Goal: Task Accomplishment & Management: Use online tool/utility

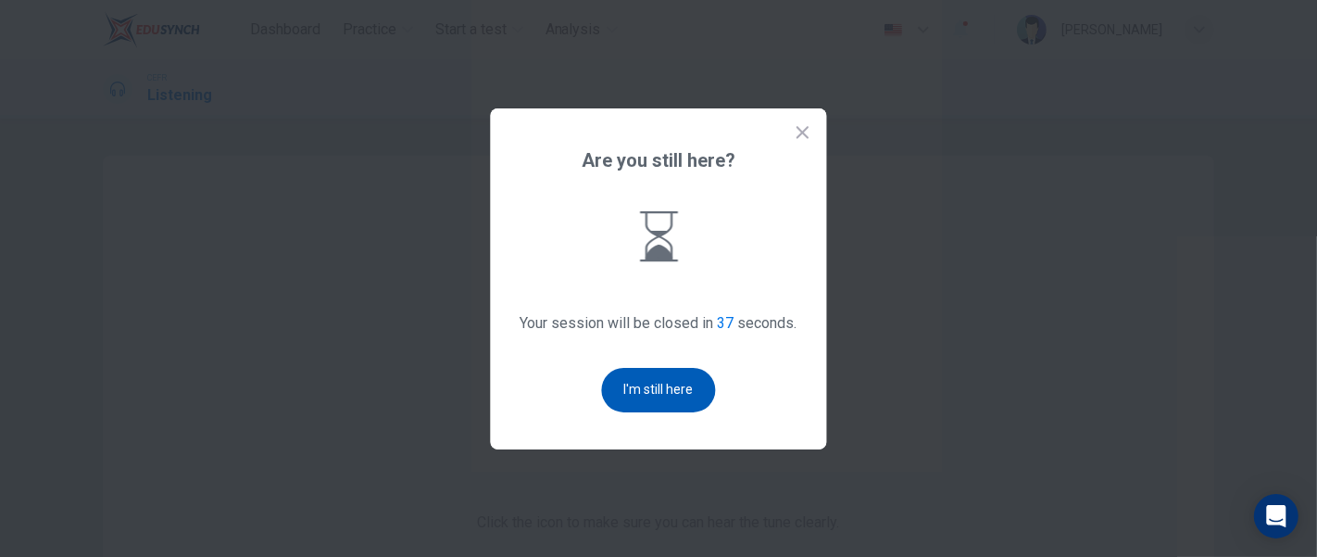
click at [681, 387] on button "I'm still here" at bounding box center [659, 390] width 114 height 44
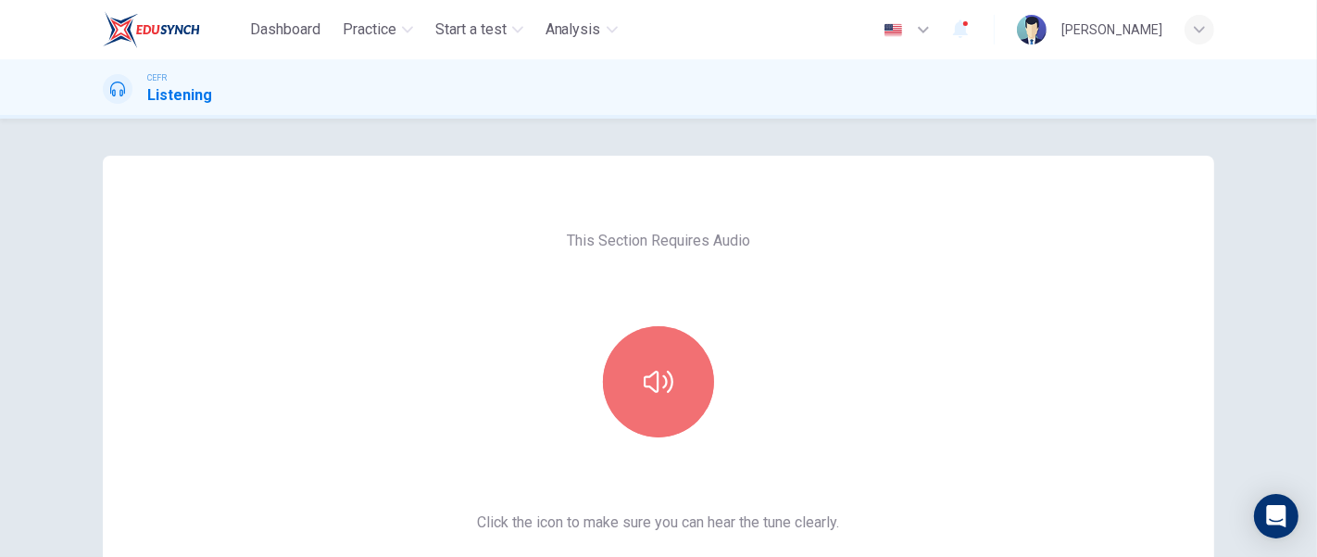
click at [681, 387] on button "button" at bounding box center [658, 381] width 111 height 111
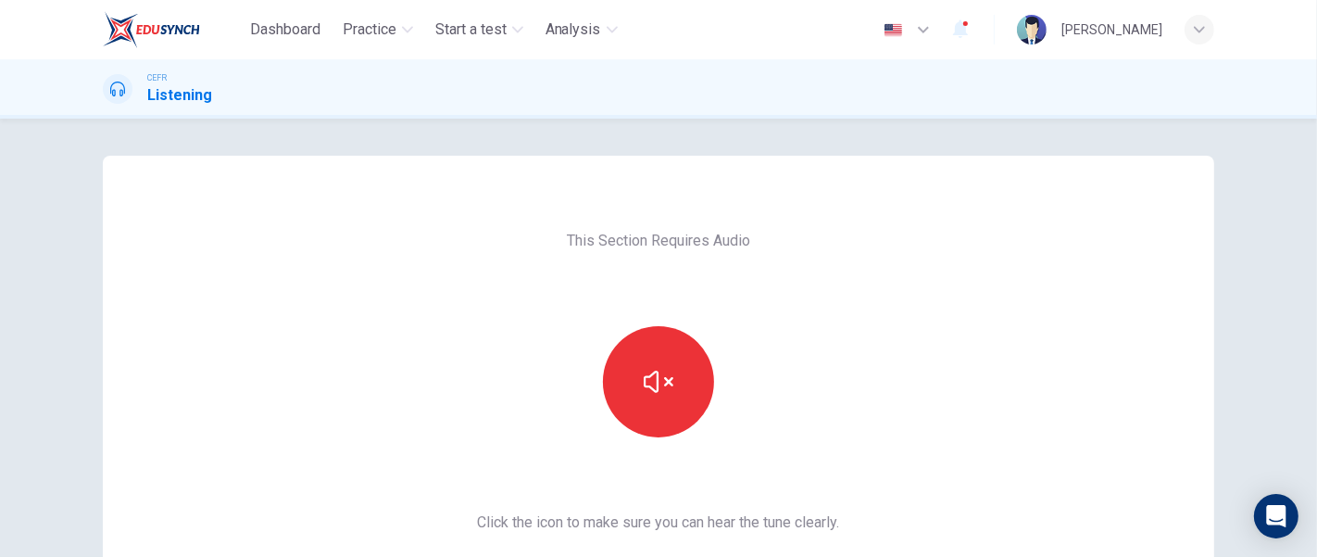
click at [681, 387] on button "button" at bounding box center [658, 381] width 111 height 111
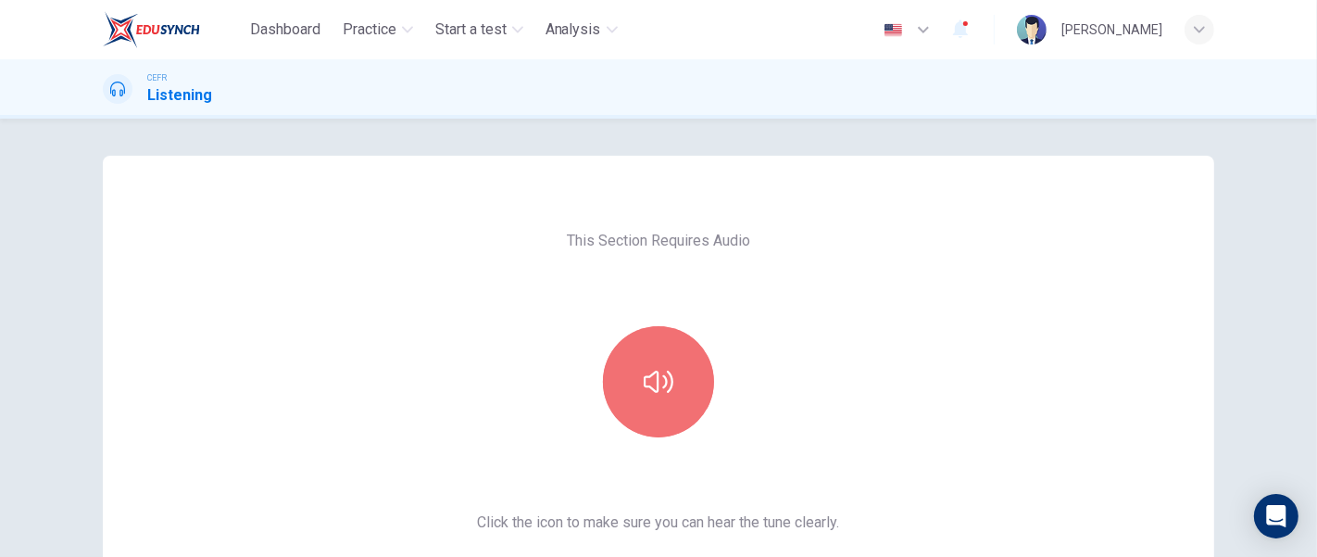
click at [681, 387] on button "button" at bounding box center [658, 381] width 111 height 111
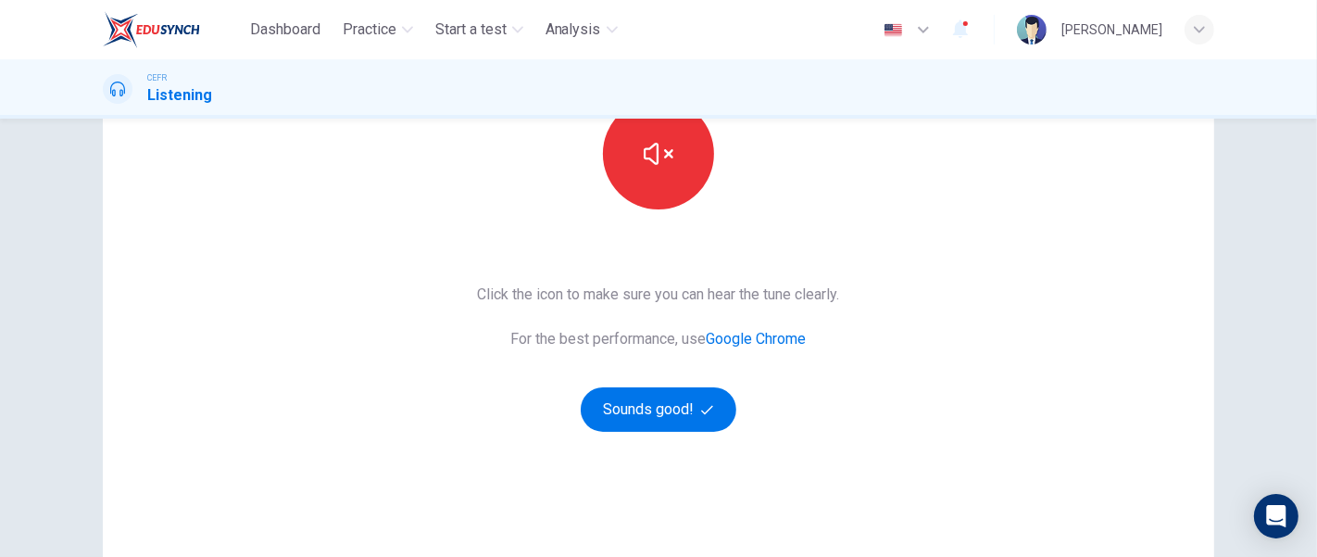
scroll to position [230, 0]
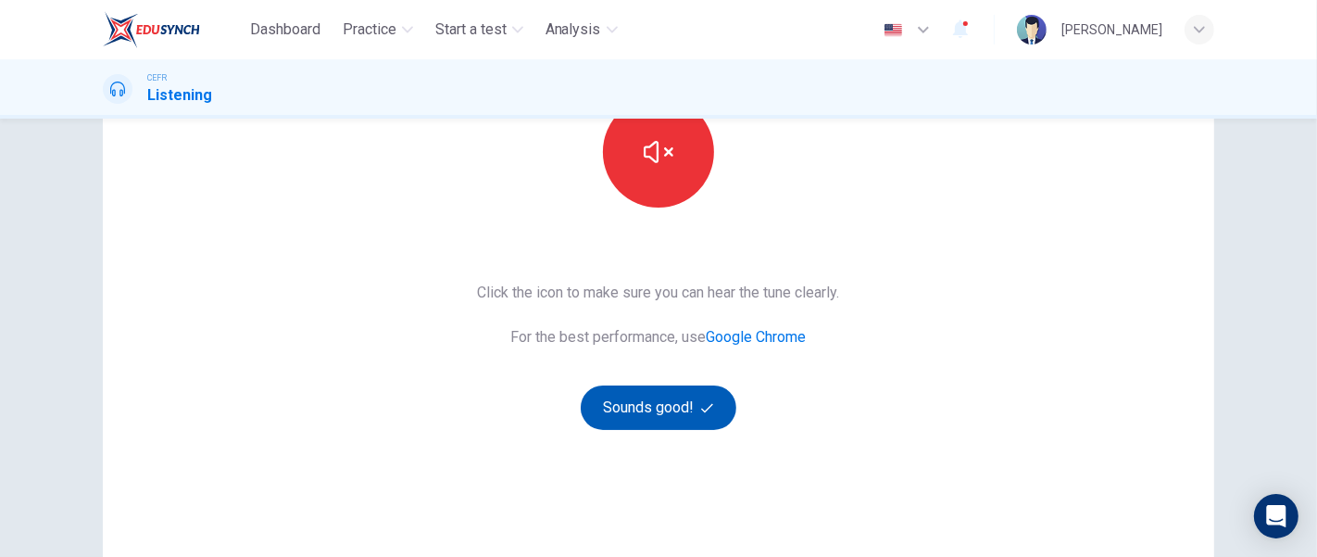
click at [680, 403] on button "Sounds good!" at bounding box center [659, 407] width 156 height 44
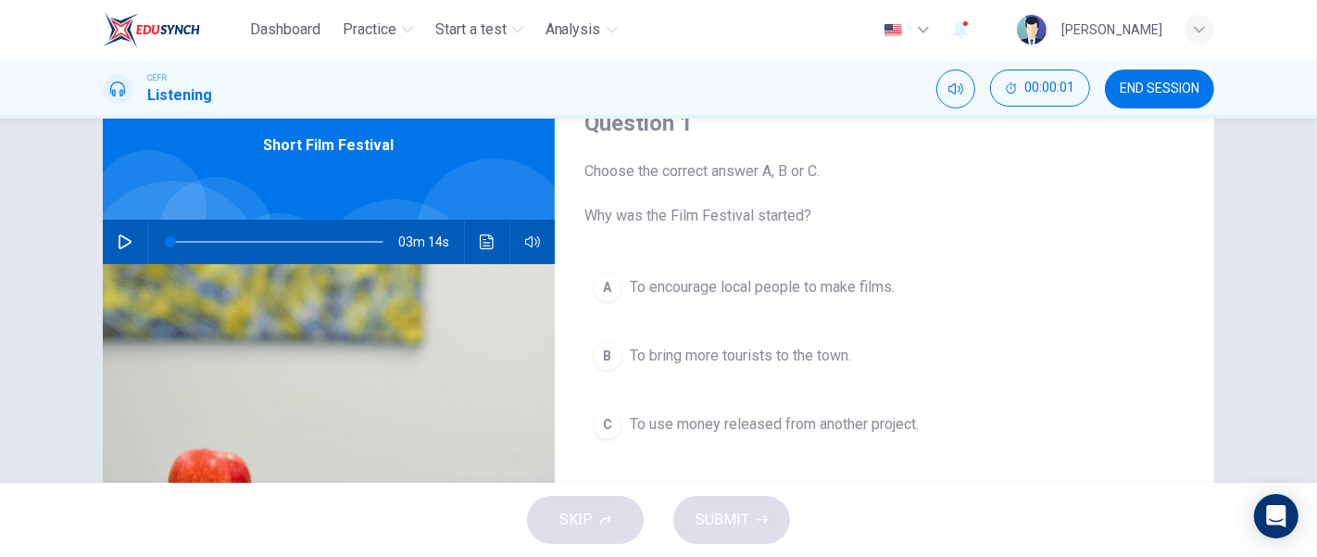
scroll to position [57, 0]
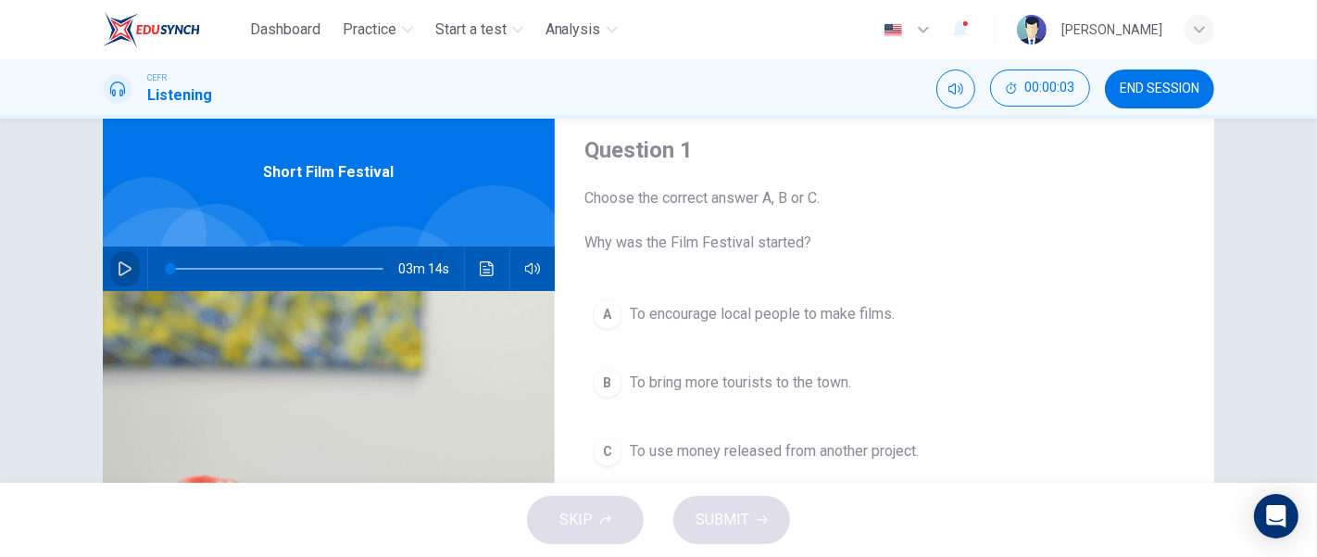
click at [118, 267] on icon "button" at bounding box center [125, 268] width 15 height 15
type input "1"
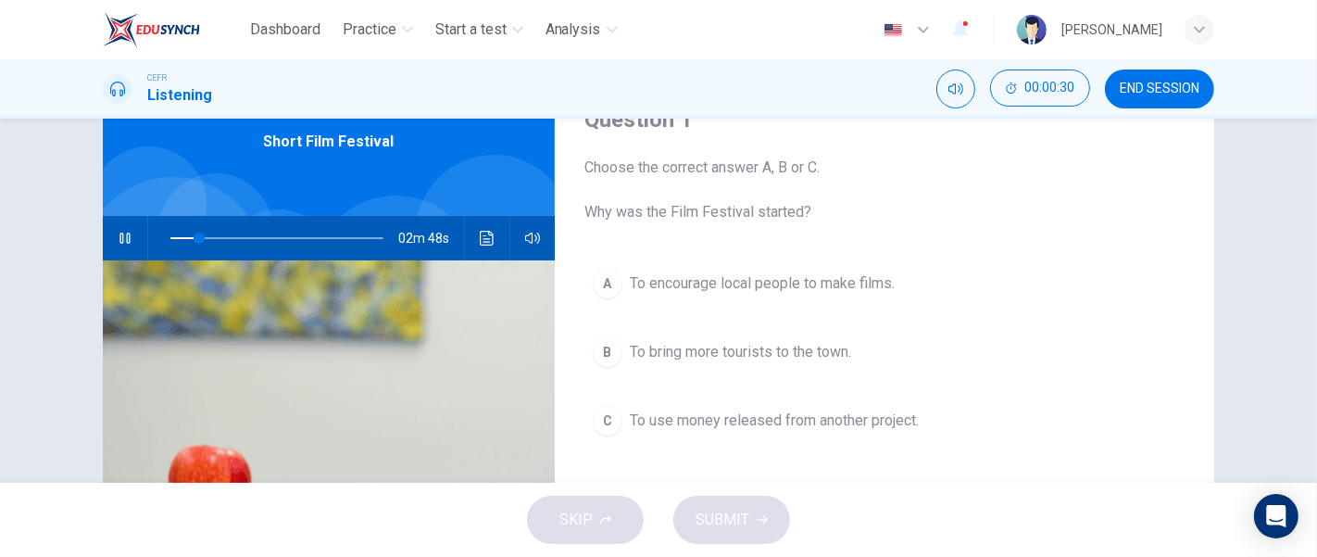
scroll to position [131, 0]
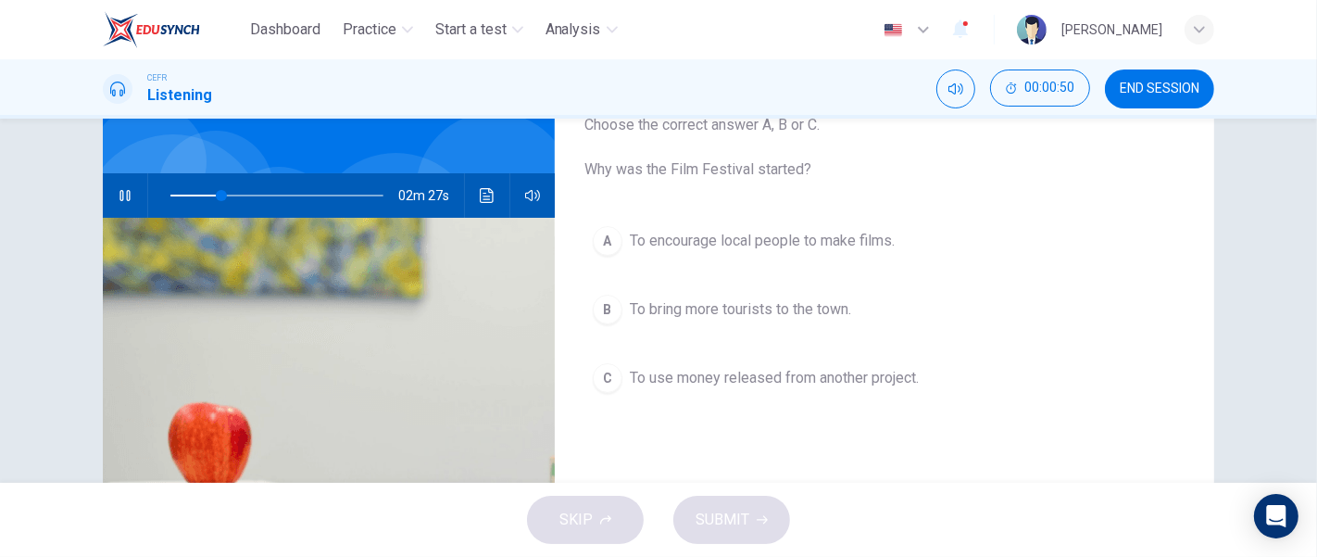
click at [124, 188] on icon "button" at bounding box center [125, 195] width 15 height 15
type input "24"
click at [1190, 87] on span "END SESSION" at bounding box center [1160, 89] width 80 height 15
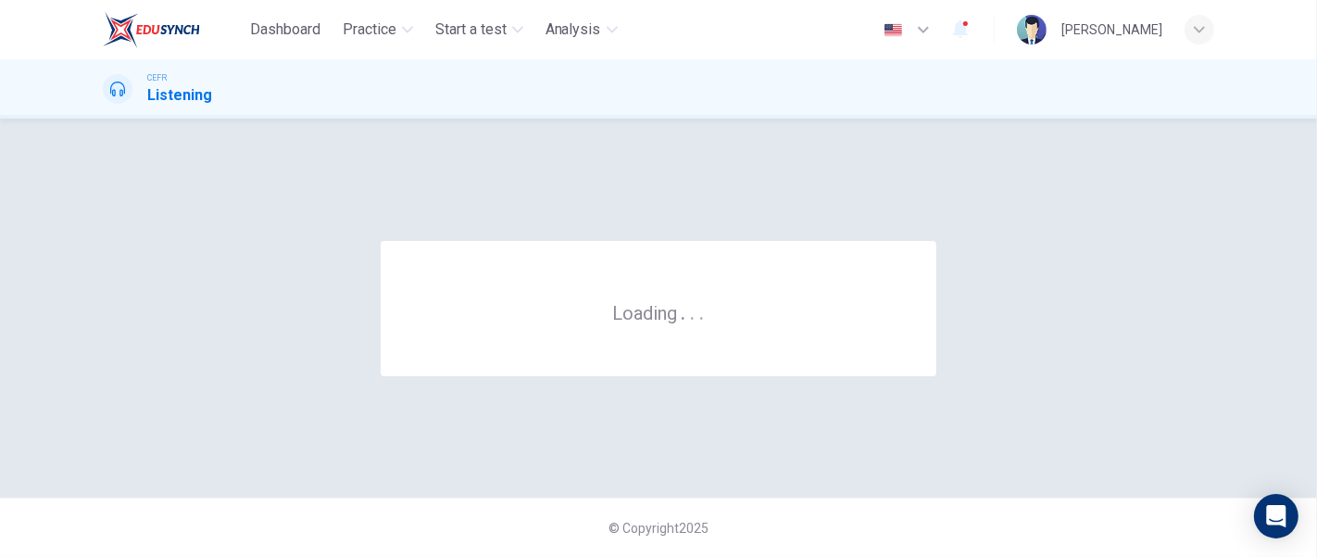
scroll to position [0, 0]
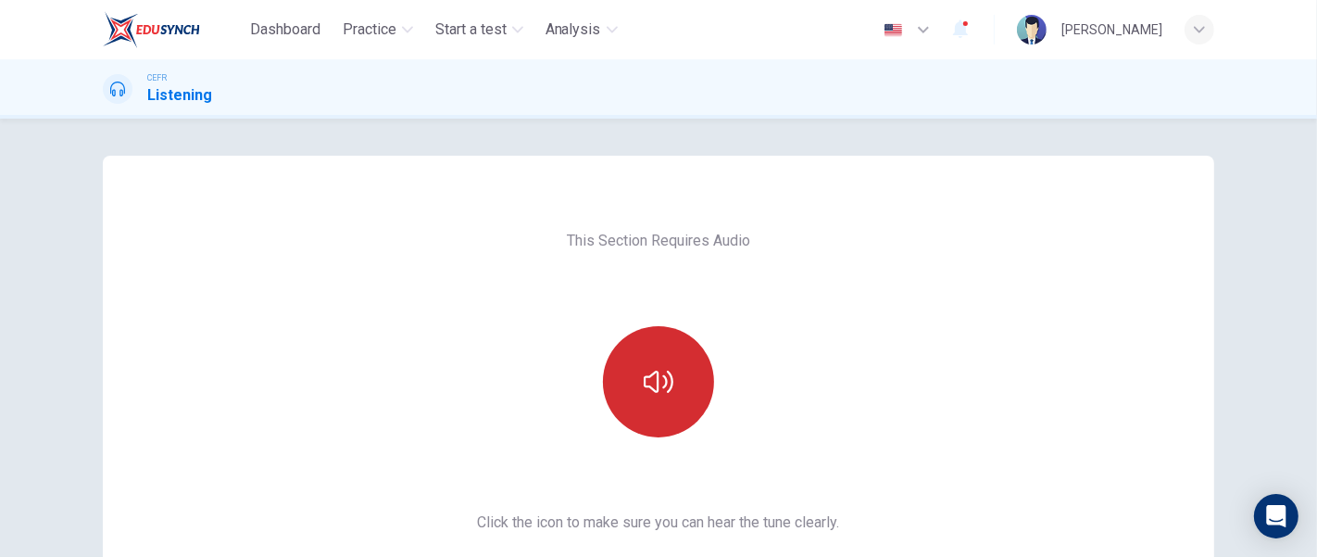
click at [672, 348] on button "button" at bounding box center [658, 381] width 111 height 111
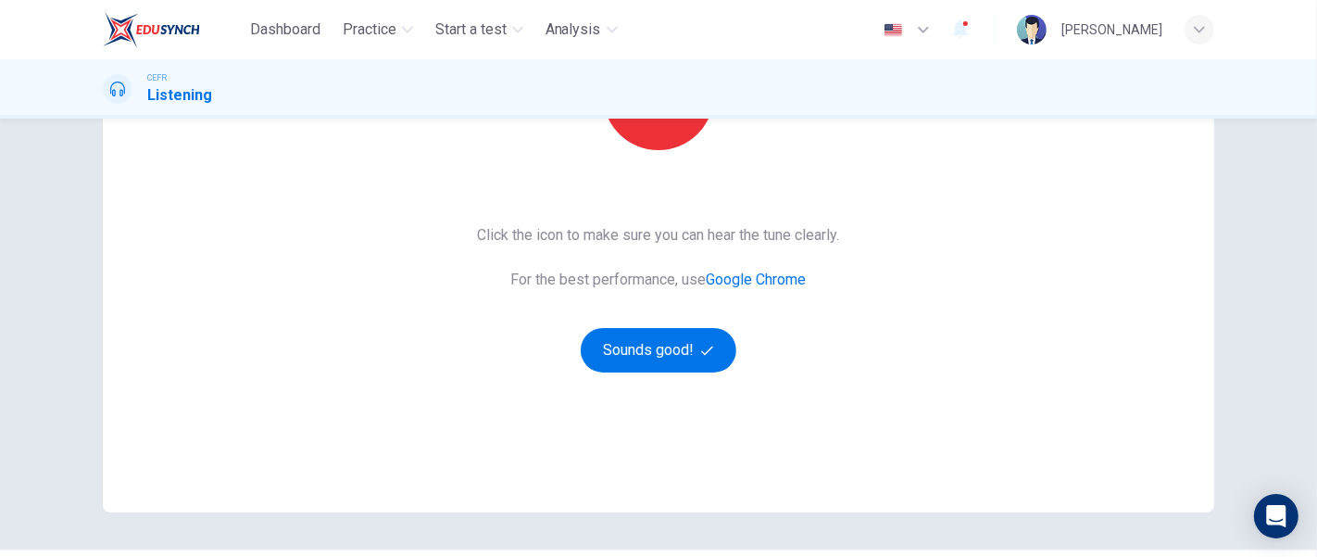
scroll to position [317, 0]
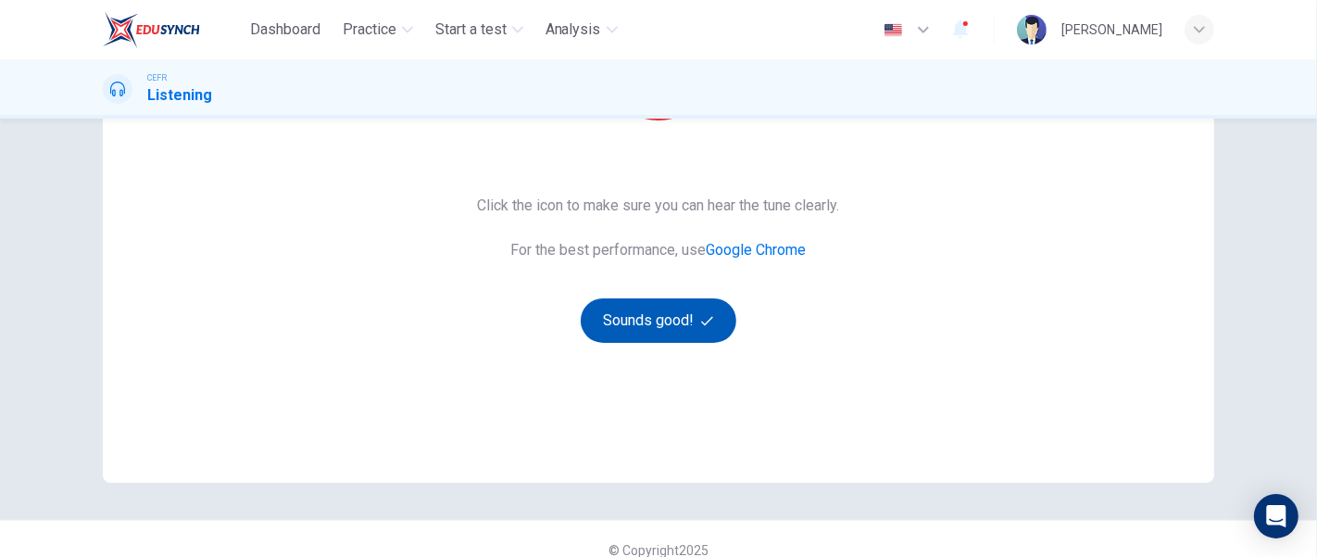
click at [671, 311] on button "Sounds good!" at bounding box center [659, 320] width 156 height 44
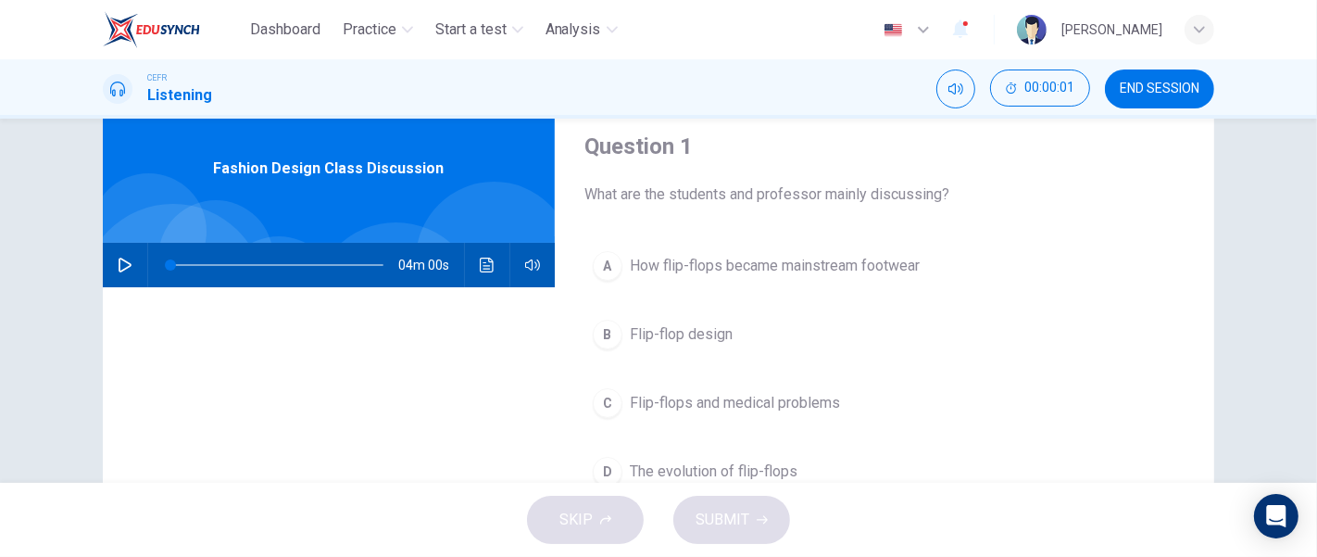
scroll to position [16, 0]
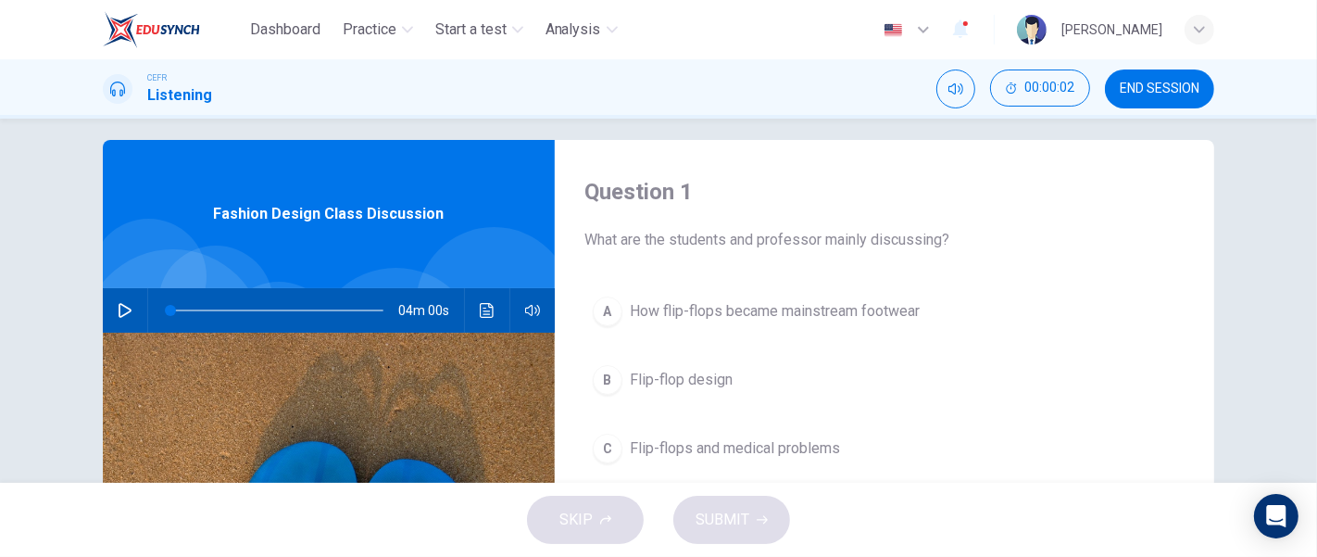
click at [118, 309] on icon "button" at bounding box center [125, 310] width 15 height 15
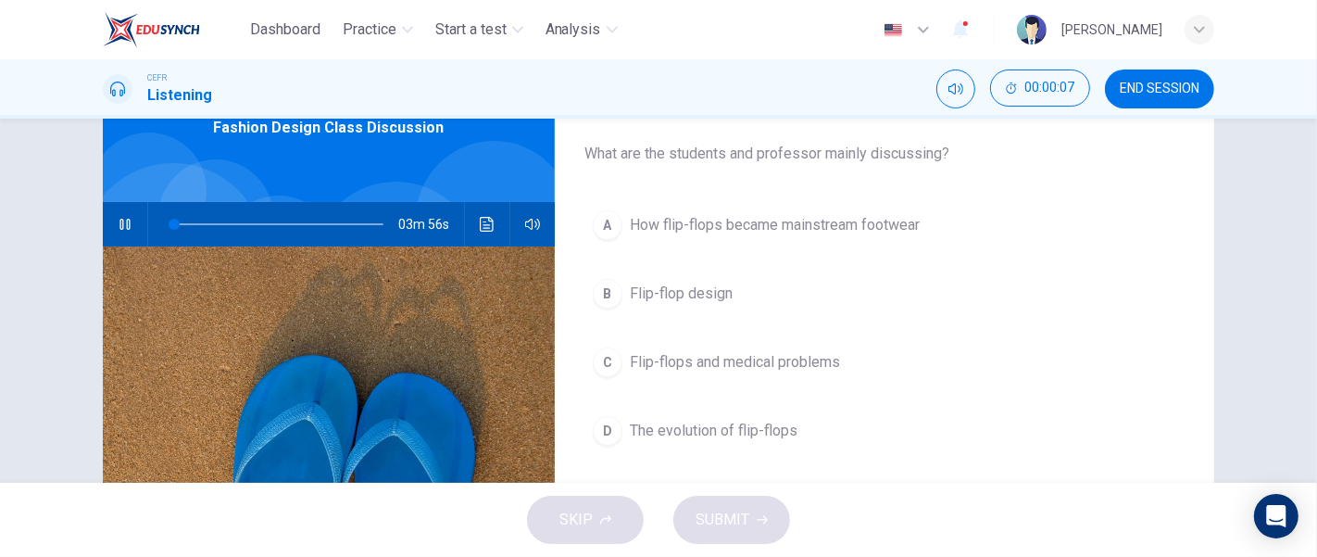
scroll to position [125, 0]
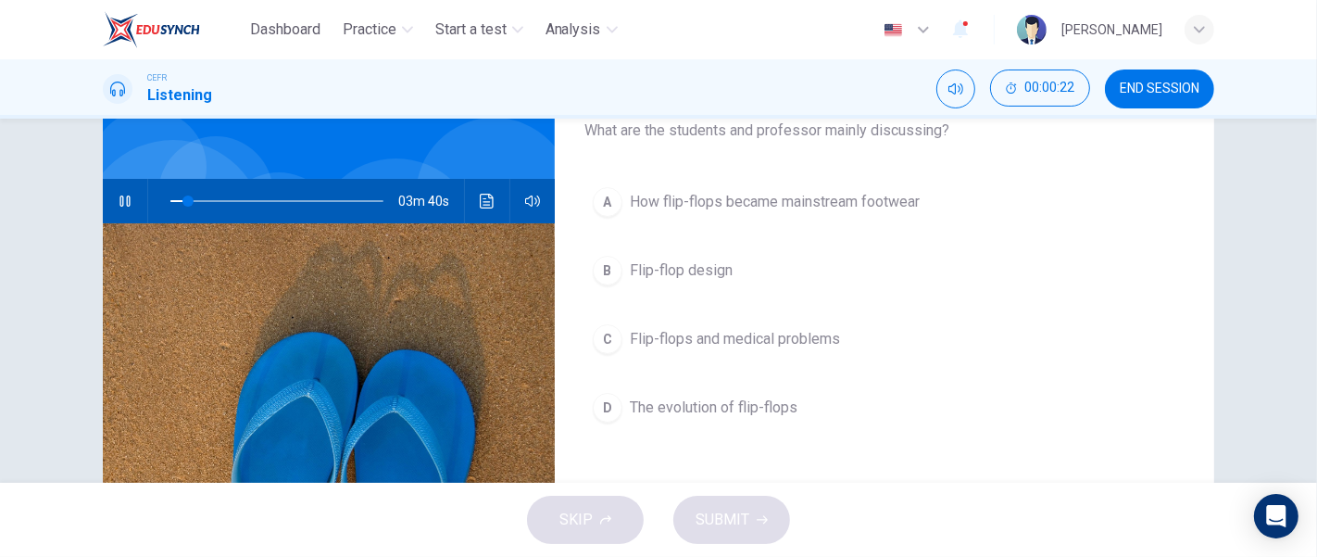
click at [774, 398] on span "The evolution of flip-flops" at bounding box center [714, 407] width 168 height 22
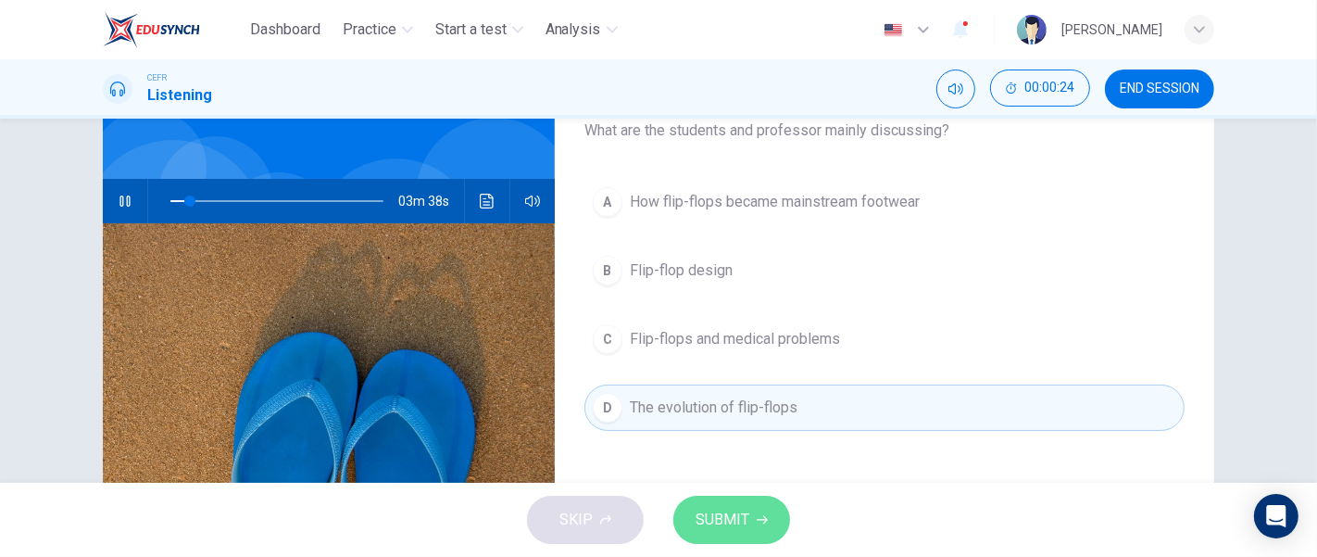
click at [719, 515] on span "SUBMIT" at bounding box center [723, 520] width 54 height 26
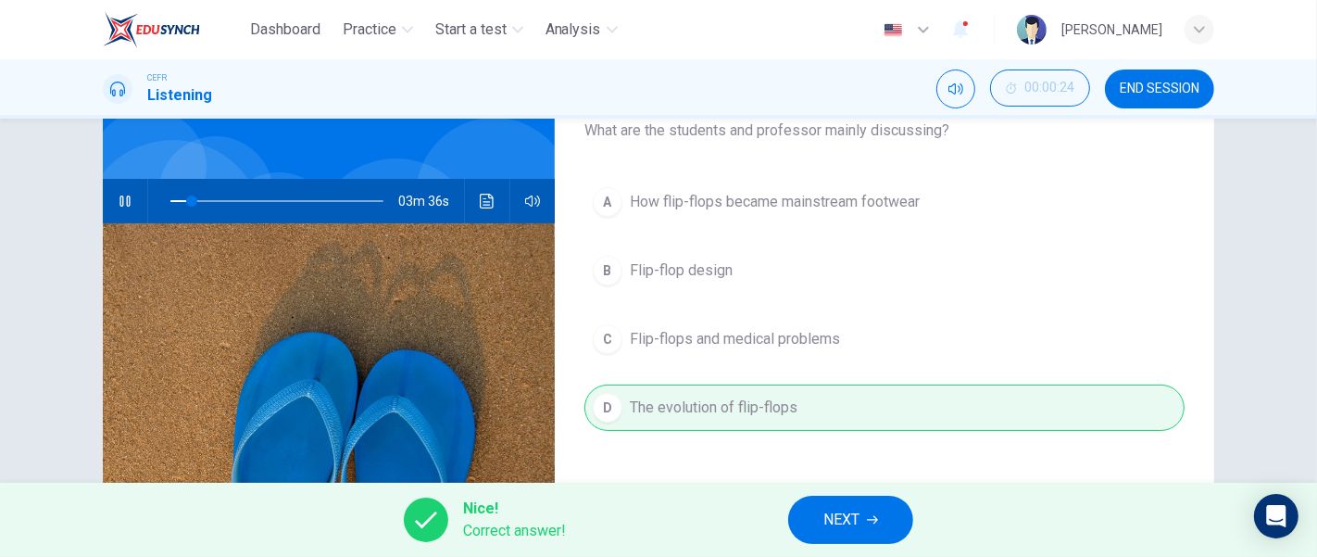
drag, startPoint x: 826, startPoint y: 517, endPoint x: 846, endPoint y: 517, distance: 19.5
click at [839, 517] on button "NEXT" at bounding box center [850, 520] width 125 height 48
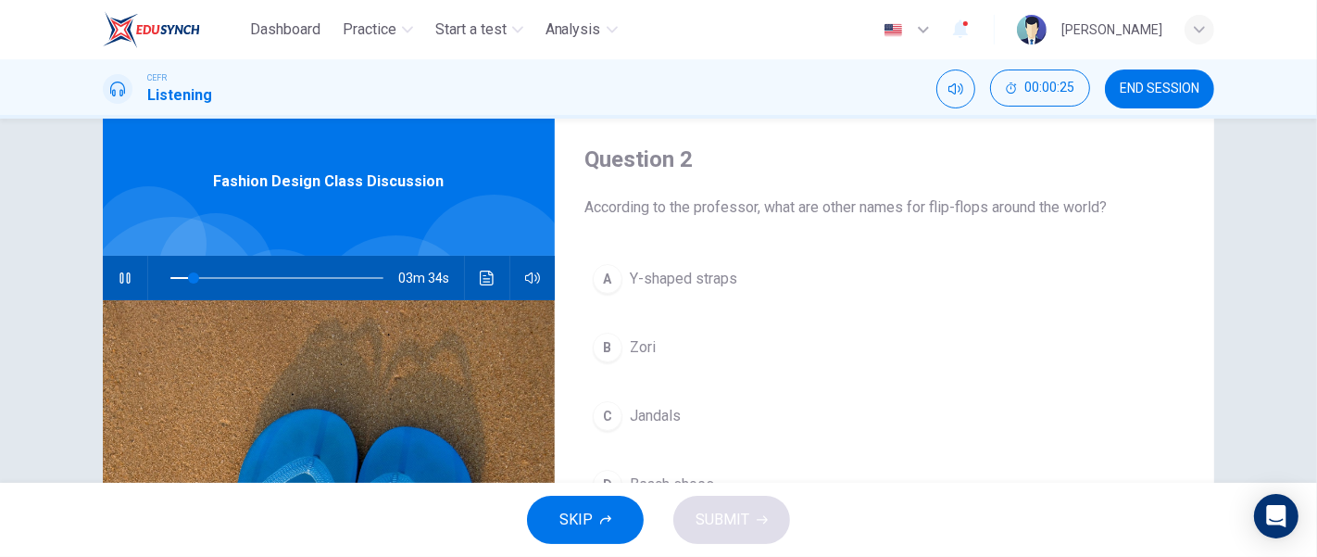
scroll to position [21, 0]
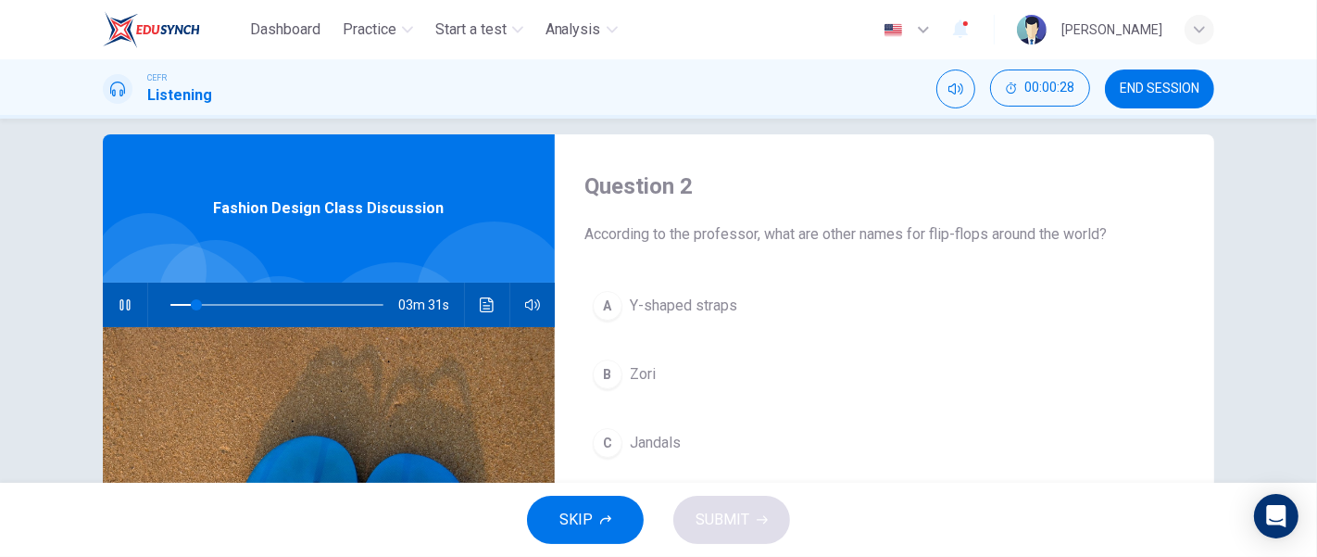
click at [832, 383] on button "B Zori" at bounding box center [885, 374] width 600 height 46
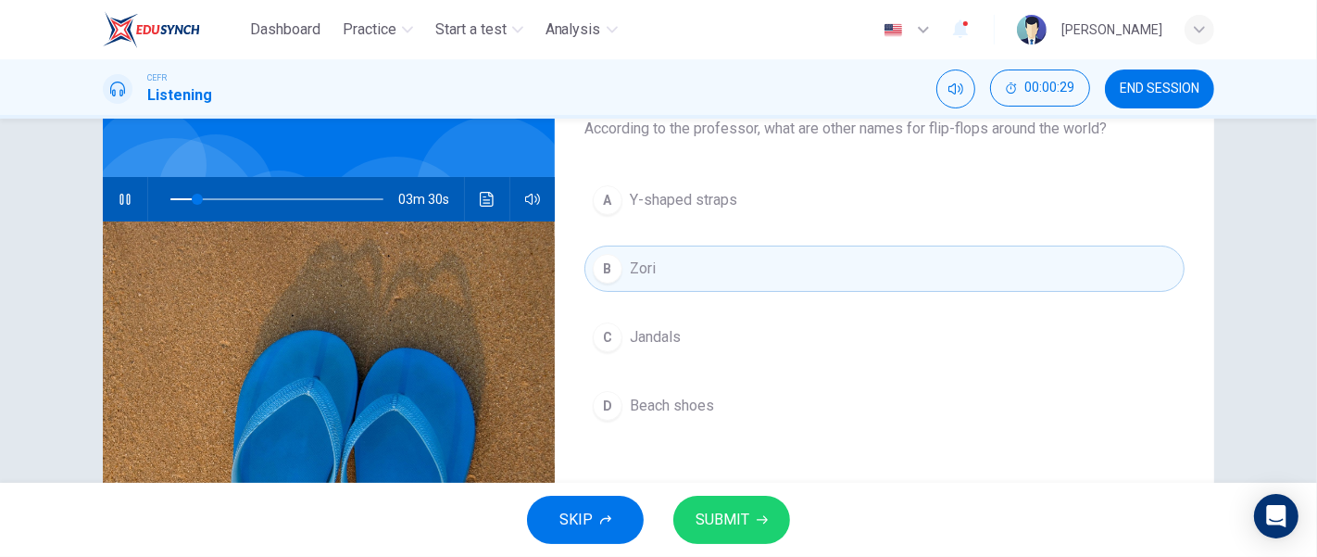
scroll to position [160, 0]
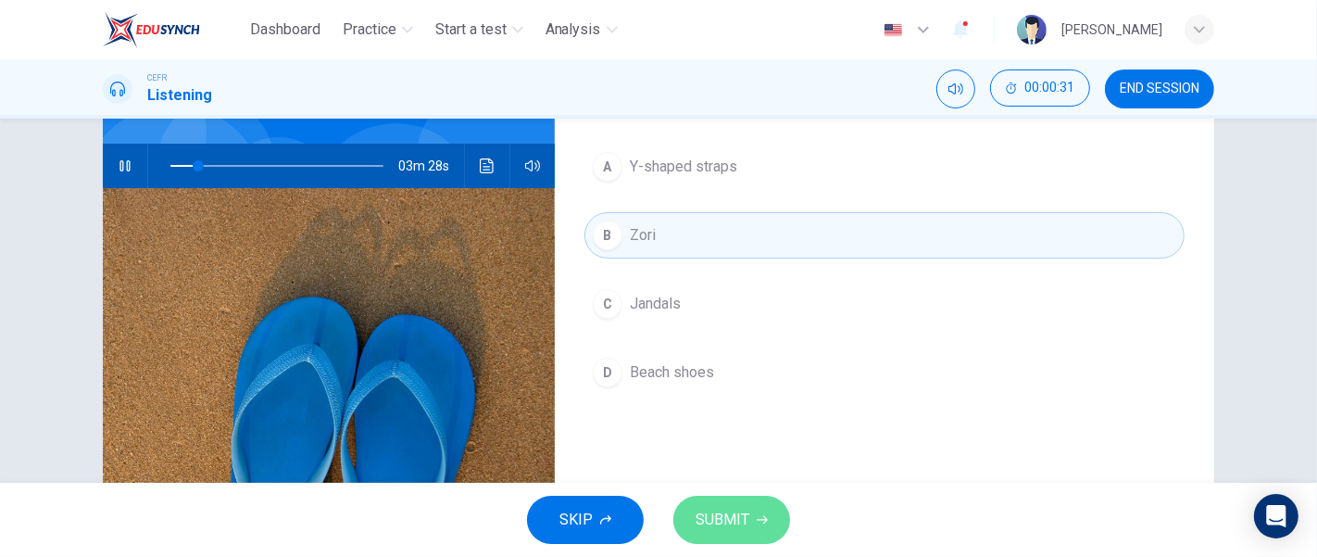
click at [748, 516] on span "SUBMIT" at bounding box center [723, 520] width 54 height 26
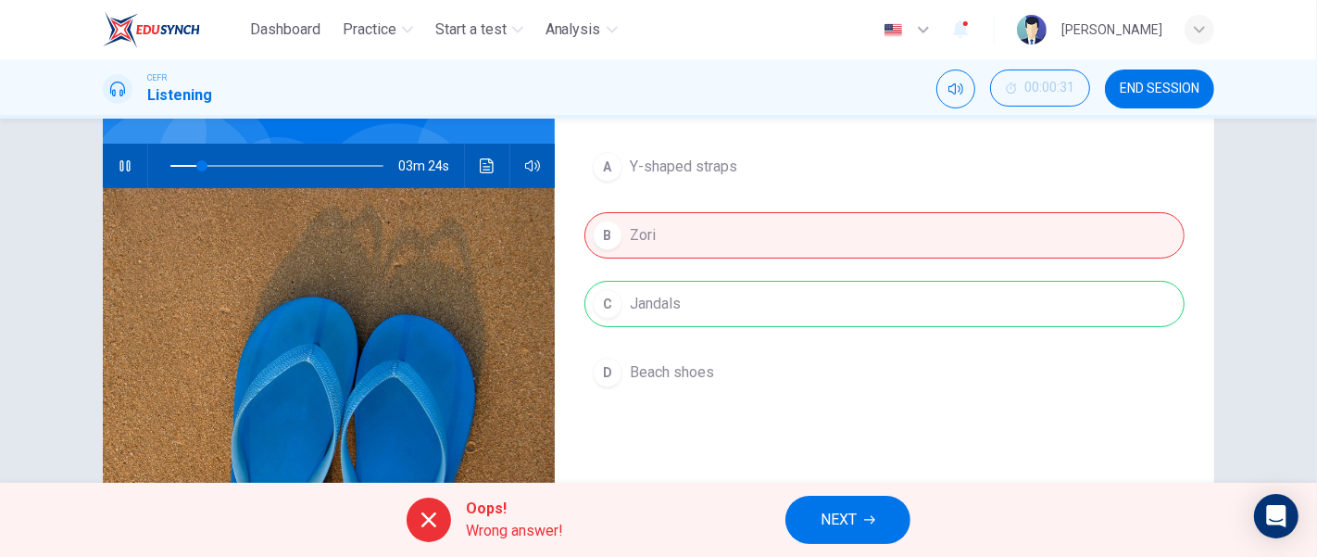
click at [840, 522] on span "NEXT" at bounding box center [839, 520] width 36 height 26
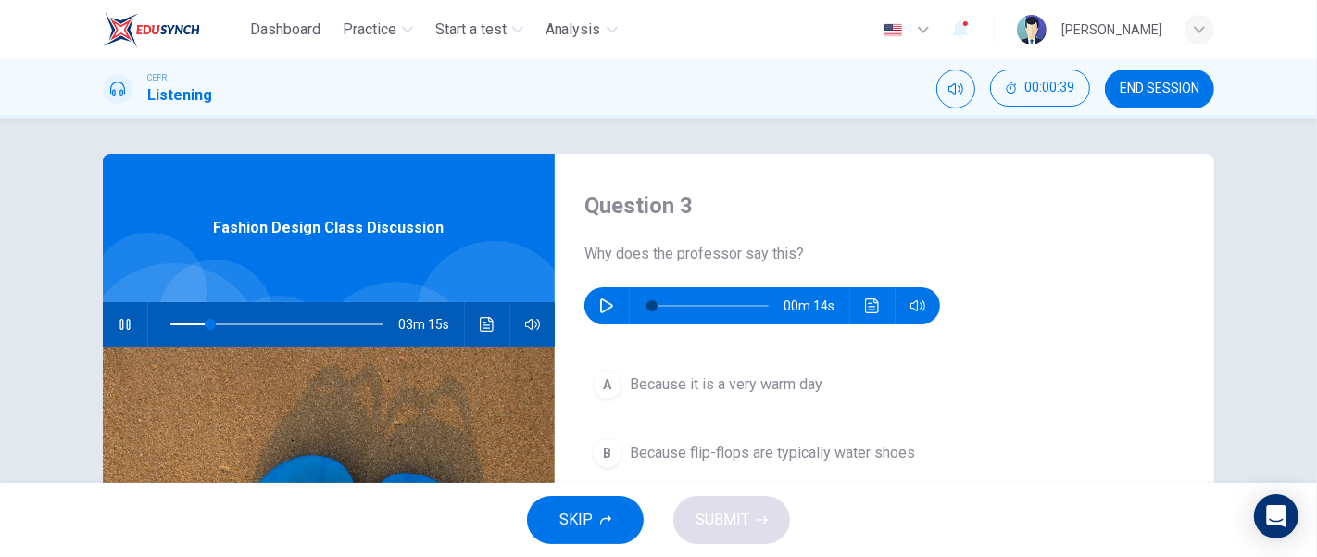
scroll to position [0, 0]
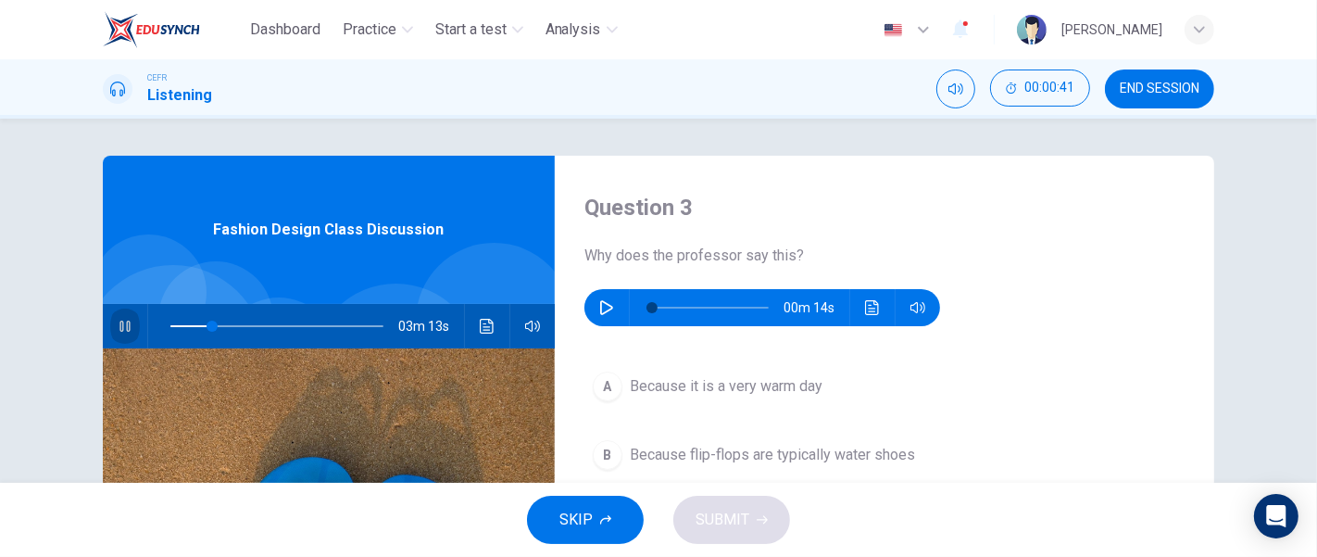
click at [119, 313] on button "button" at bounding box center [125, 326] width 30 height 44
type input "19"
click at [607, 302] on icon "button" at bounding box center [606, 307] width 15 height 15
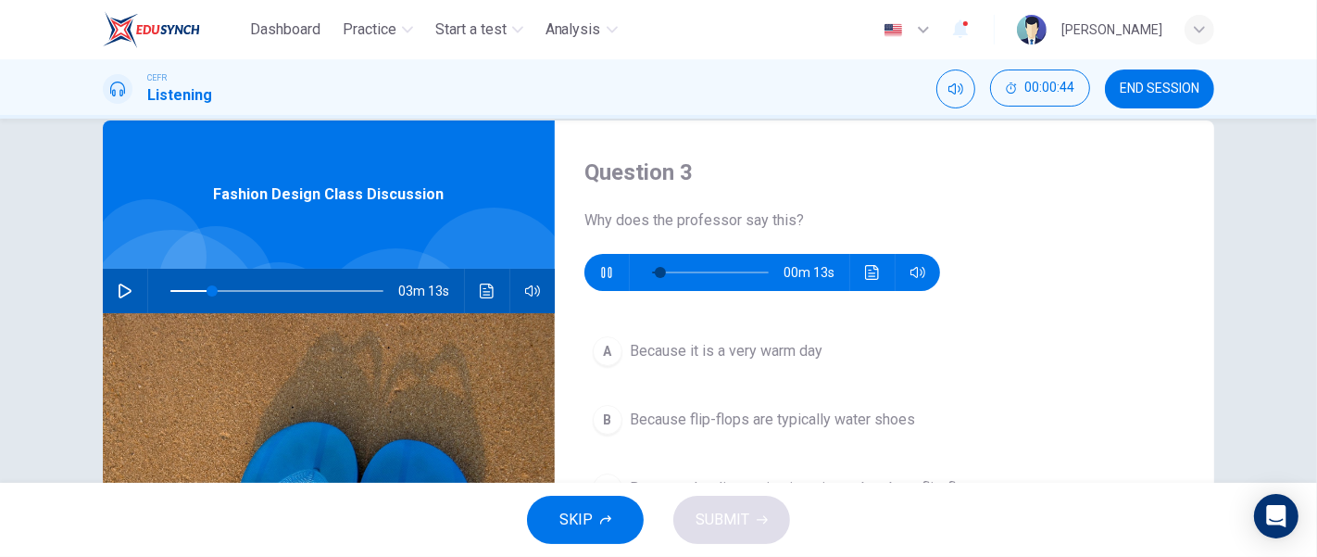
scroll to position [165, 0]
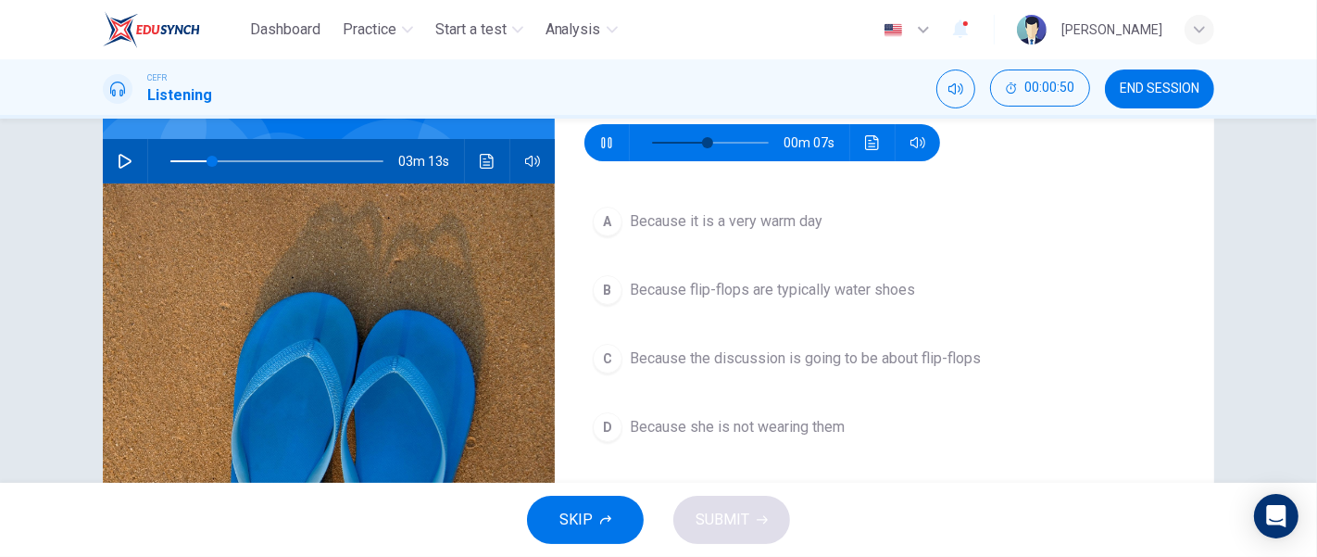
type input "54"
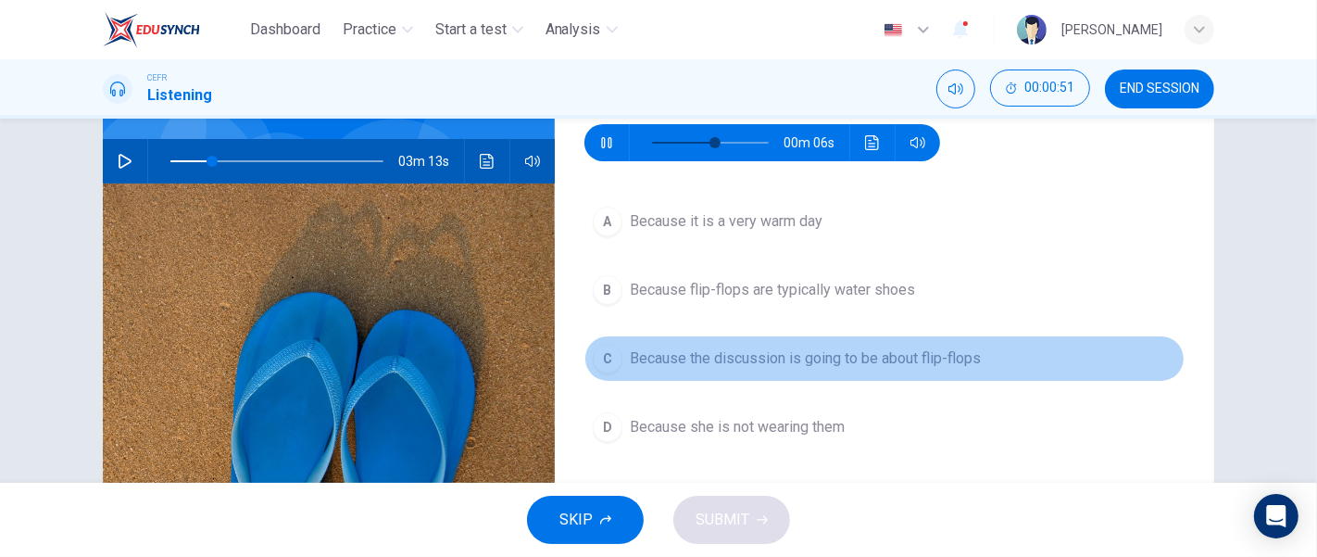
click at [772, 345] on button "C Because the discussion is going to be about flip-flops" at bounding box center [885, 358] width 600 height 46
type input "19"
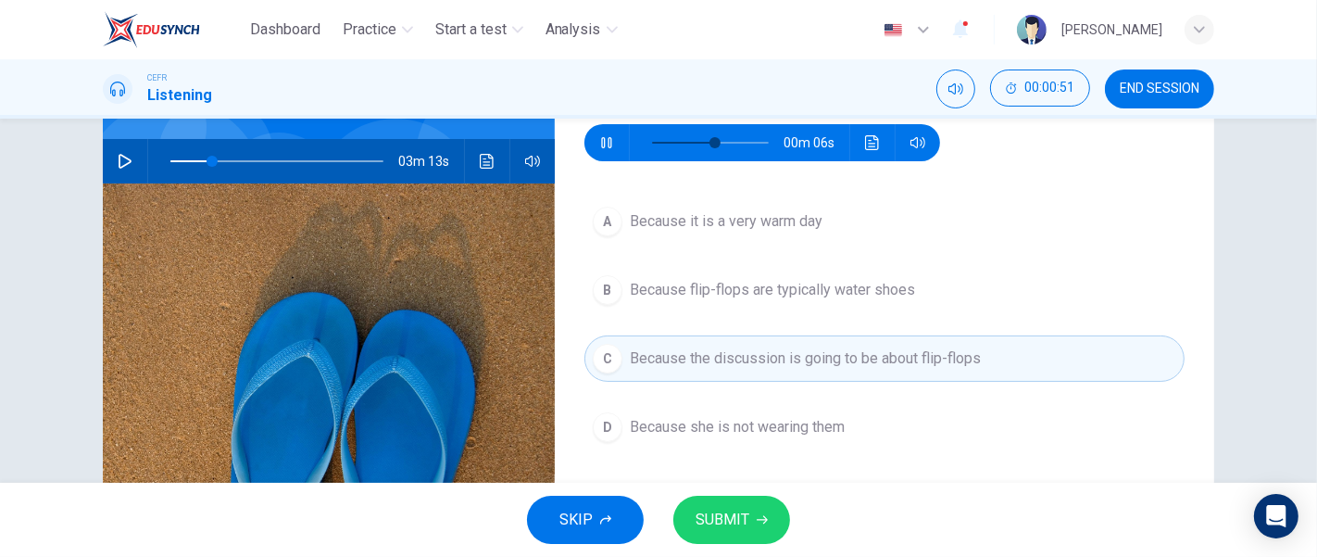
type input "61"
click at [724, 516] on span "SUBMIT" at bounding box center [723, 520] width 54 height 26
type input "19"
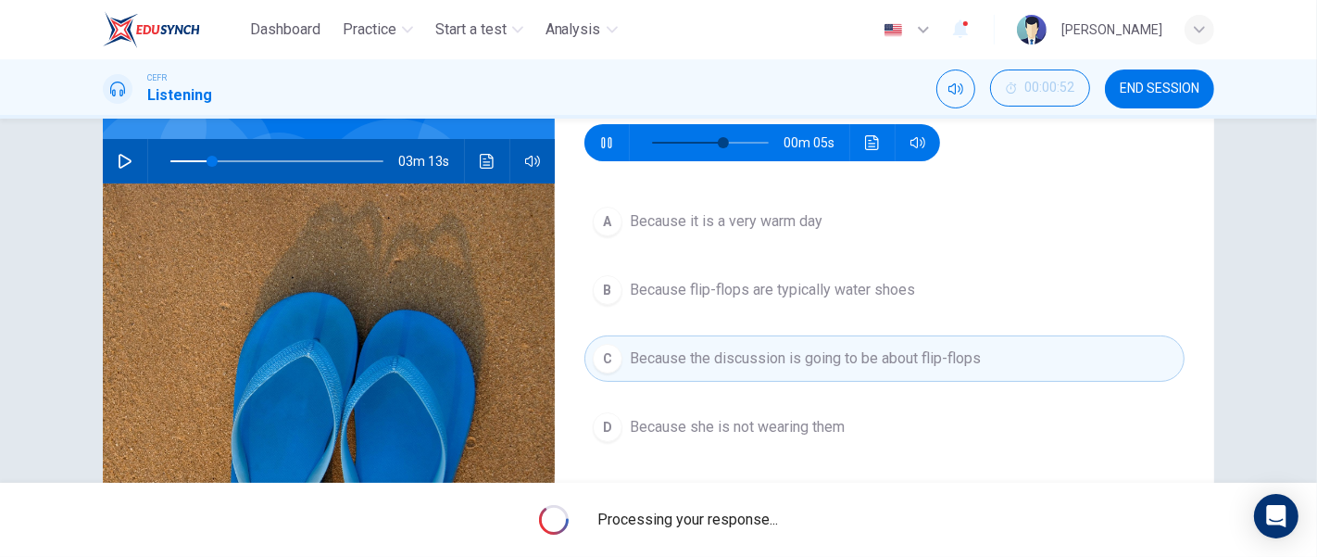
type input "69"
type input "19"
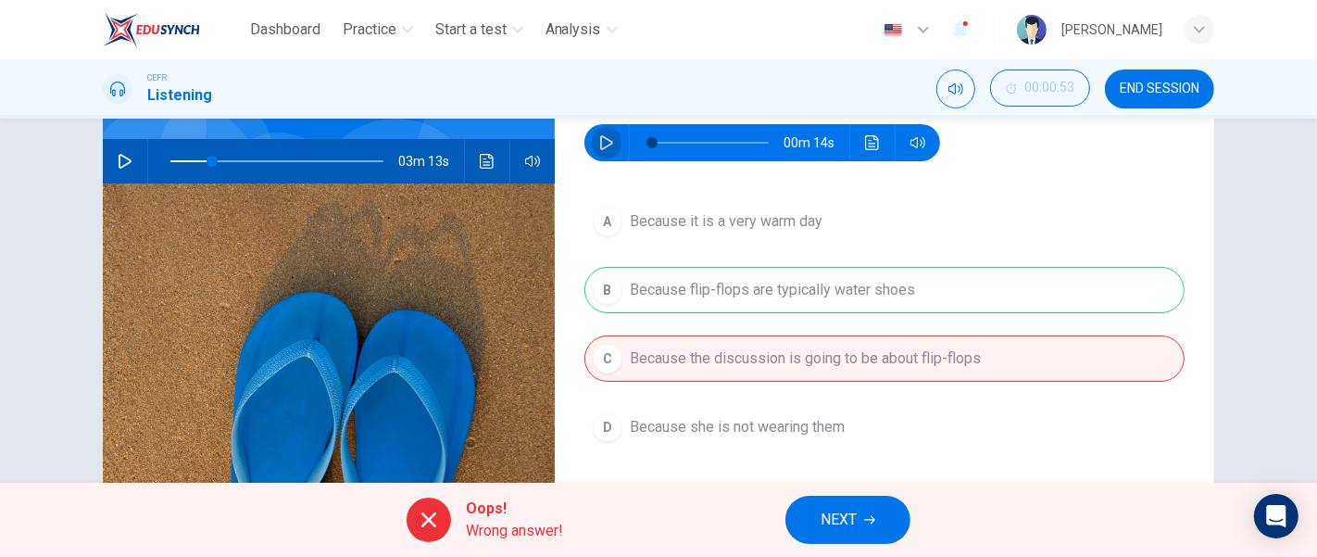
click at [604, 132] on button "button" at bounding box center [607, 142] width 30 height 37
type input "13"
click at [1160, 80] on button "END SESSION" at bounding box center [1159, 88] width 109 height 39
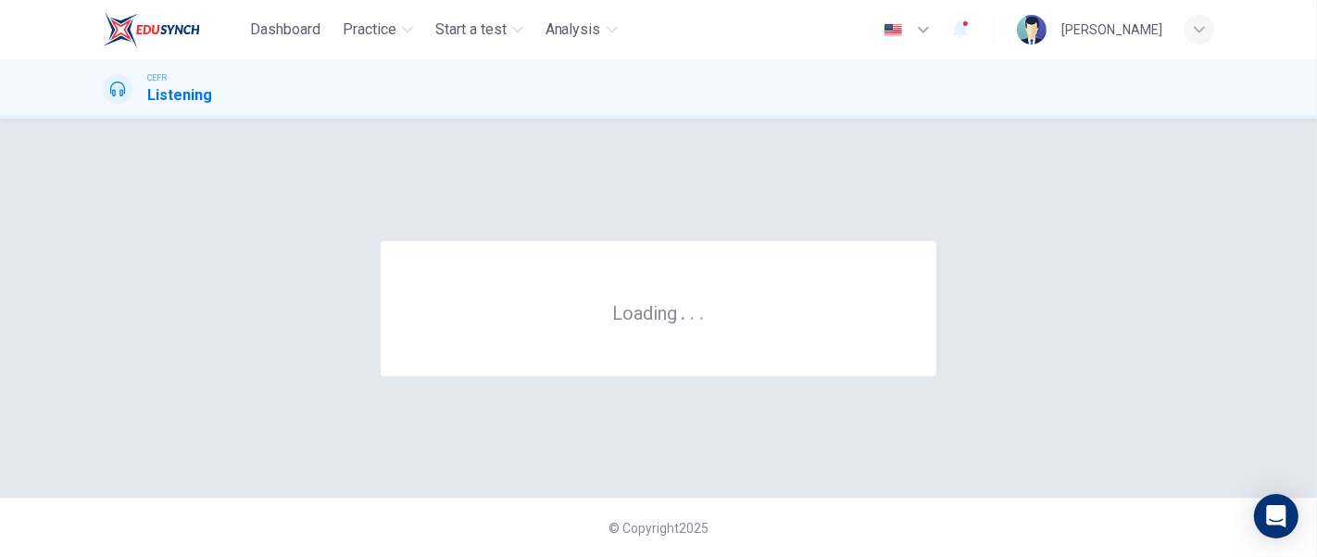
scroll to position [0, 0]
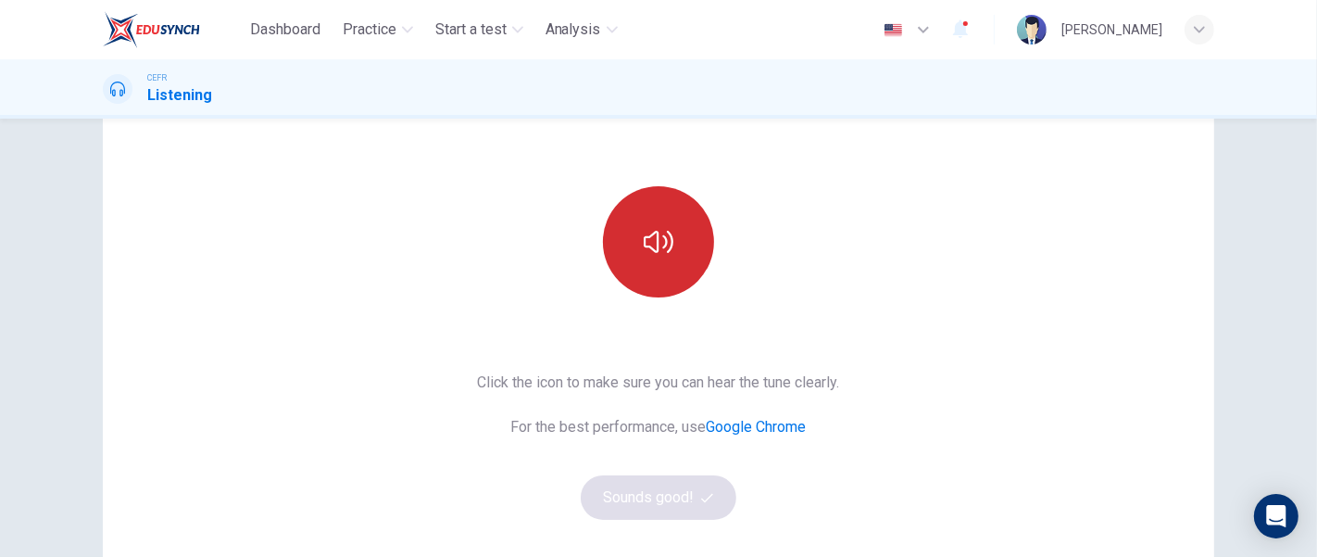
scroll to position [139, 0]
click at [665, 264] on button "button" at bounding box center [658, 242] width 111 height 111
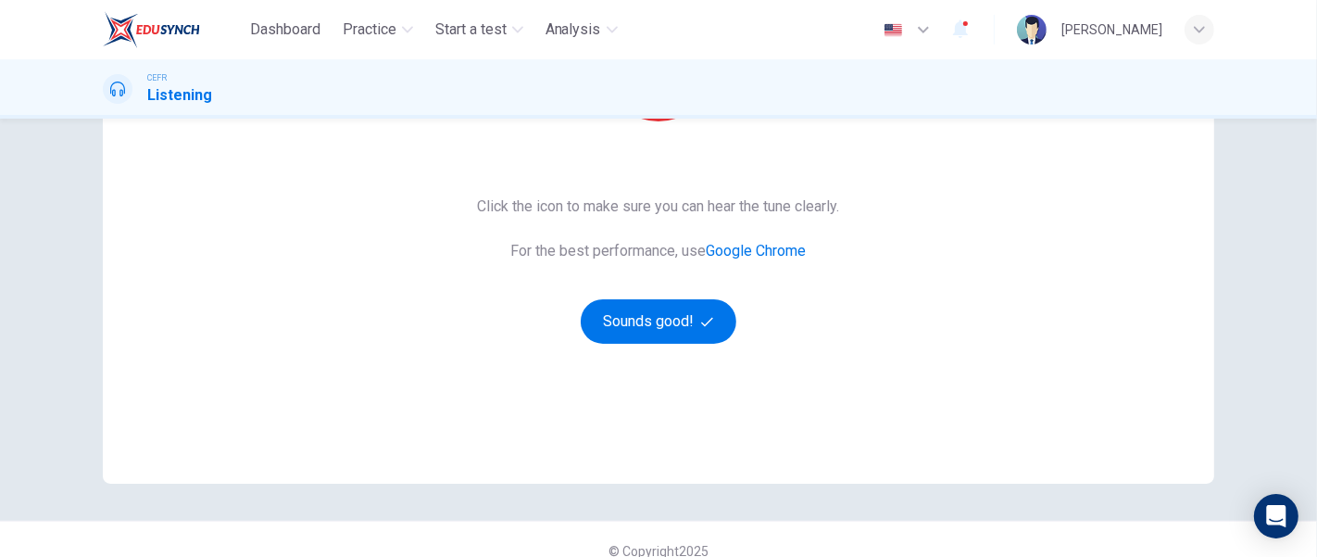
scroll to position [322, 0]
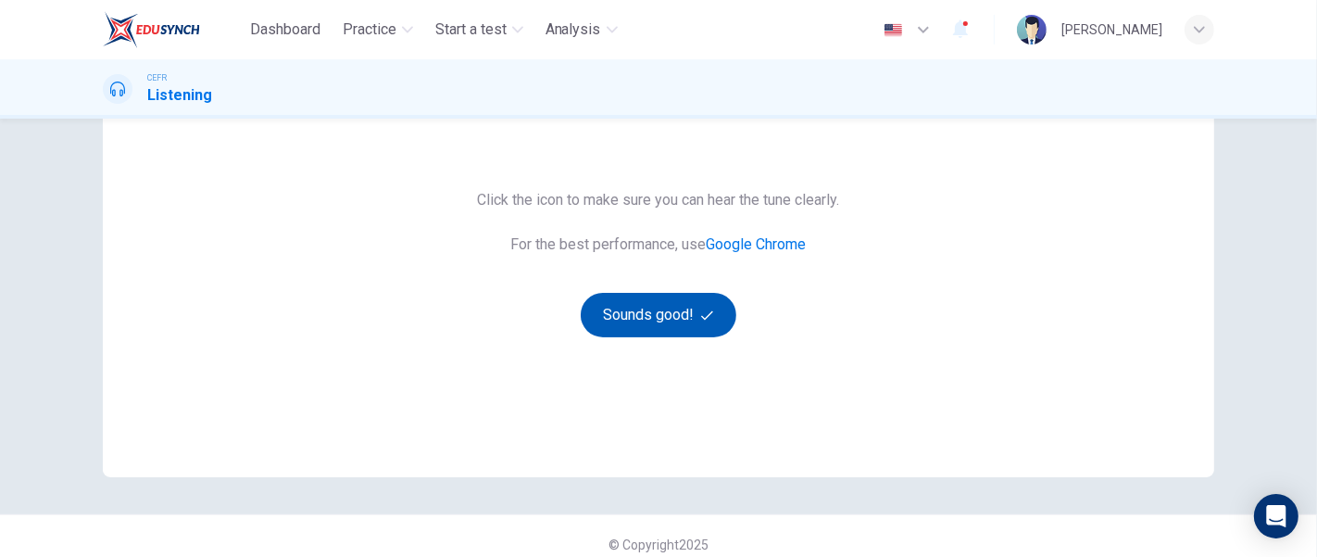
click at [669, 318] on button "Sounds good!" at bounding box center [659, 315] width 156 height 44
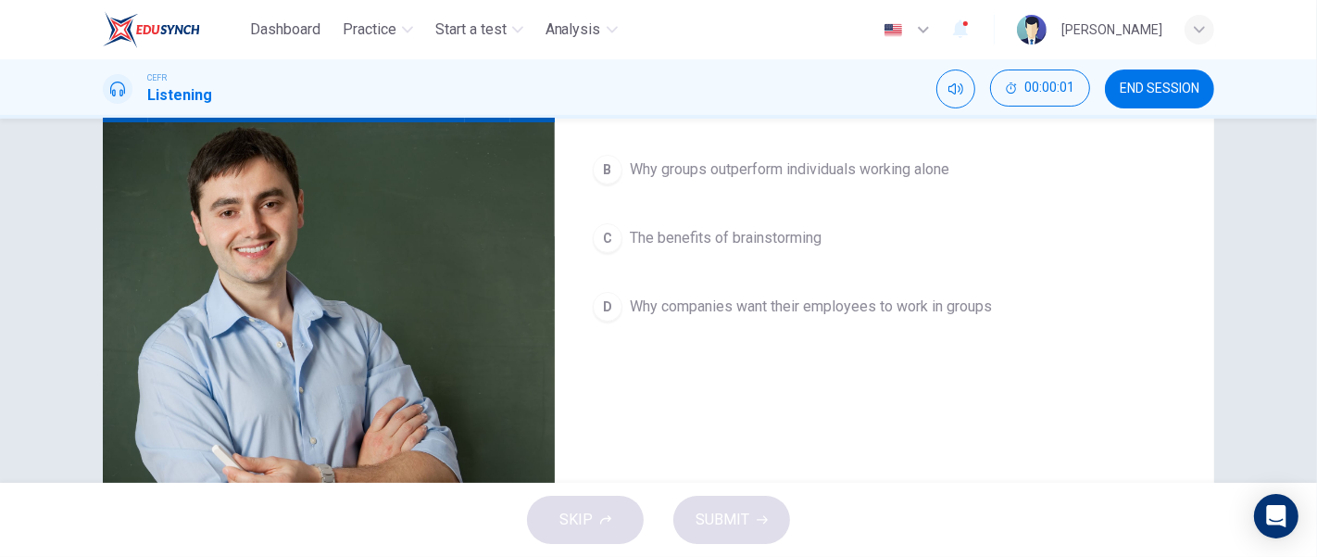
scroll to position [0, 0]
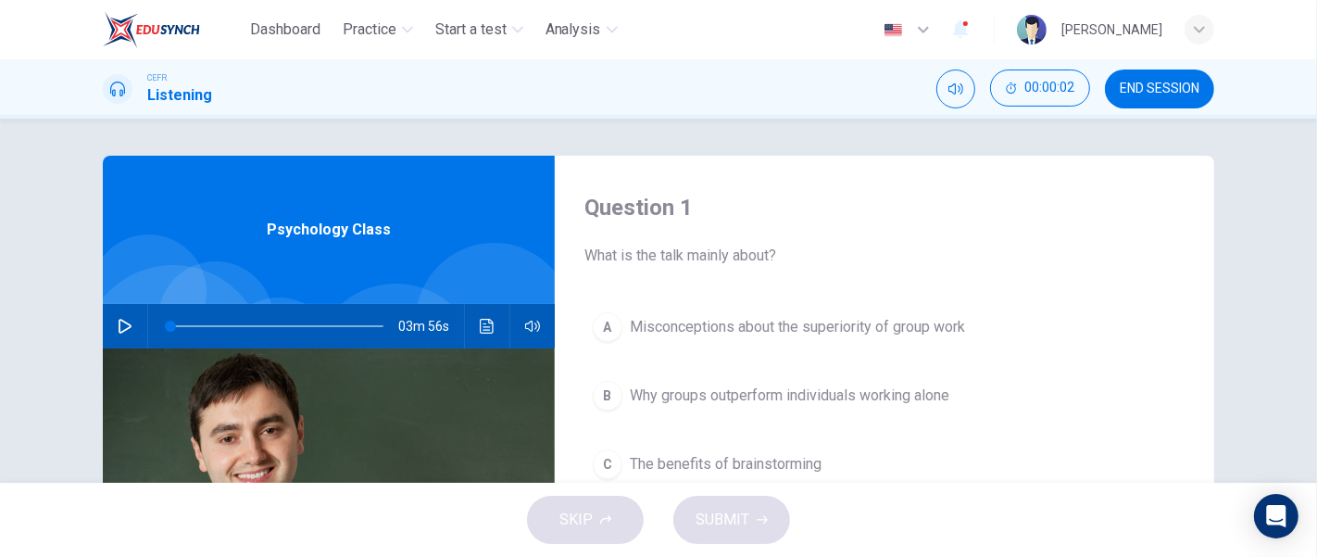
click at [119, 328] on icon "button" at bounding box center [125, 326] width 13 height 15
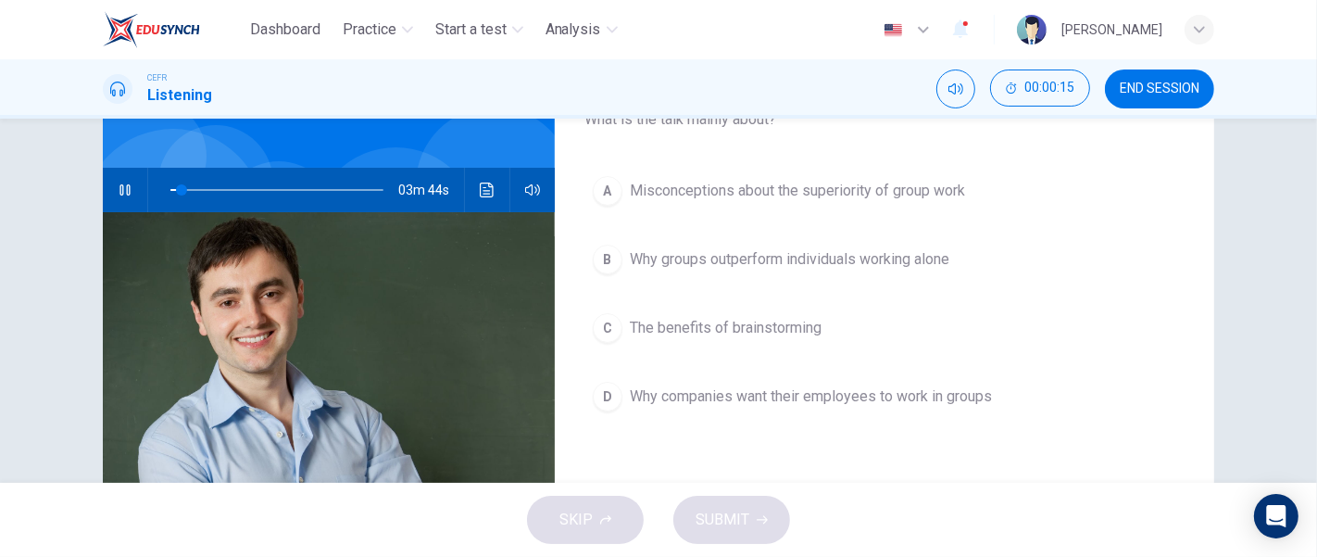
scroll to position [140, 0]
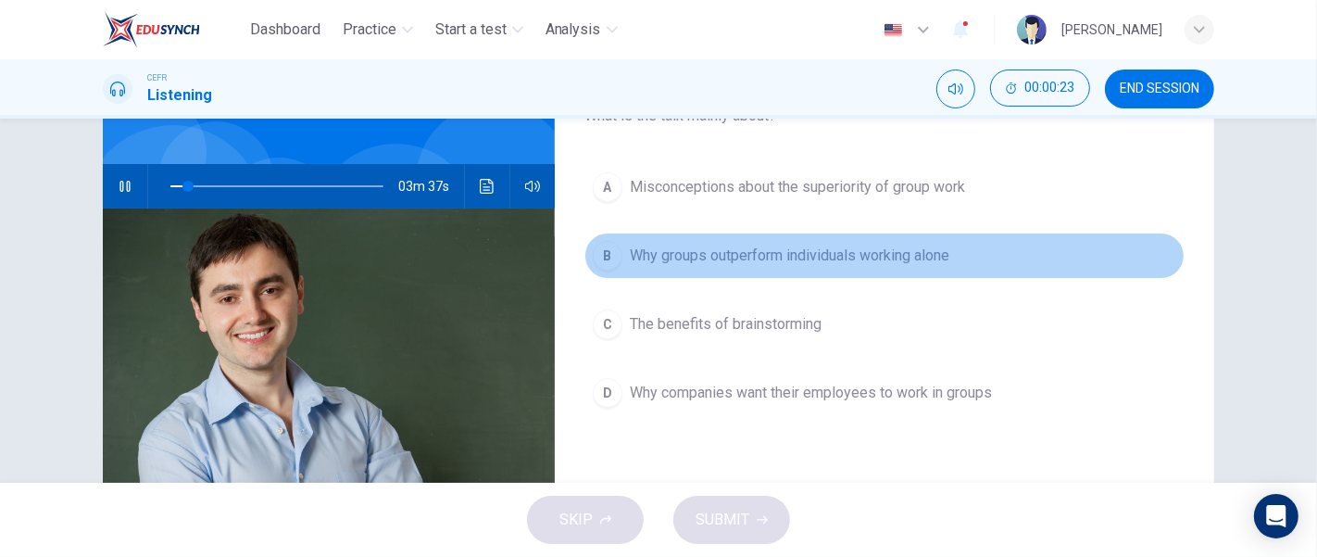
click at [886, 255] on span "Why groups outperform individuals working alone" at bounding box center [790, 256] width 320 height 22
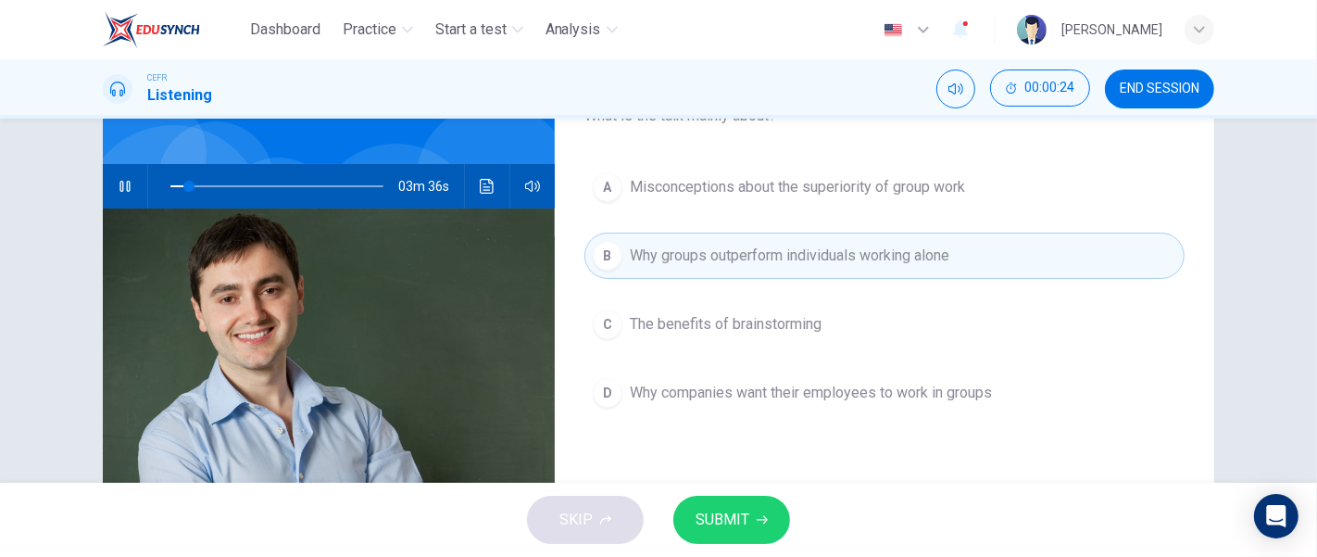
click at [774, 517] on button "SUBMIT" at bounding box center [731, 520] width 117 height 48
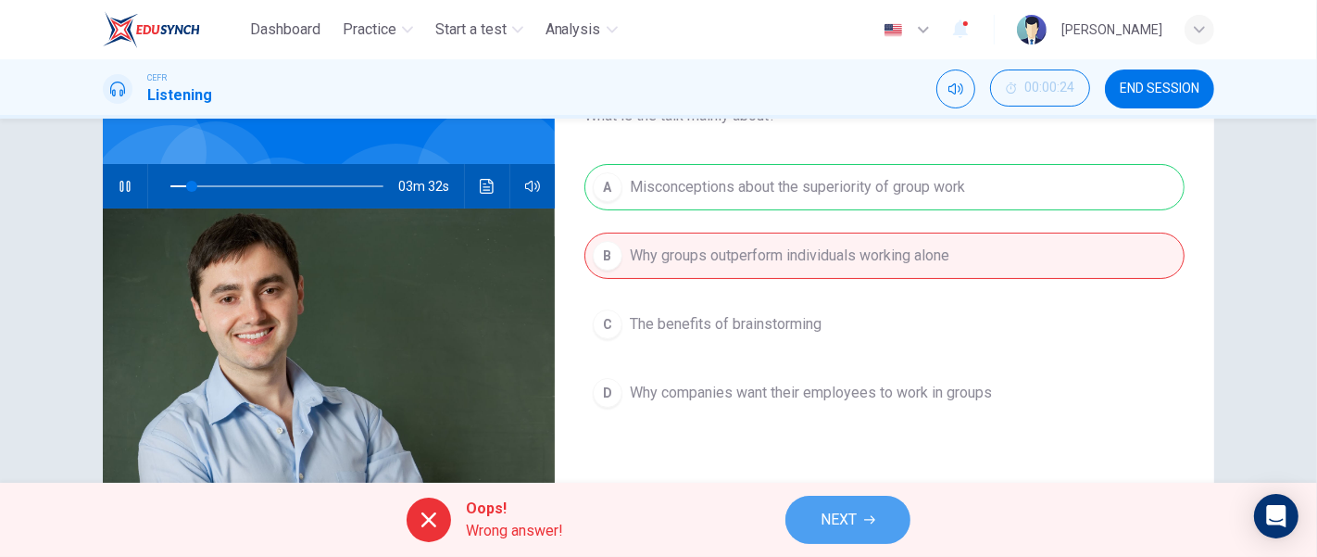
click at [866, 522] on icon "button" at bounding box center [869, 519] width 11 height 11
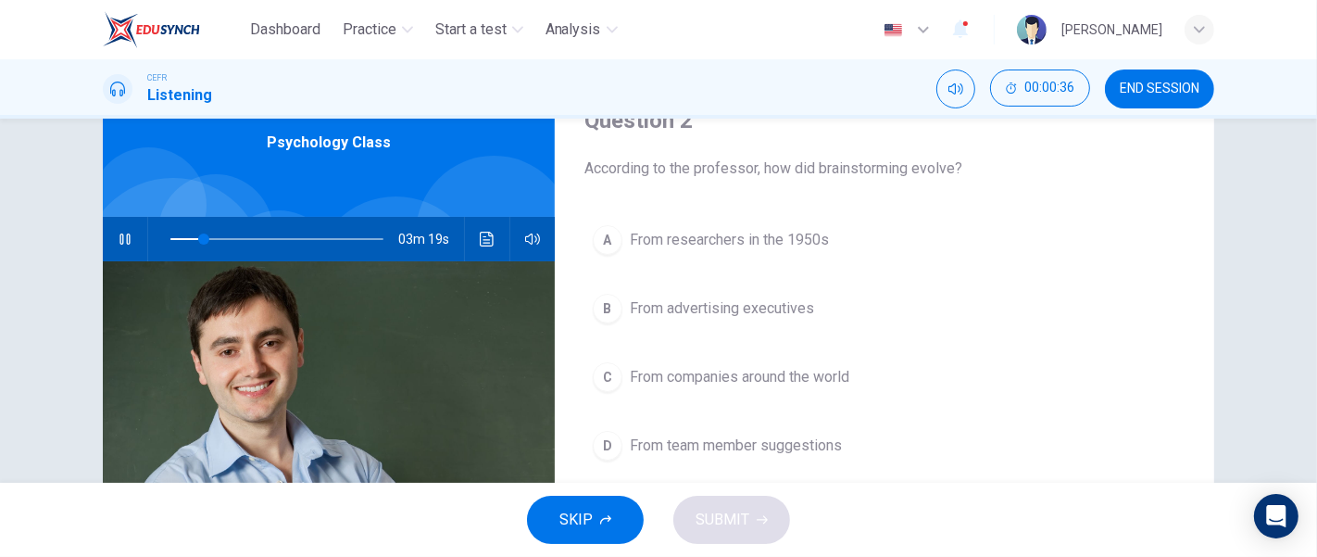
scroll to position [88, 0]
click at [758, 241] on span "From researchers in the 1950s" at bounding box center [729, 239] width 199 height 22
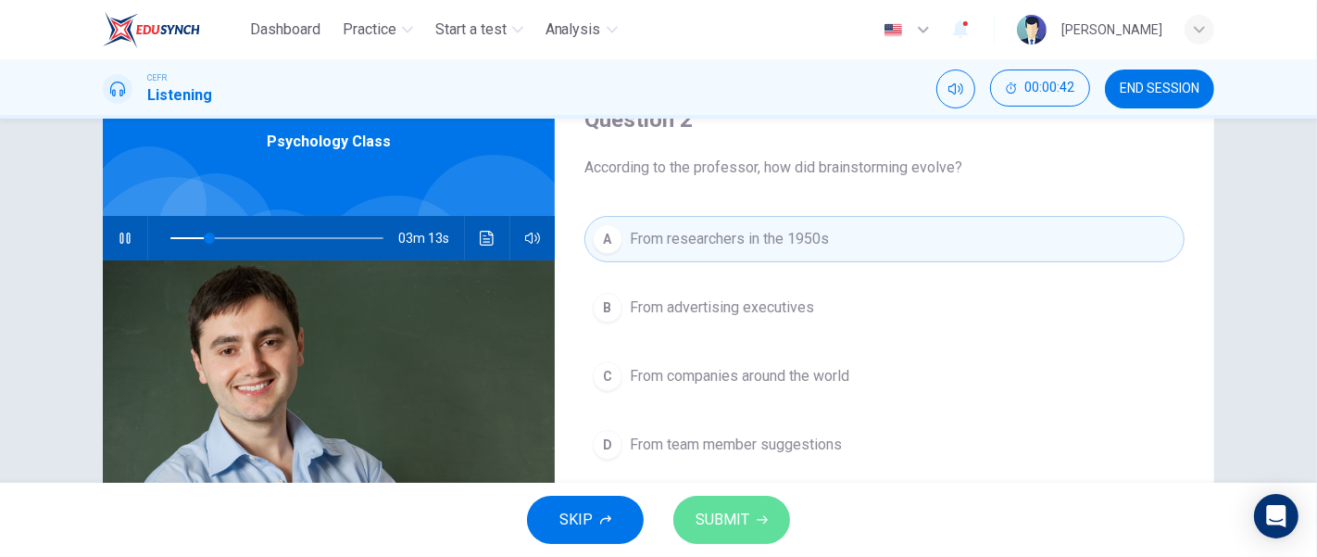
click at [748, 504] on button "SUBMIT" at bounding box center [731, 520] width 117 height 48
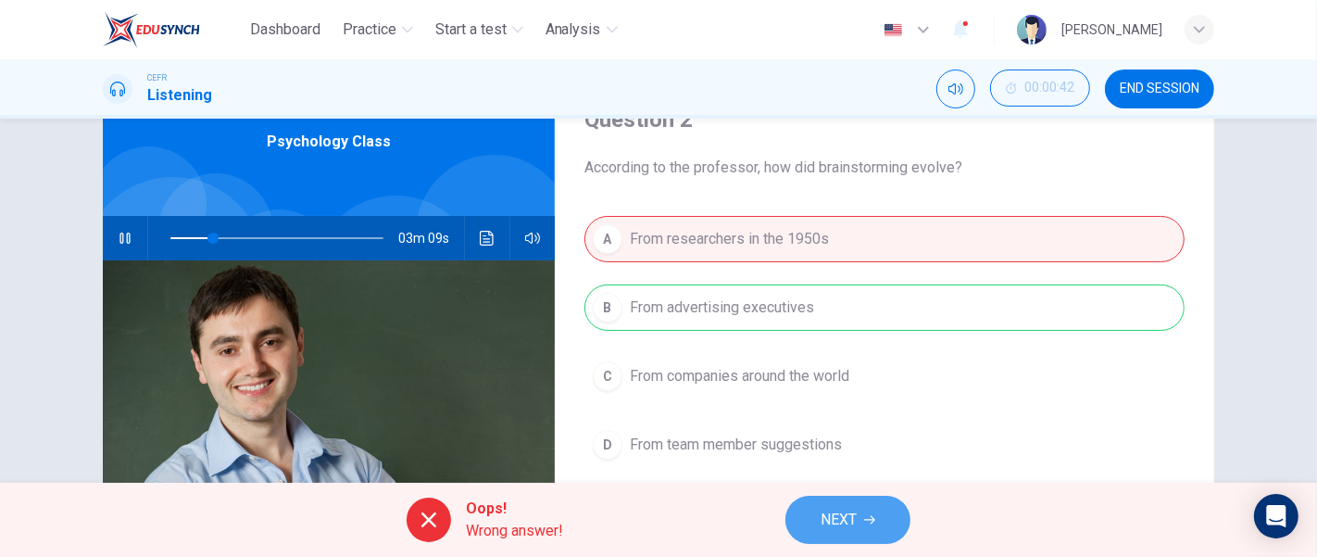
click at [818, 513] on button "NEXT" at bounding box center [848, 520] width 125 height 48
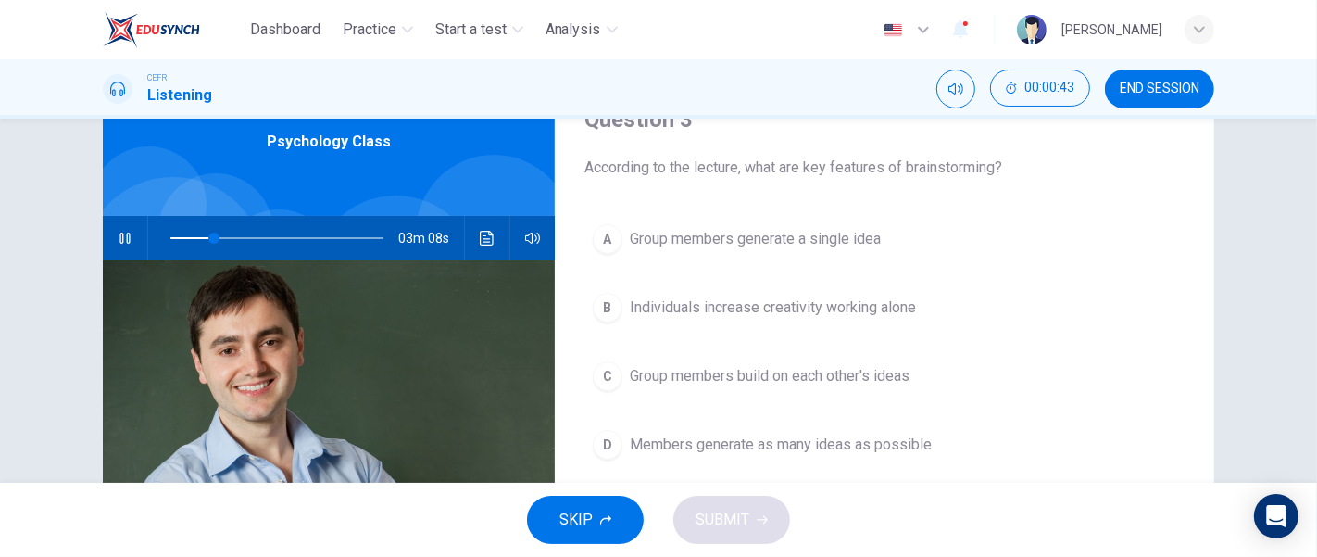
type input "21"
click at [1116, 87] on button "END SESSION" at bounding box center [1159, 88] width 109 height 39
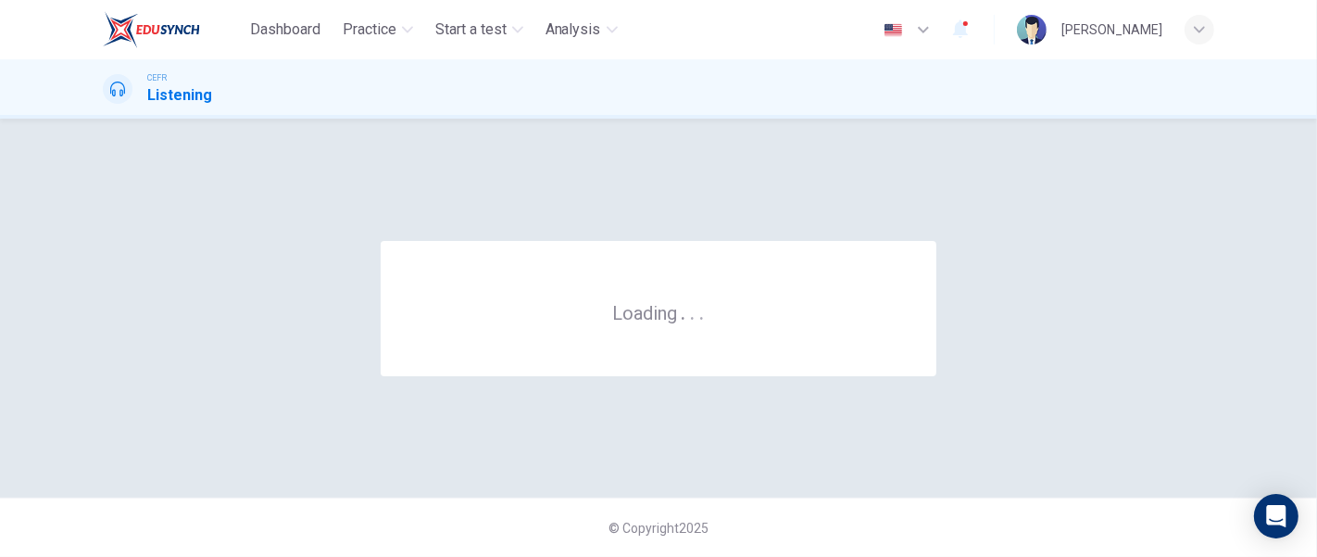
scroll to position [0, 0]
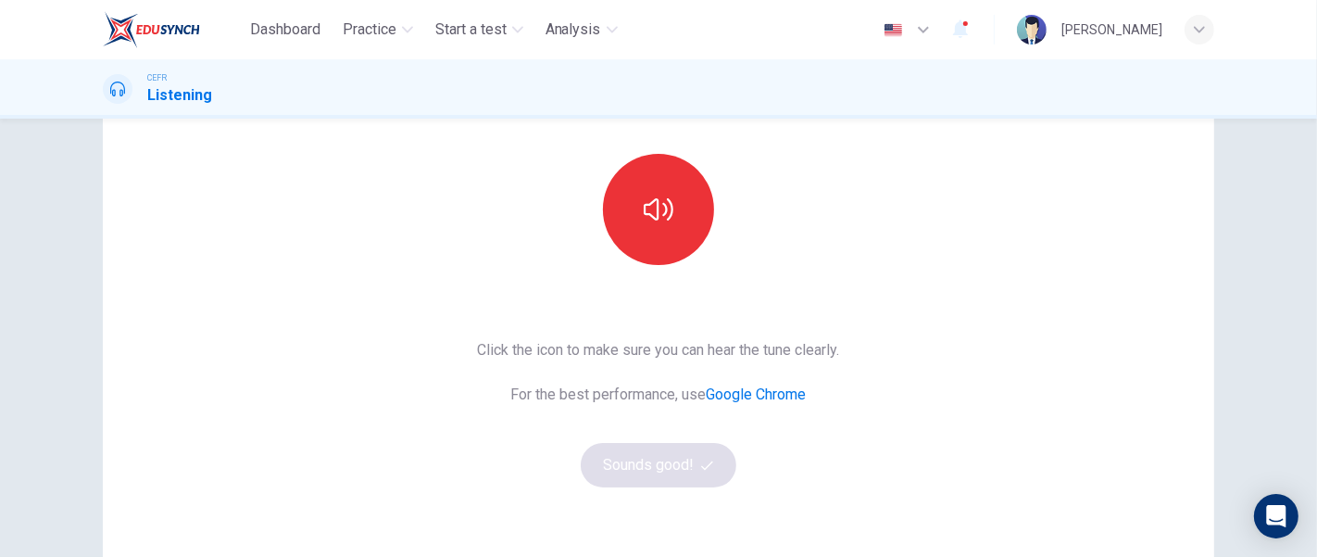
scroll to position [149, 0]
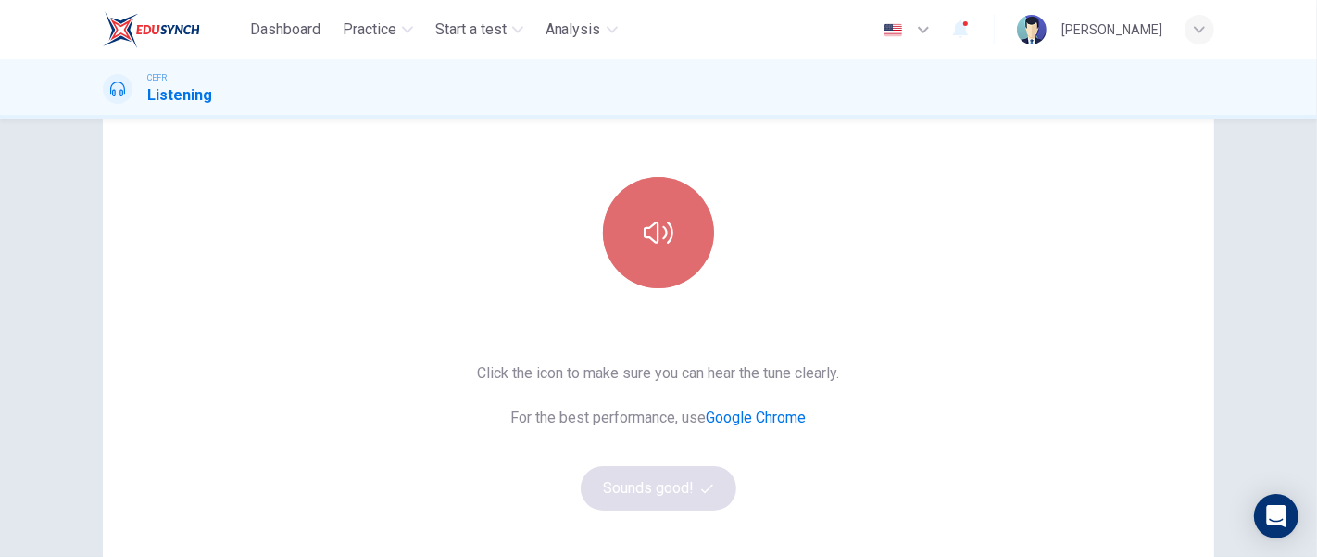
click at [635, 236] on button "button" at bounding box center [658, 232] width 111 height 111
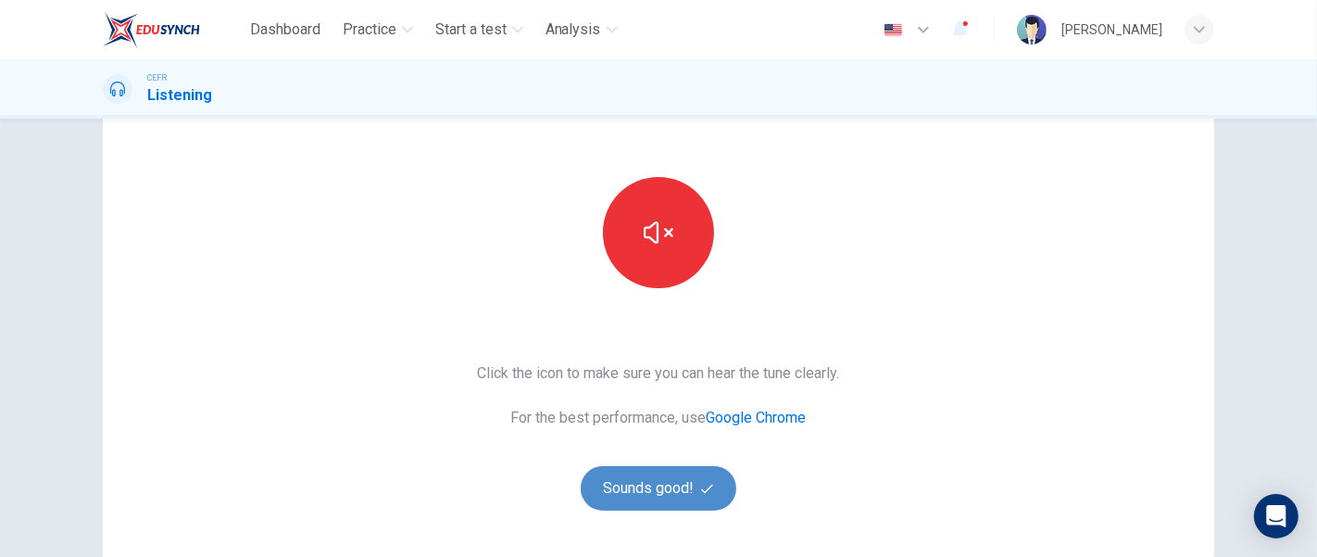
click at [628, 493] on button "Sounds good!" at bounding box center [659, 488] width 156 height 44
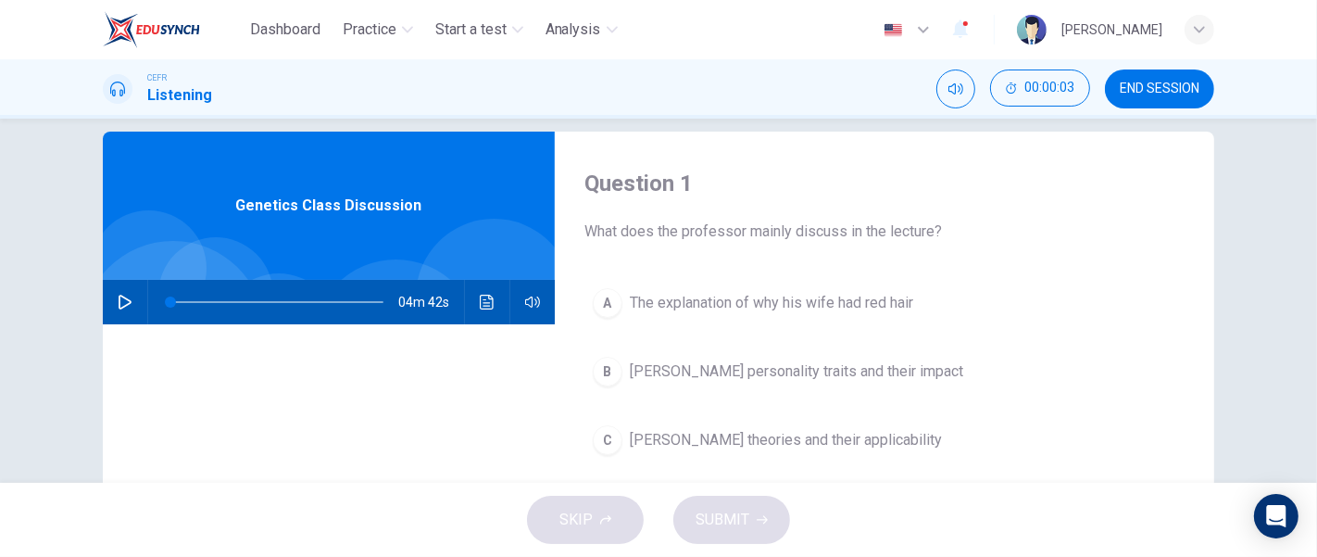
scroll to position [0, 0]
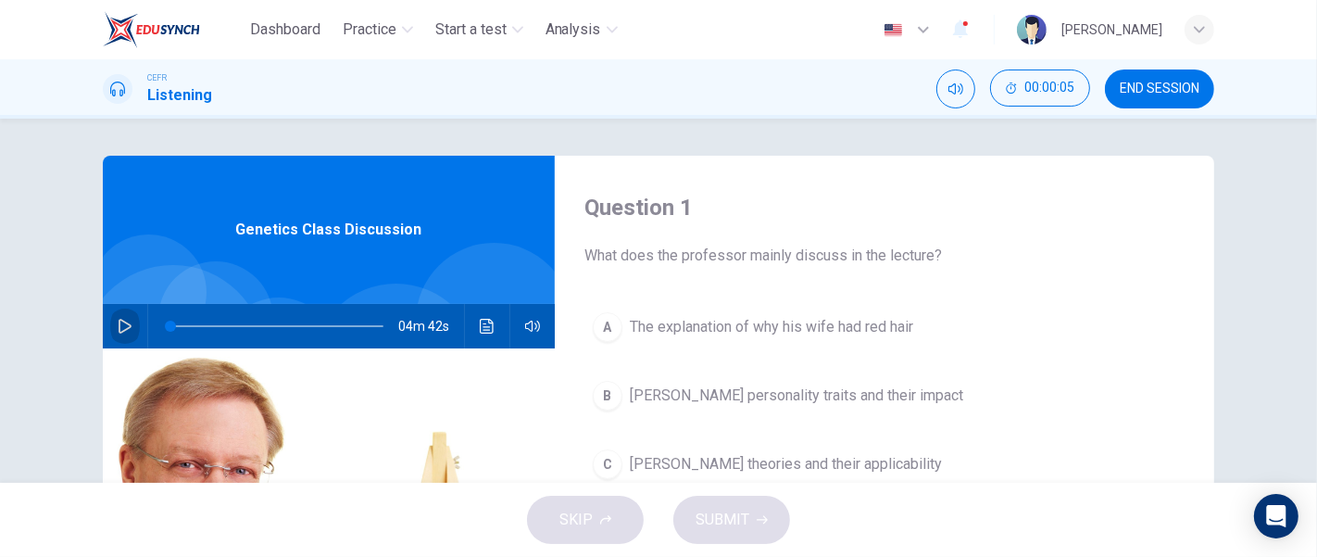
click at [119, 325] on icon "button" at bounding box center [125, 326] width 15 height 15
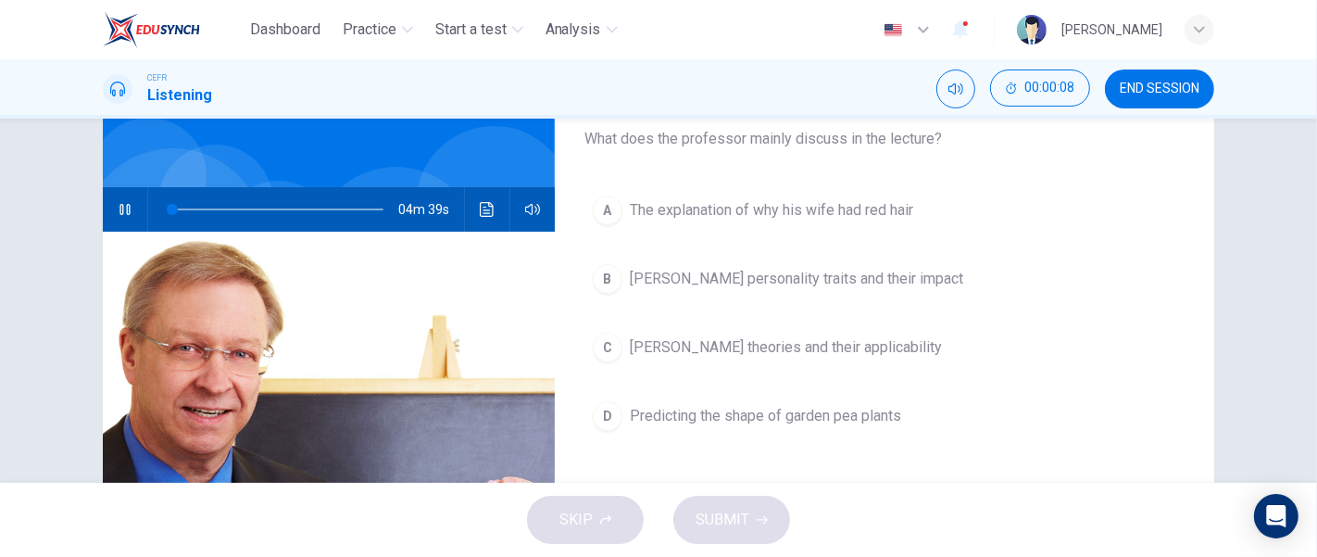
scroll to position [116, 0]
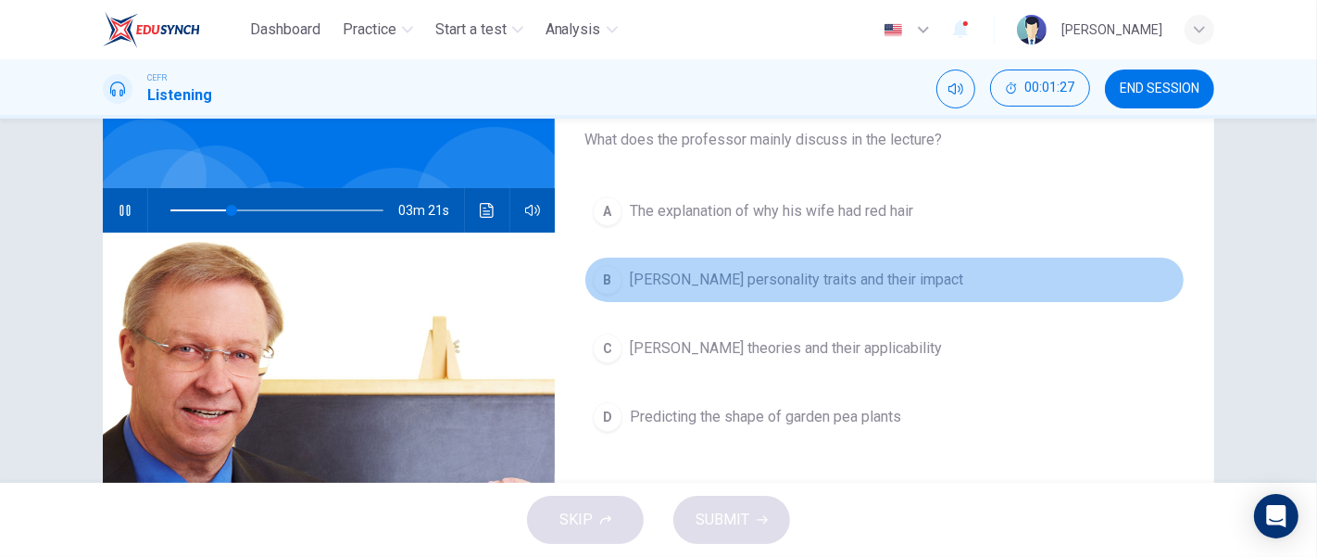
click at [662, 291] on button "B [PERSON_NAME] personality traits and their impact" at bounding box center [885, 280] width 600 height 46
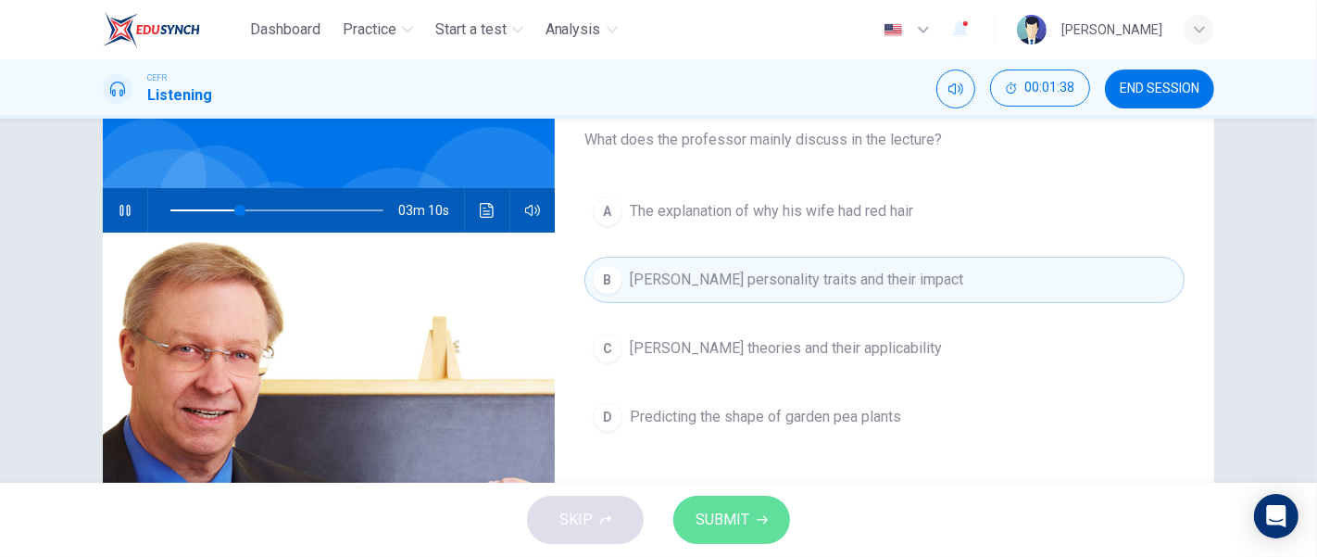
click at [723, 510] on span "SUBMIT" at bounding box center [723, 520] width 54 height 26
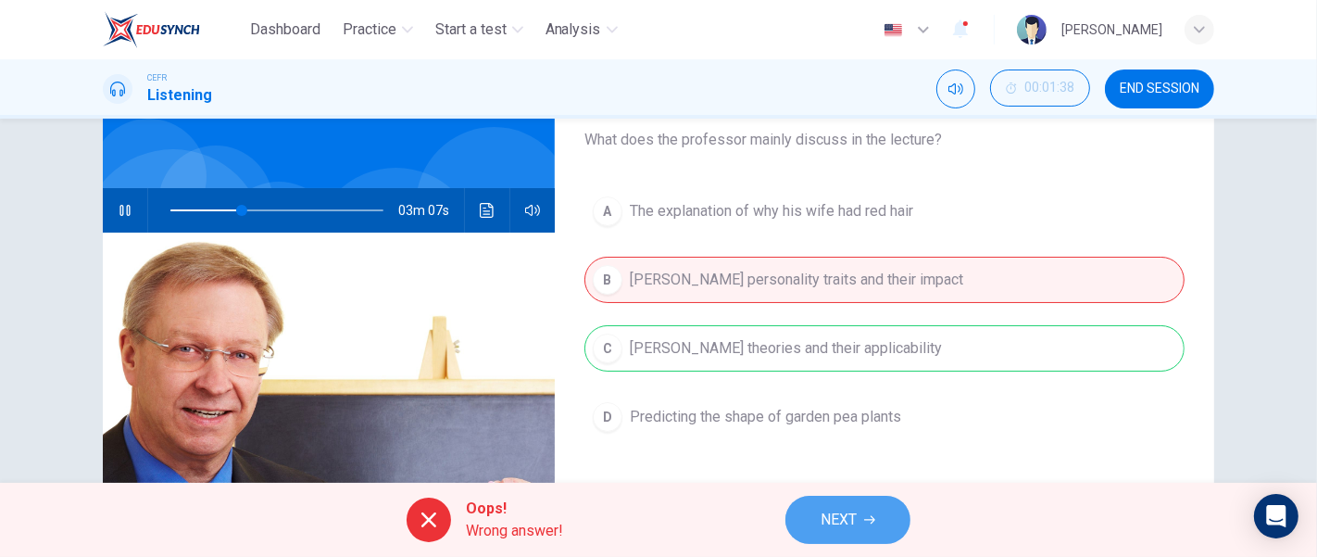
click at [827, 512] on span "NEXT" at bounding box center [839, 520] width 36 height 26
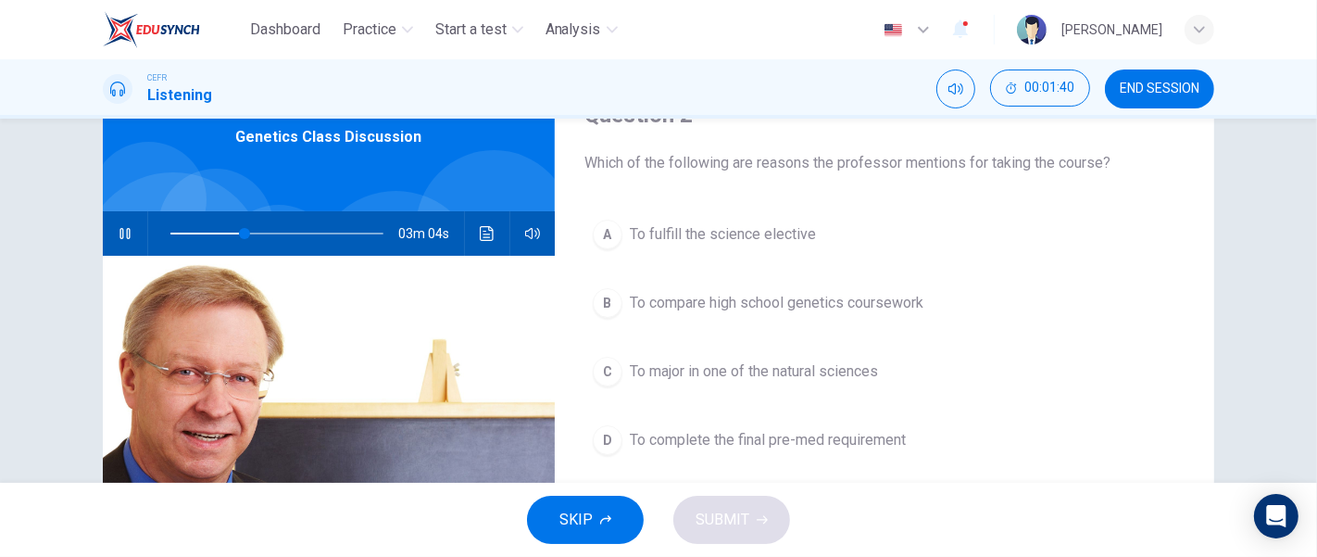
scroll to position [97, 0]
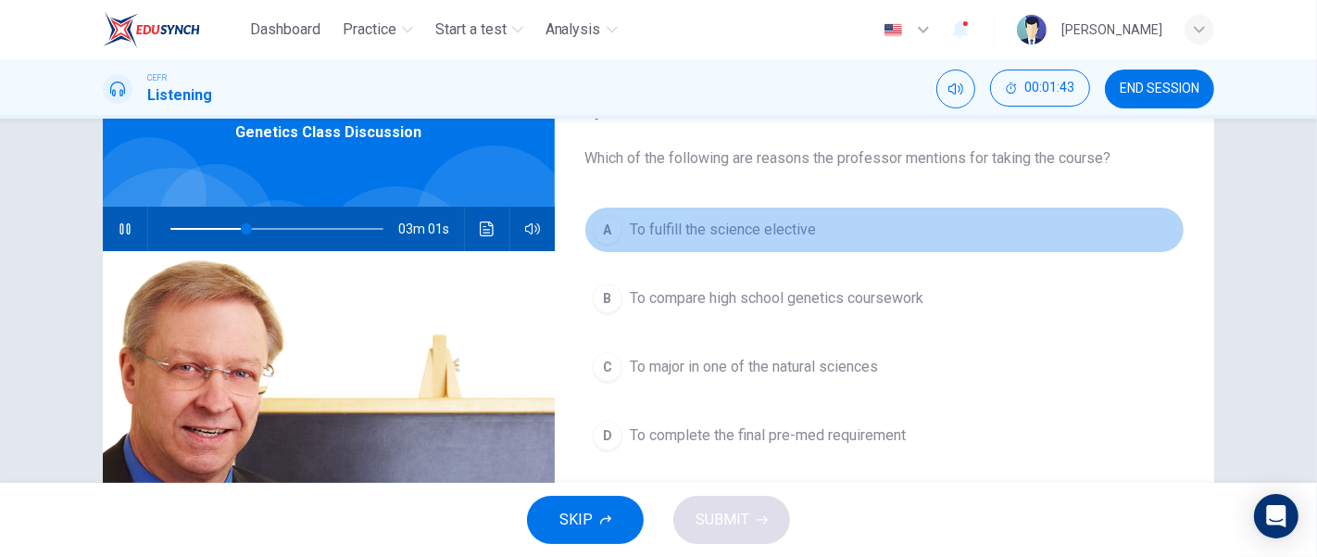
click at [792, 239] on span "To fulfill the science elective" at bounding box center [723, 230] width 186 height 22
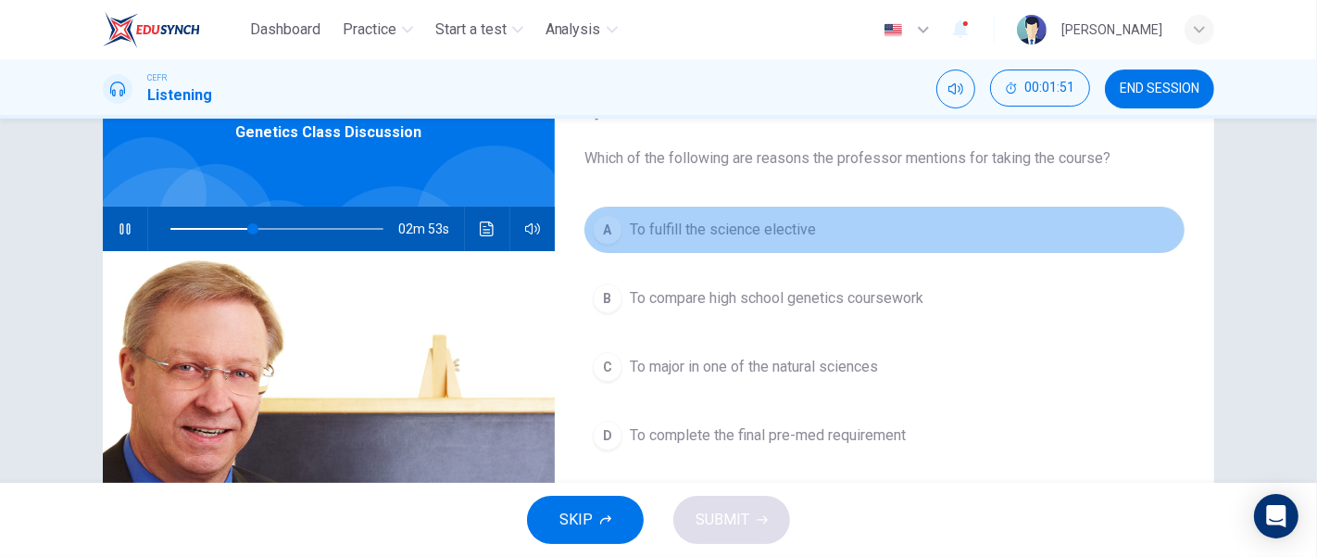
click at [756, 233] on span "To fulfill the science elective" at bounding box center [723, 230] width 186 height 22
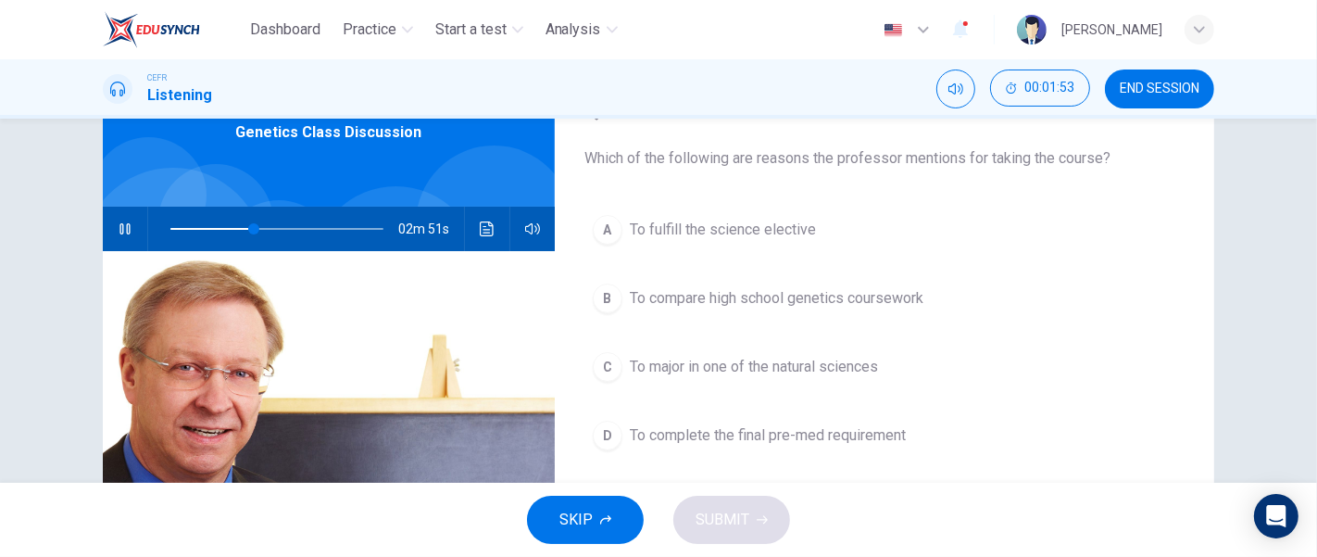
click at [724, 213] on button "A To fulfill the science elective" at bounding box center [885, 230] width 600 height 46
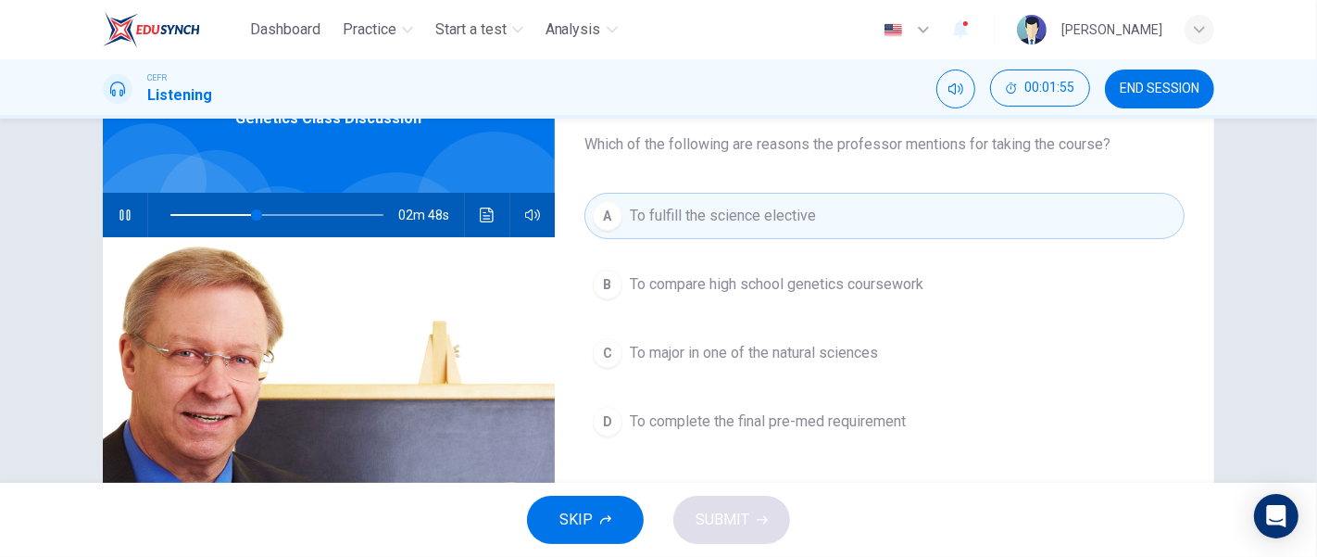
scroll to position [94, 0]
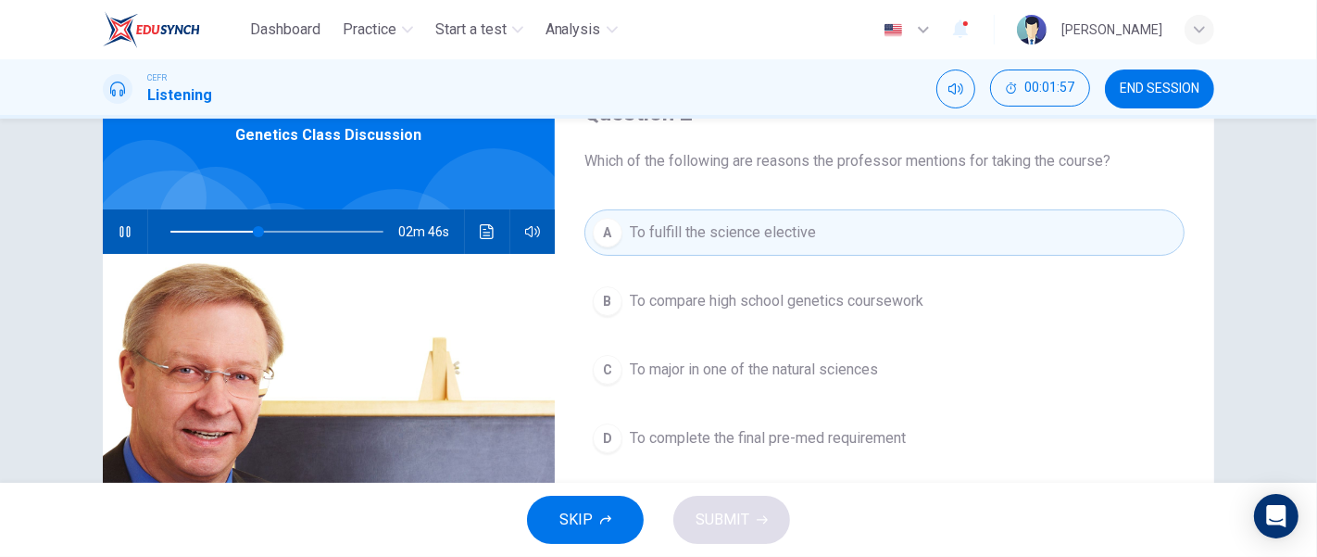
click at [711, 248] on button "A To fulfill the science elective" at bounding box center [885, 232] width 600 height 46
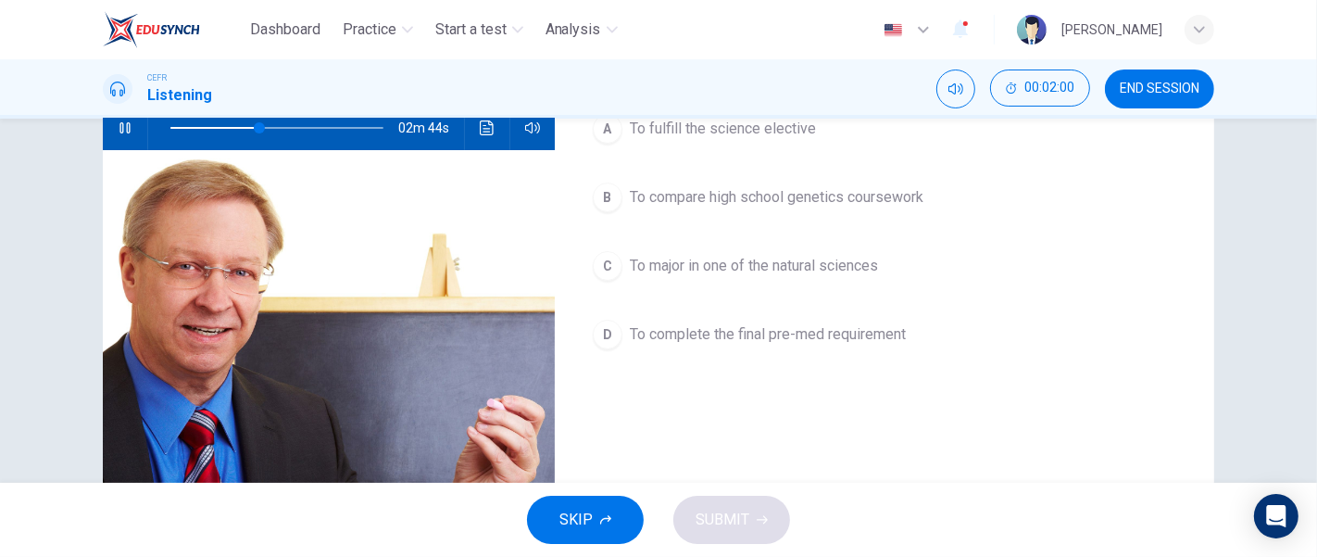
scroll to position [197, 0]
click at [682, 142] on button "A To fulfill the science elective" at bounding box center [885, 130] width 600 height 46
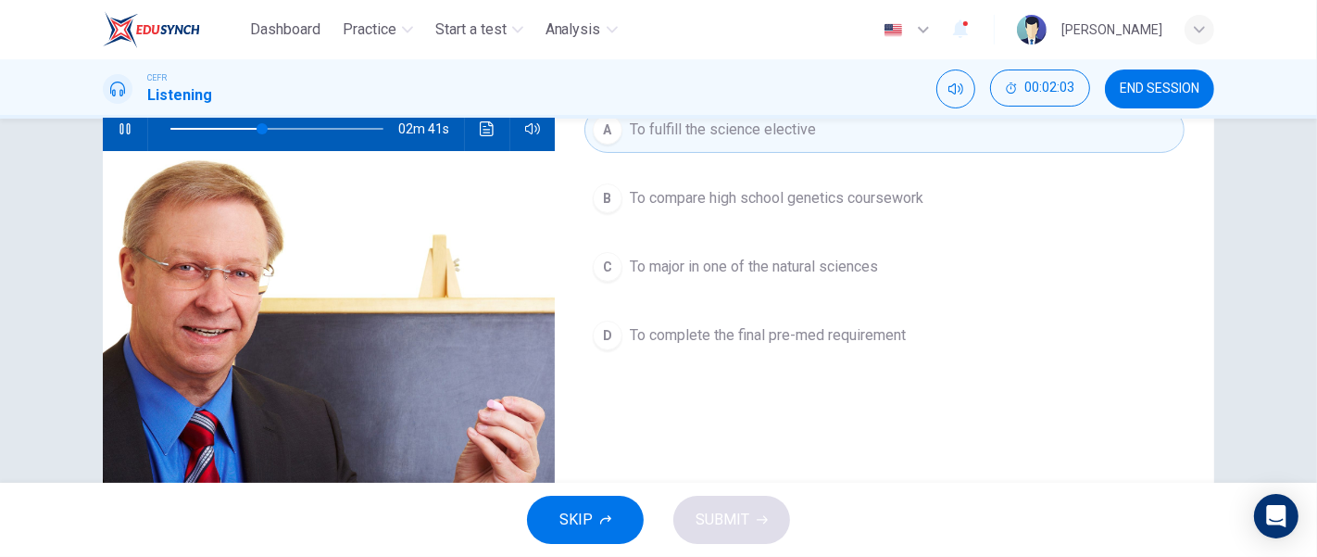
click at [695, 498] on div "SKIP SUBMIT" at bounding box center [658, 520] width 1317 height 74
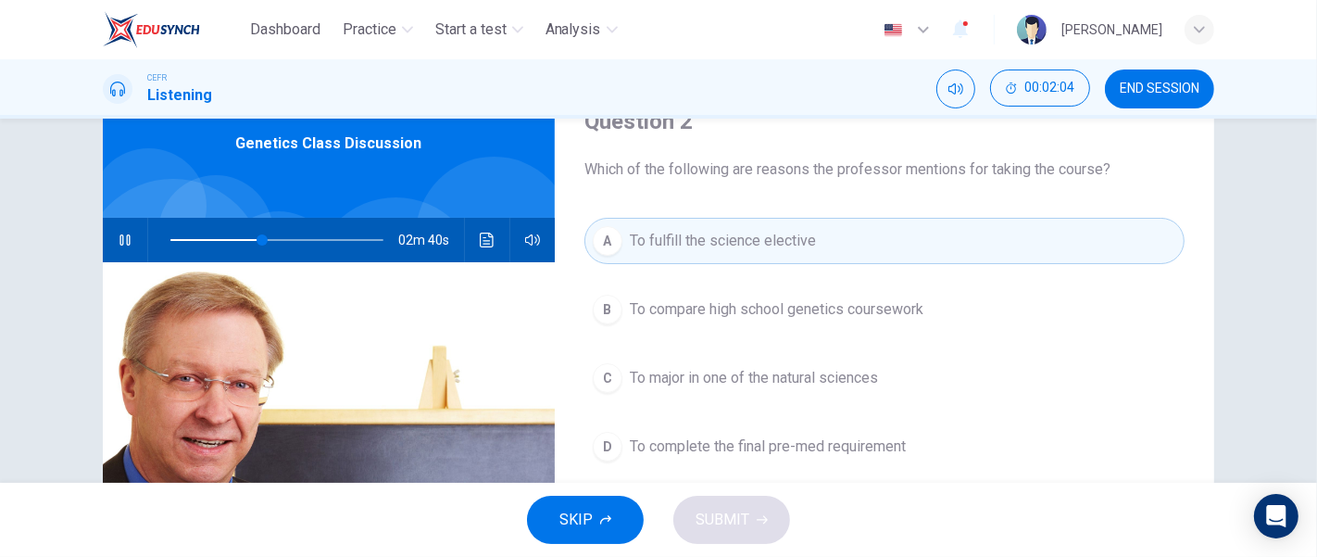
scroll to position [60, 0]
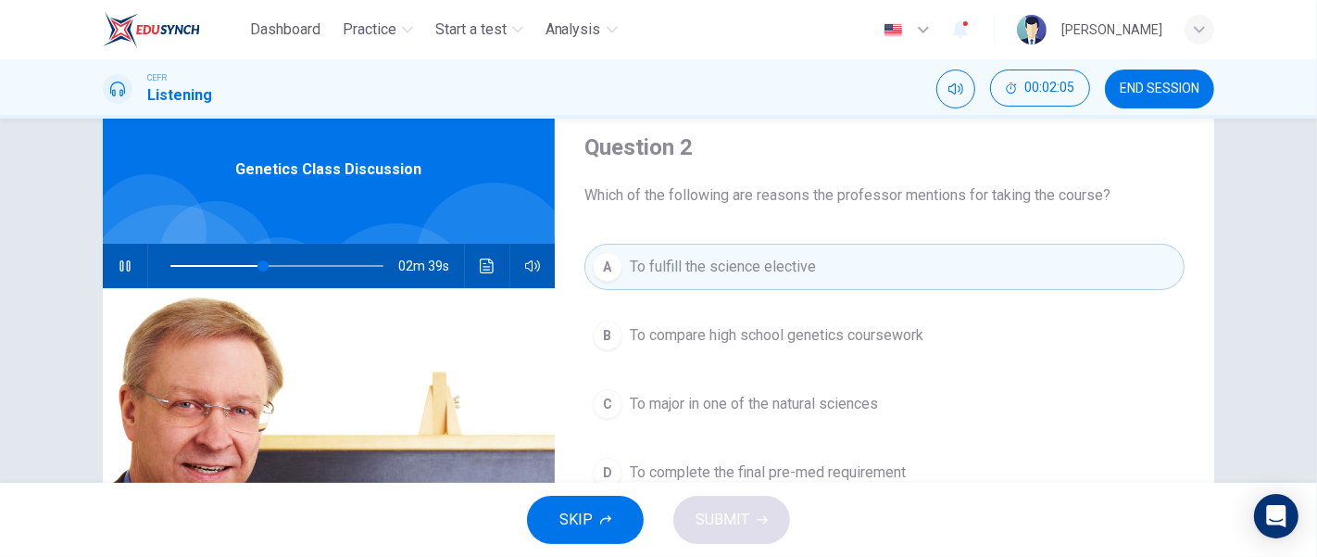
click at [124, 272] on button "button" at bounding box center [125, 266] width 30 height 44
click at [630, 273] on span "To fulfill the science elective" at bounding box center [723, 267] width 186 height 22
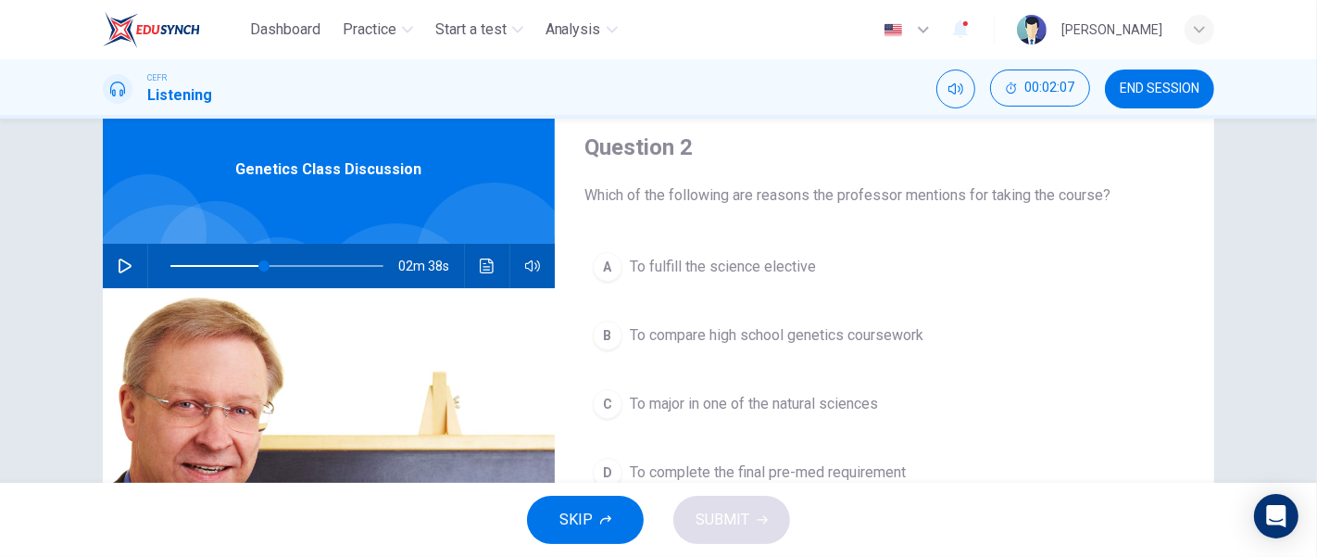
click at [630, 273] on span "To fulfill the science elective" at bounding box center [723, 267] width 186 height 22
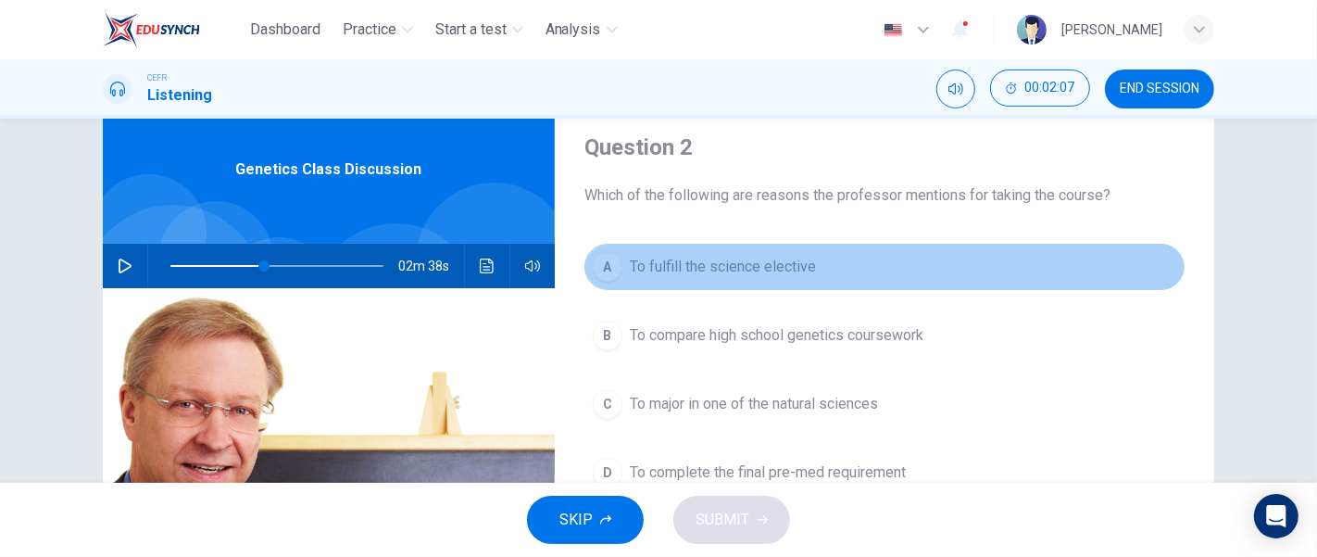
click at [630, 273] on span "To fulfill the science elective" at bounding box center [723, 267] width 186 height 22
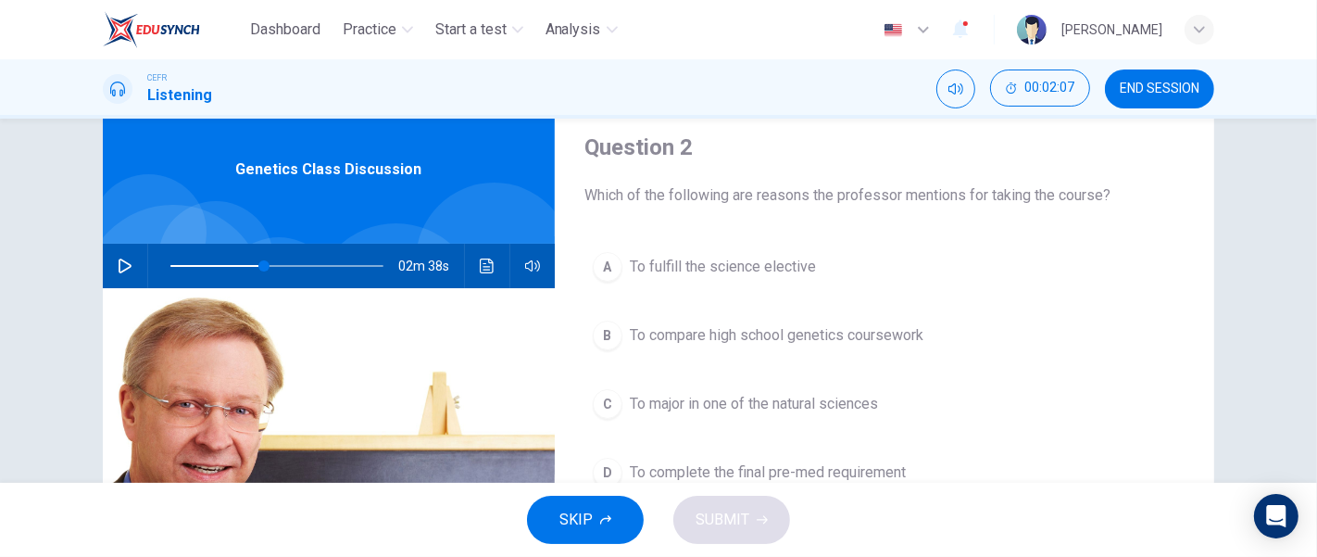
click at [630, 273] on span "To fulfill the science elective" at bounding box center [723, 267] width 186 height 22
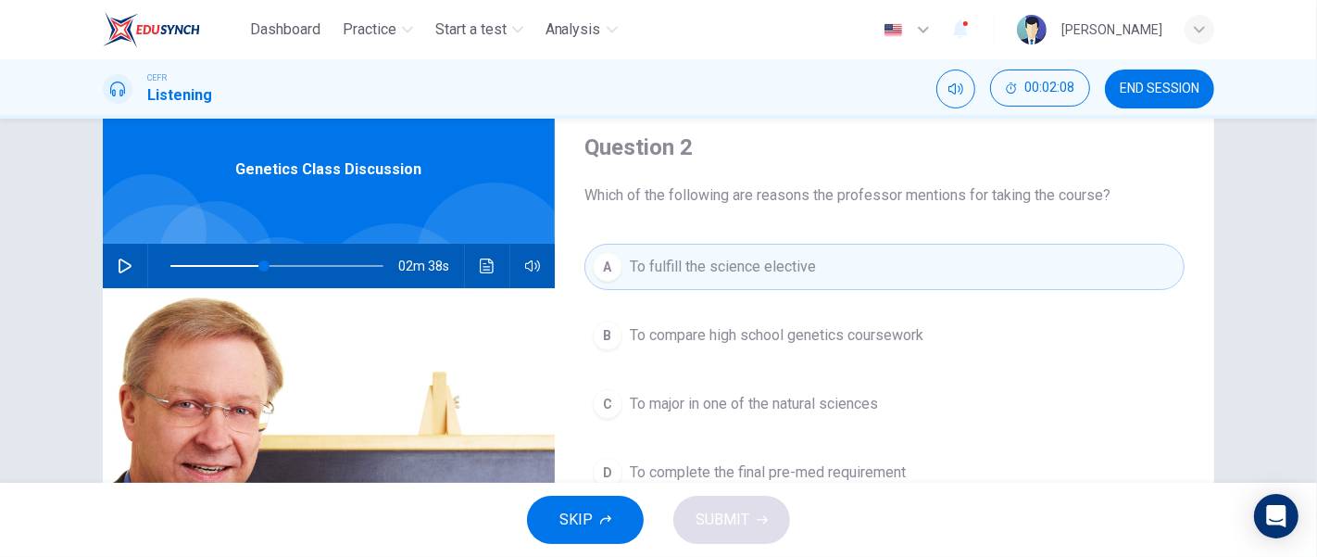
click at [630, 273] on span "To fulfill the science elective" at bounding box center [723, 267] width 186 height 22
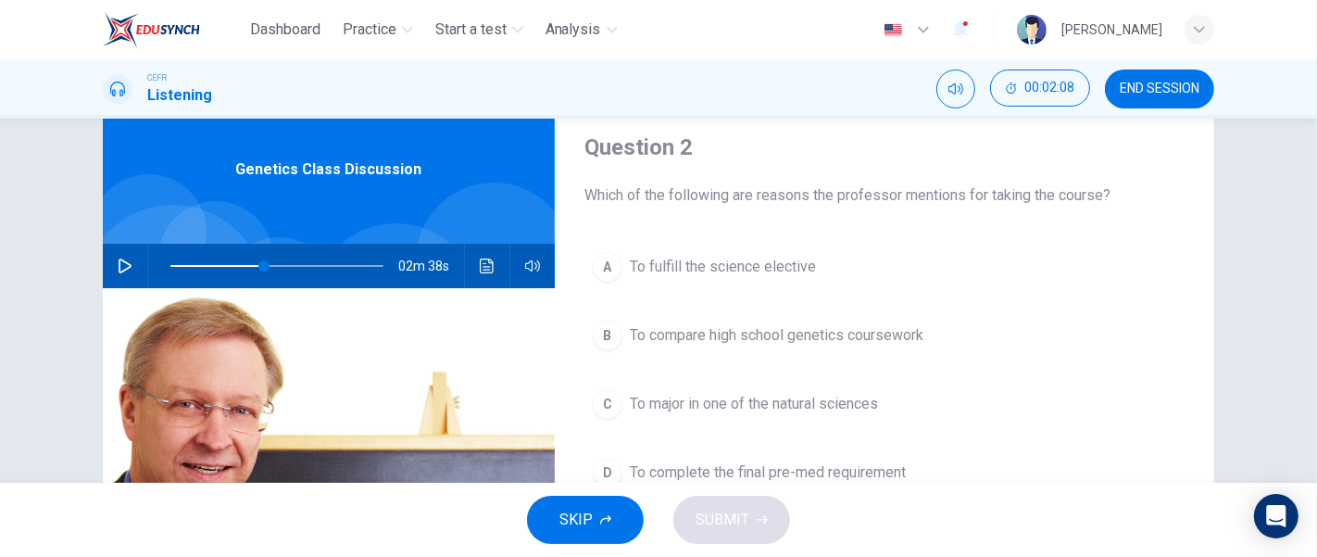
click at [630, 273] on span "To fulfill the science elective" at bounding box center [723, 267] width 186 height 22
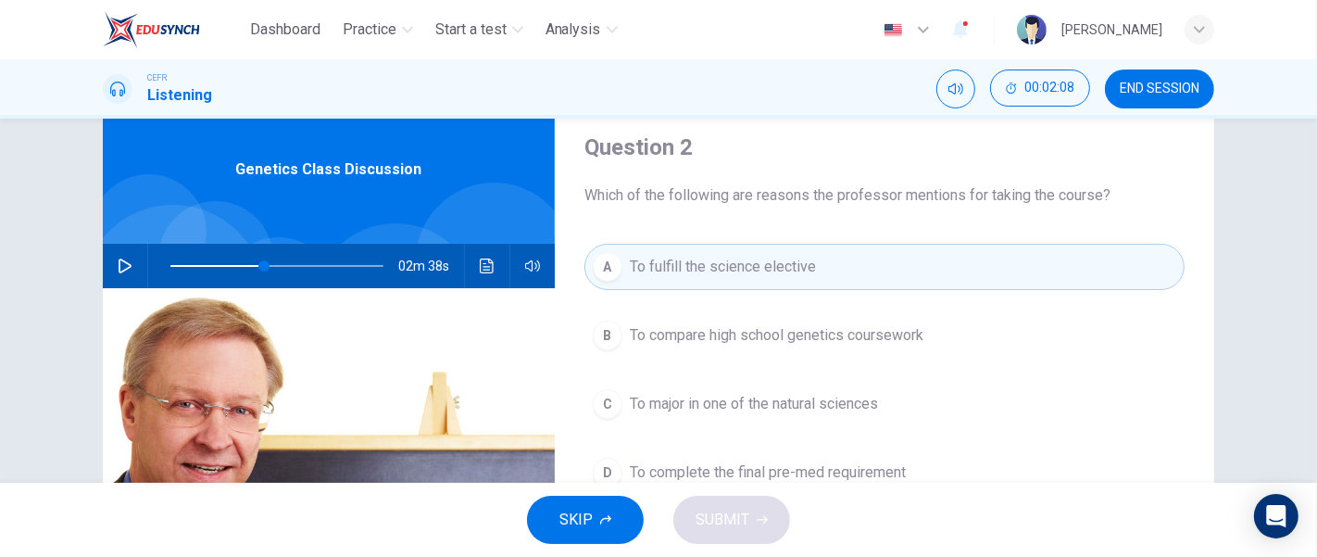
click at [630, 273] on span "To fulfill the science elective" at bounding box center [723, 267] width 186 height 22
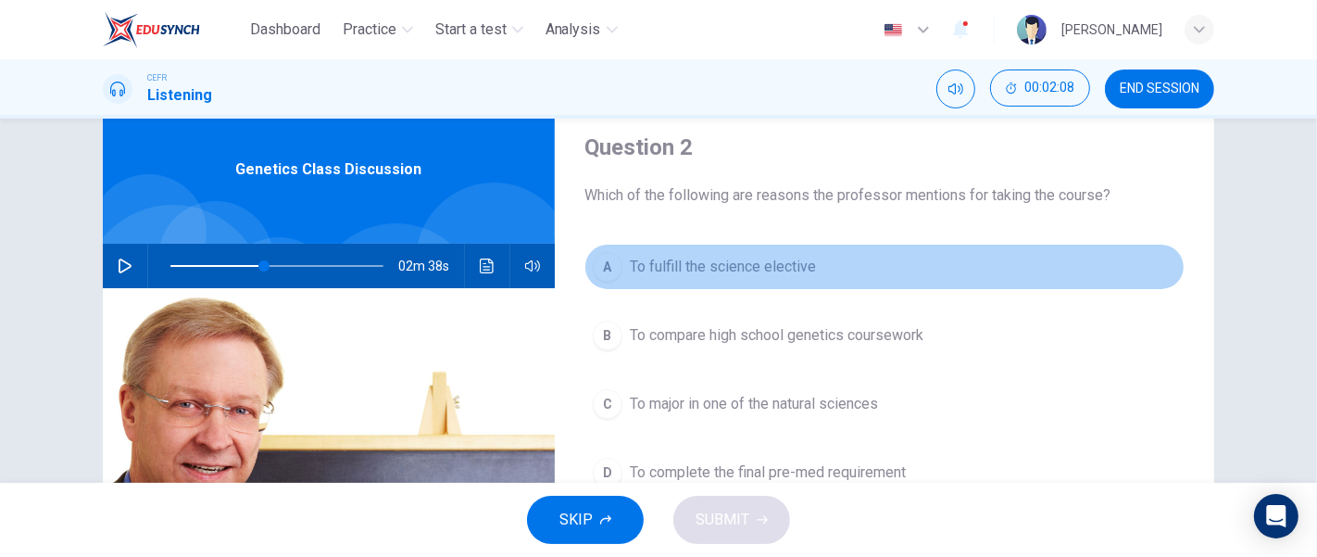
click at [630, 273] on span "To fulfill the science elective" at bounding box center [723, 267] width 186 height 22
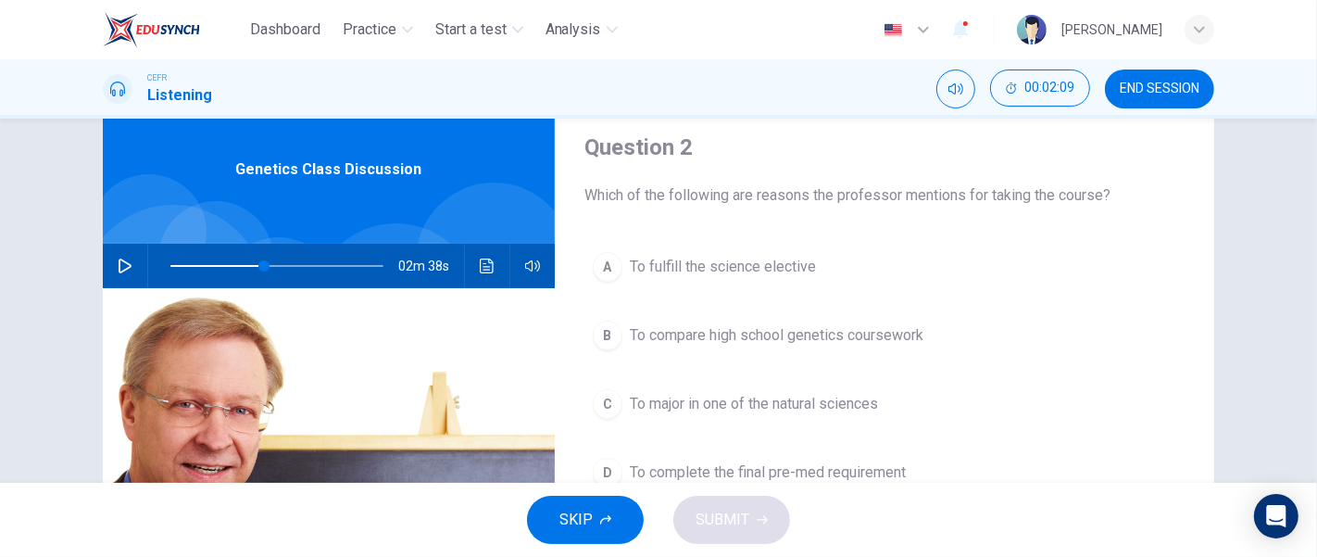
click at [630, 273] on span "To fulfill the science elective" at bounding box center [723, 267] width 186 height 22
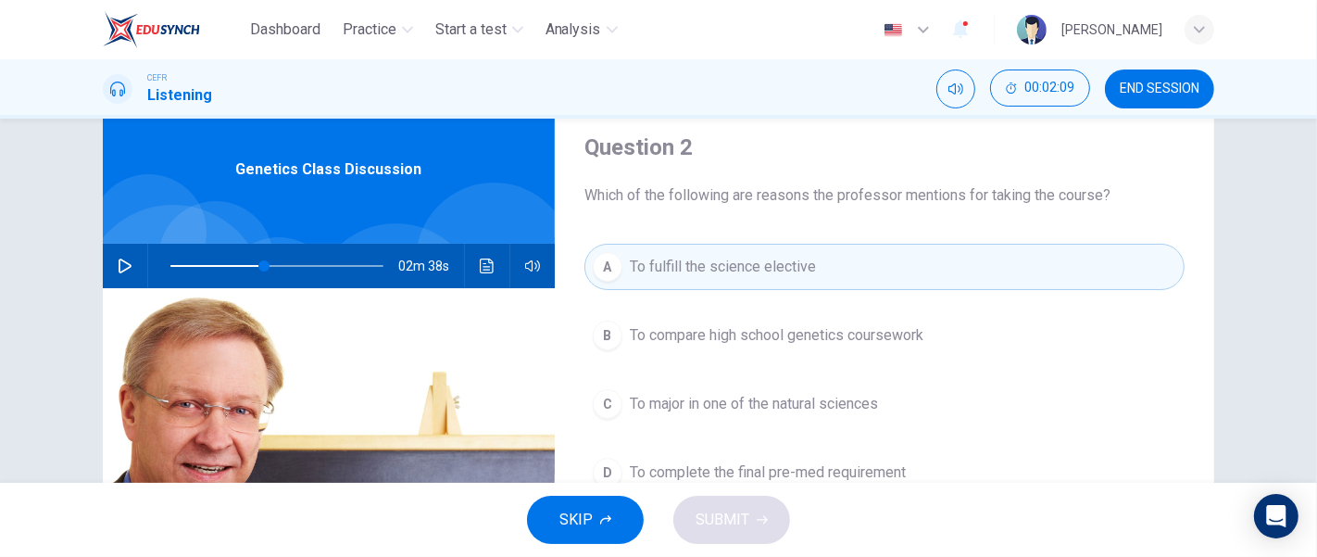
click at [630, 273] on span "To fulfill the science elective" at bounding box center [723, 267] width 186 height 22
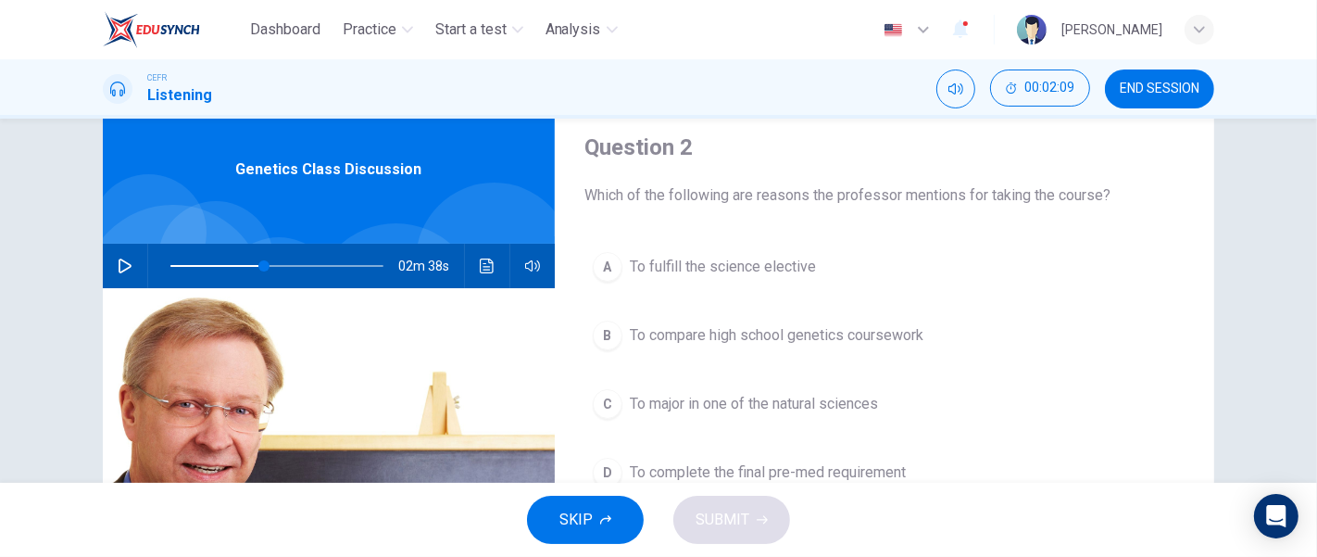
click at [630, 273] on span "To fulfill the science elective" at bounding box center [723, 267] width 186 height 22
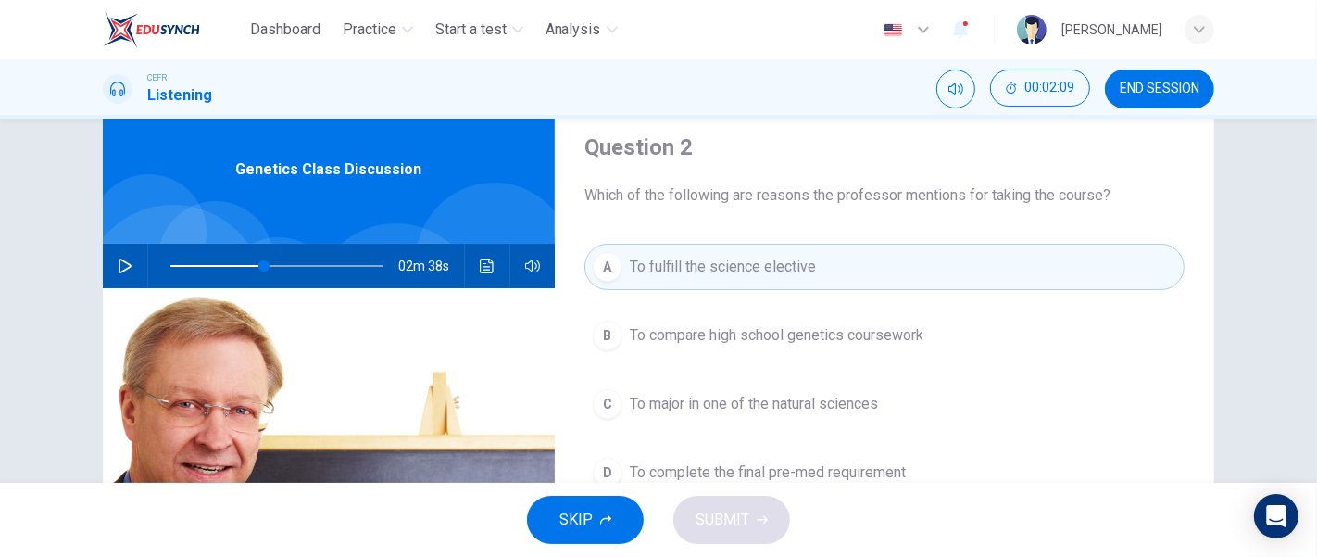
click at [630, 273] on span "To fulfill the science elective" at bounding box center [723, 267] width 186 height 22
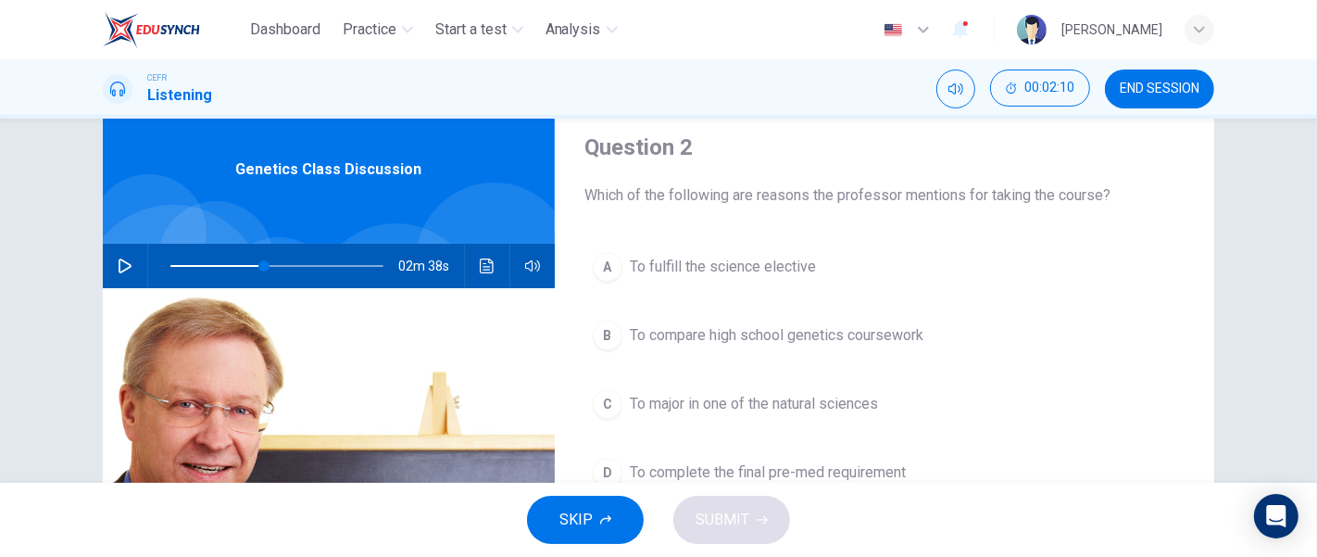
click at [630, 273] on span "To fulfill the science elective" at bounding box center [723, 267] width 186 height 22
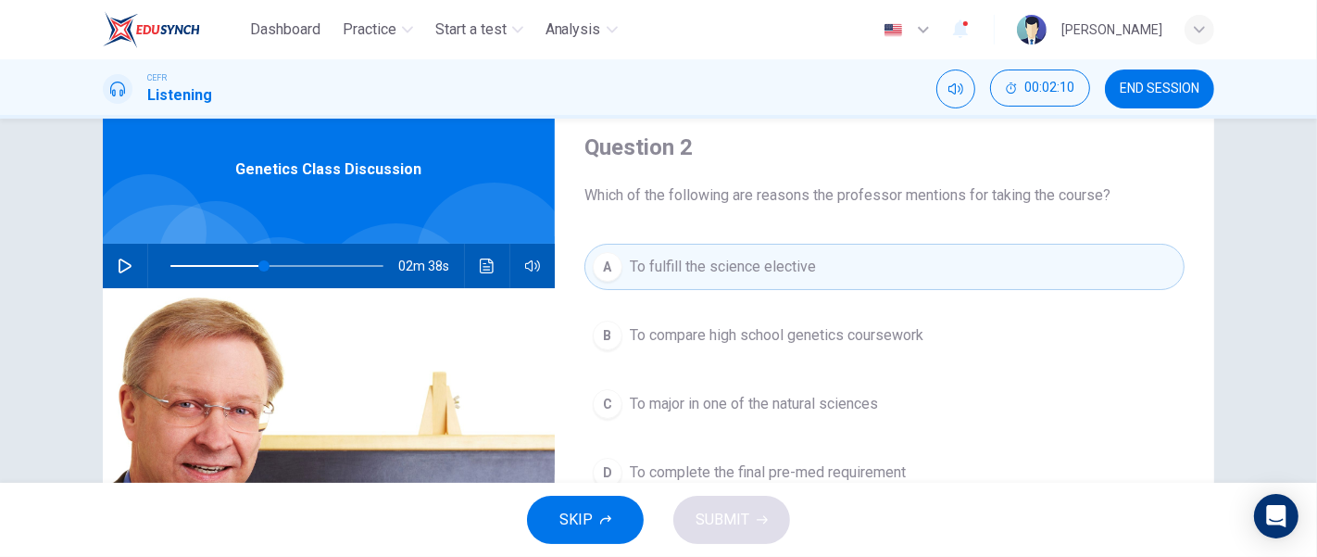
click at [630, 273] on span "To fulfill the science elective" at bounding box center [723, 267] width 186 height 22
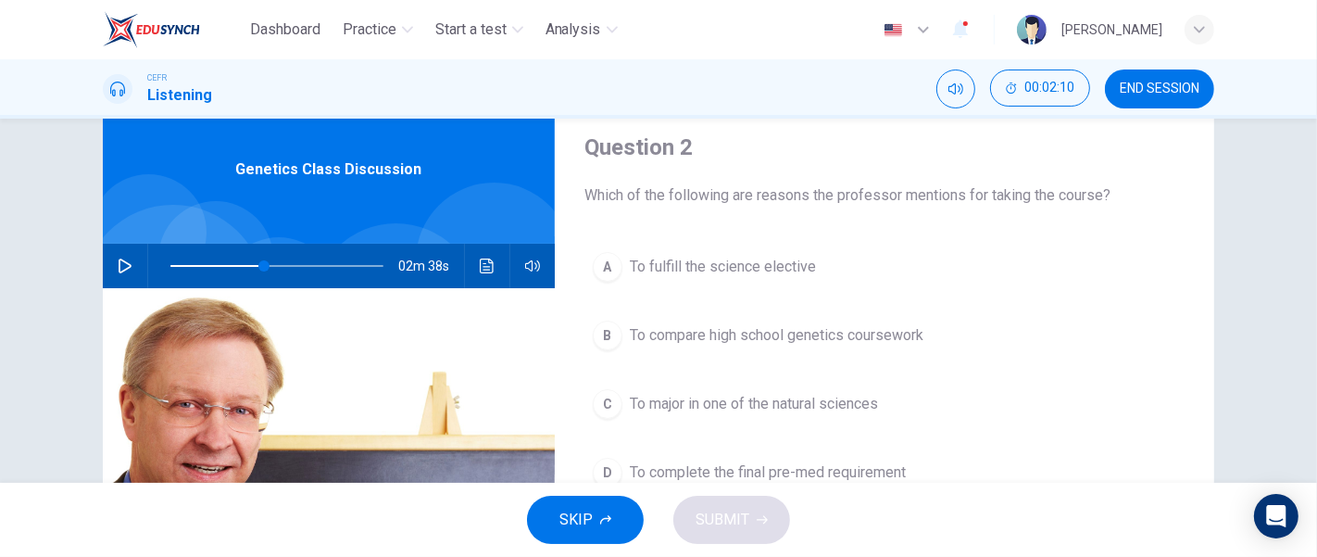
click at [630, 273] on span "To fulfill the science elective" at bounding box center [723, 267] width 186 height 22
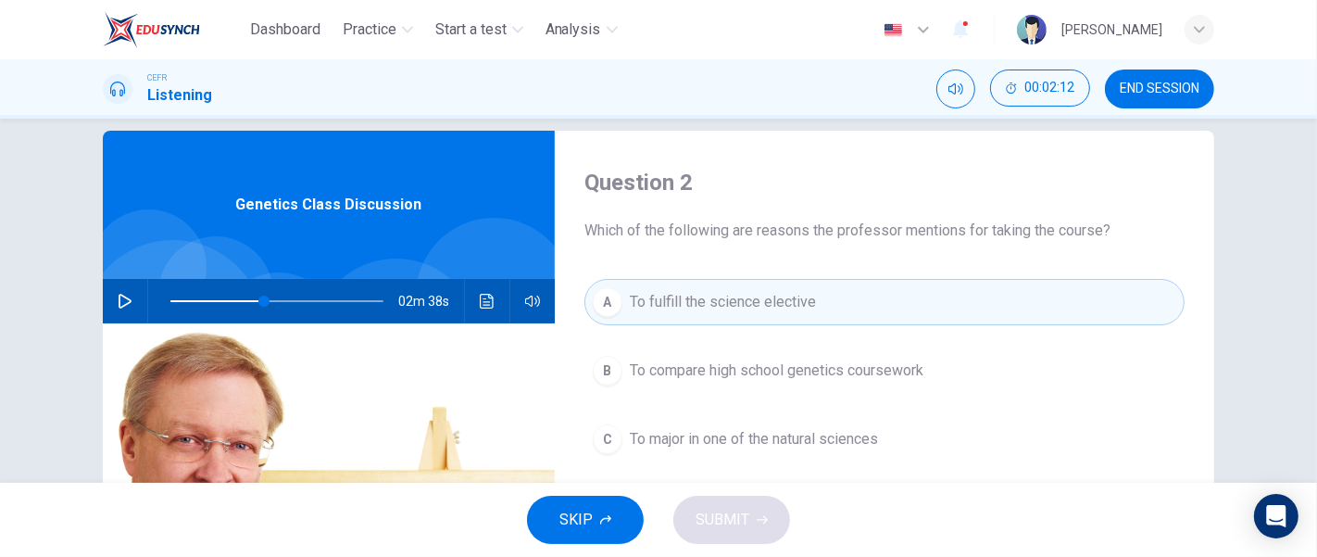
scroll to position [16, 0]
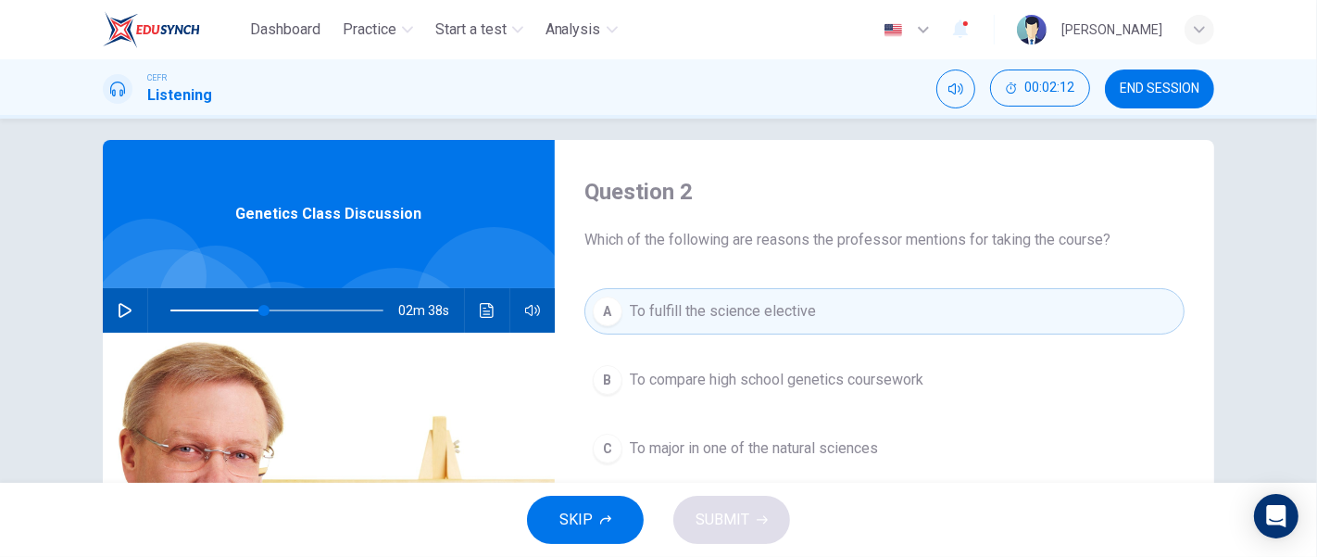
drag, startPoint x: 624, startPoint y: 273, endPoint x: 630, endPoint y: 285, distance: 13.3
click at [630, 285] on div "Question 2 Which of the following are reasons the professor mentions for taking…" at bounding box center [885, 462] width 660 height 644
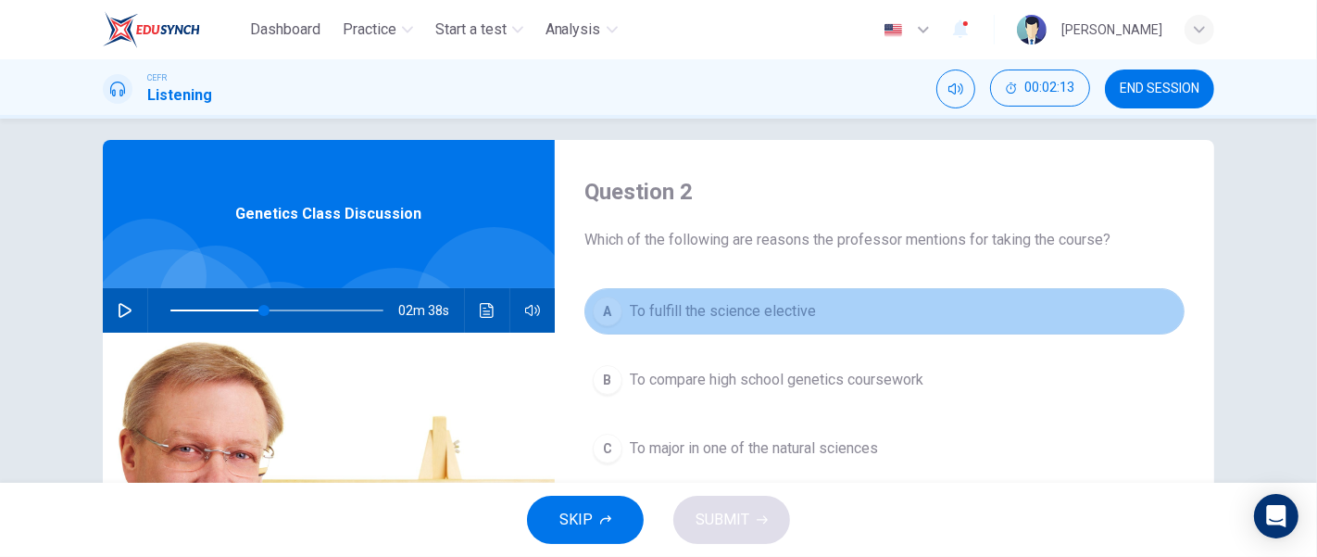
click at [630, 310] on span "To fulfill the science elective" at bounding box center [723, 311] width 186 height 22
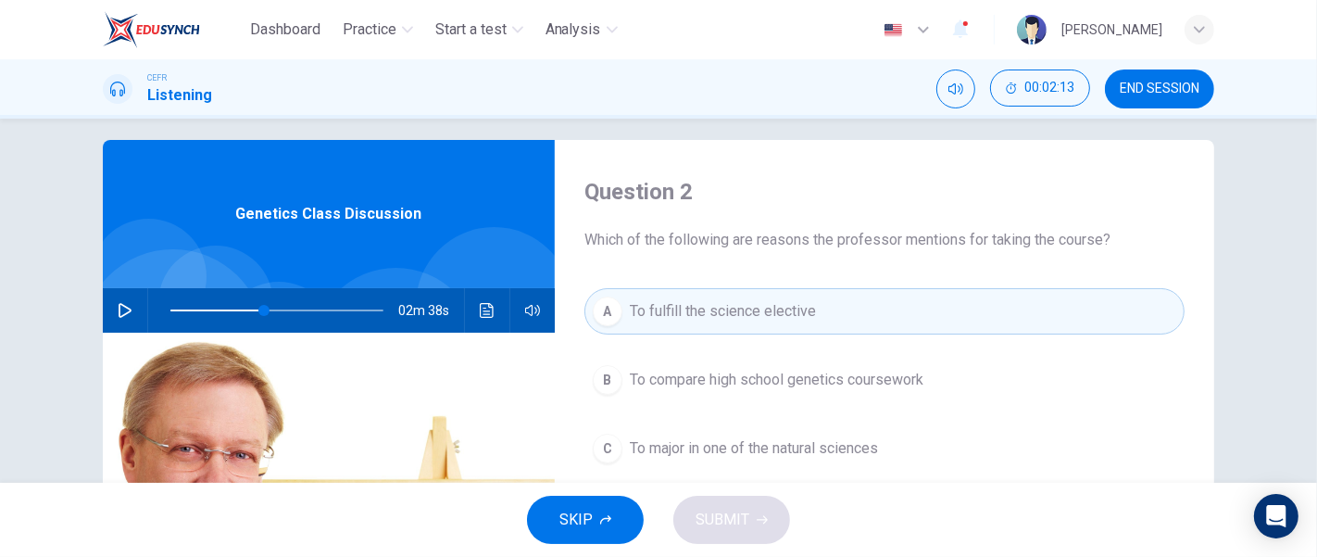
click at [630, 310] on span "To fulfill the science elective" at bounding box center [723, 311] width 186 height 22
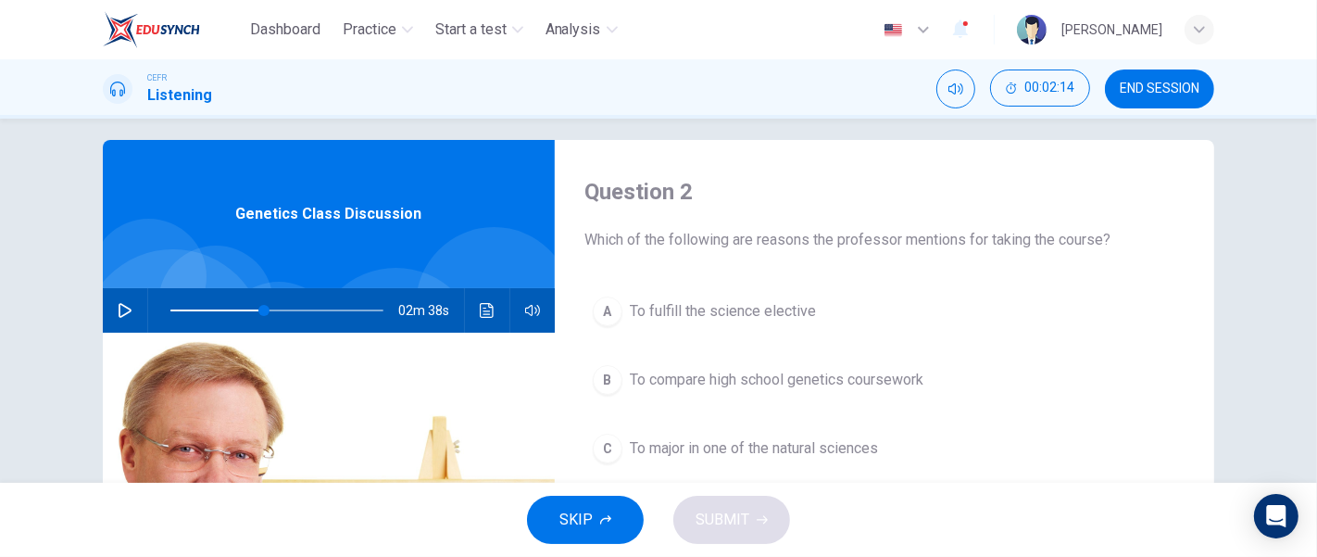
click at [630, 310] on span "To fulfill the science elective" at bounding box center [723, 311] width 186 height 22
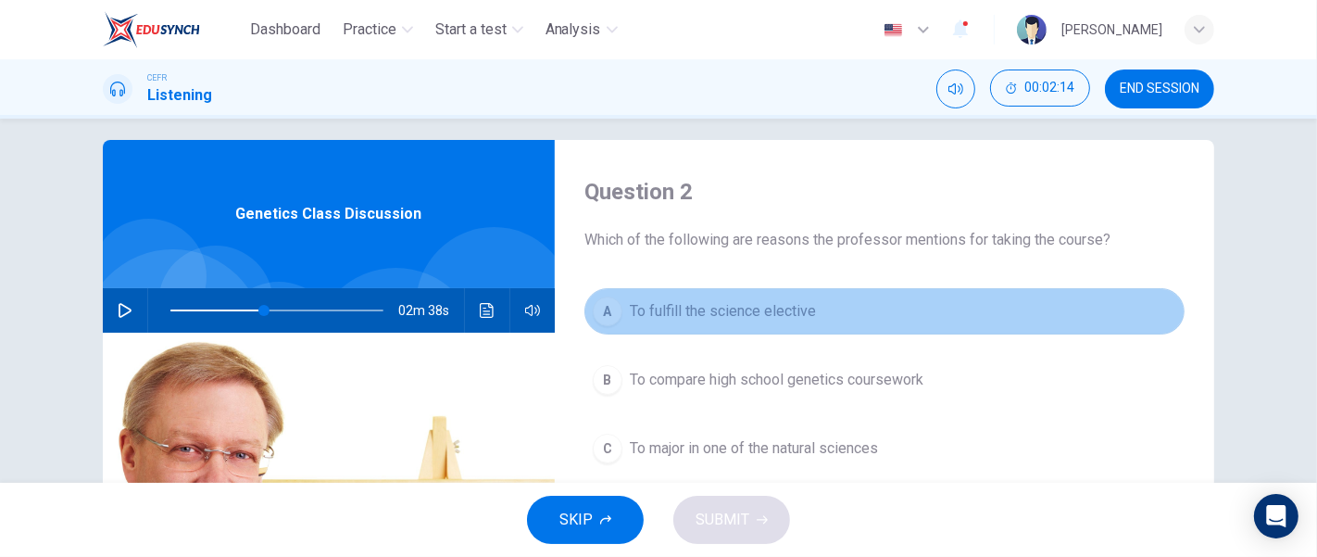
click at [630, 310] on span "To fulfill the science elective" at bounding box center [723, 311] width 186 height 22
type input "44"
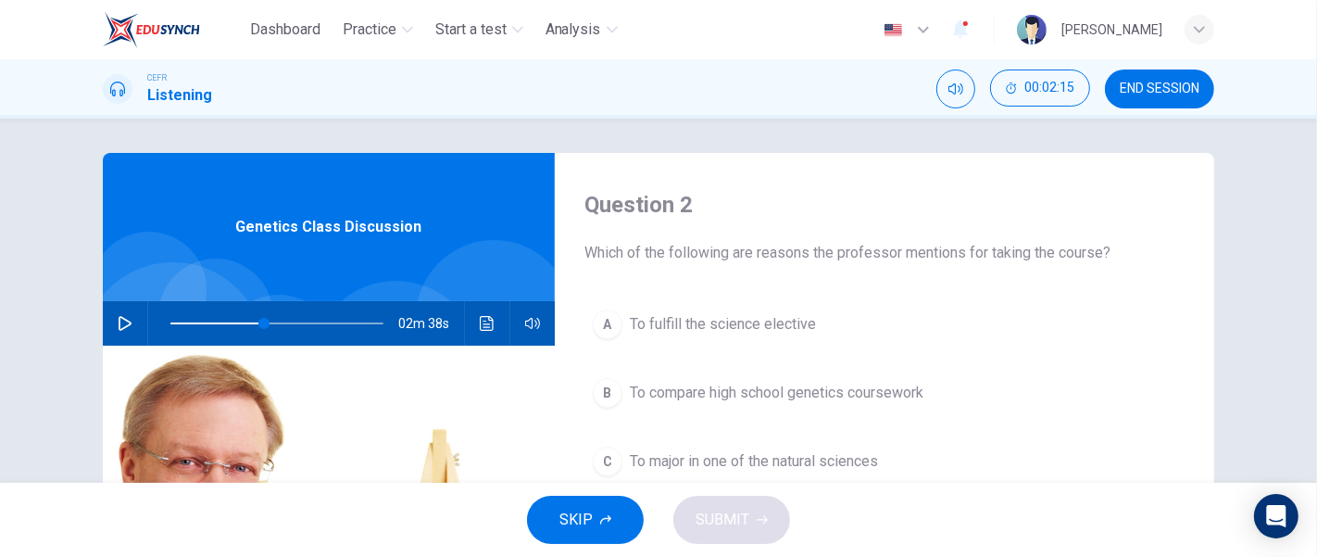
scroll to position [0, 0]
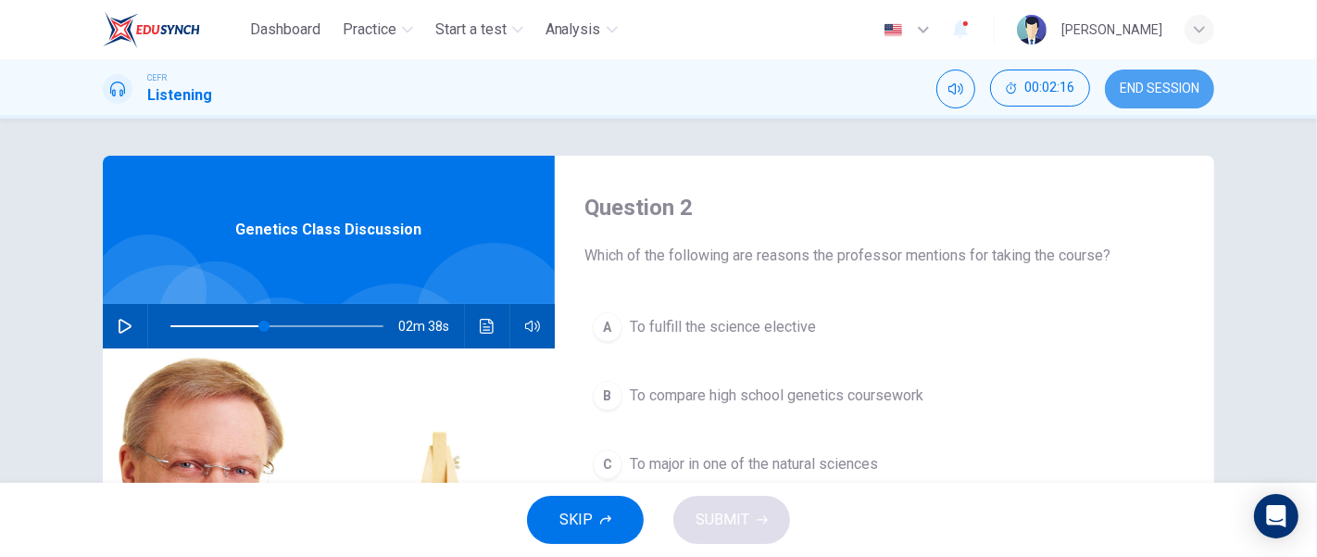
click at [1141, 94] on span "END SESSION" at bounding box center [1160, 89] width 80 height 15
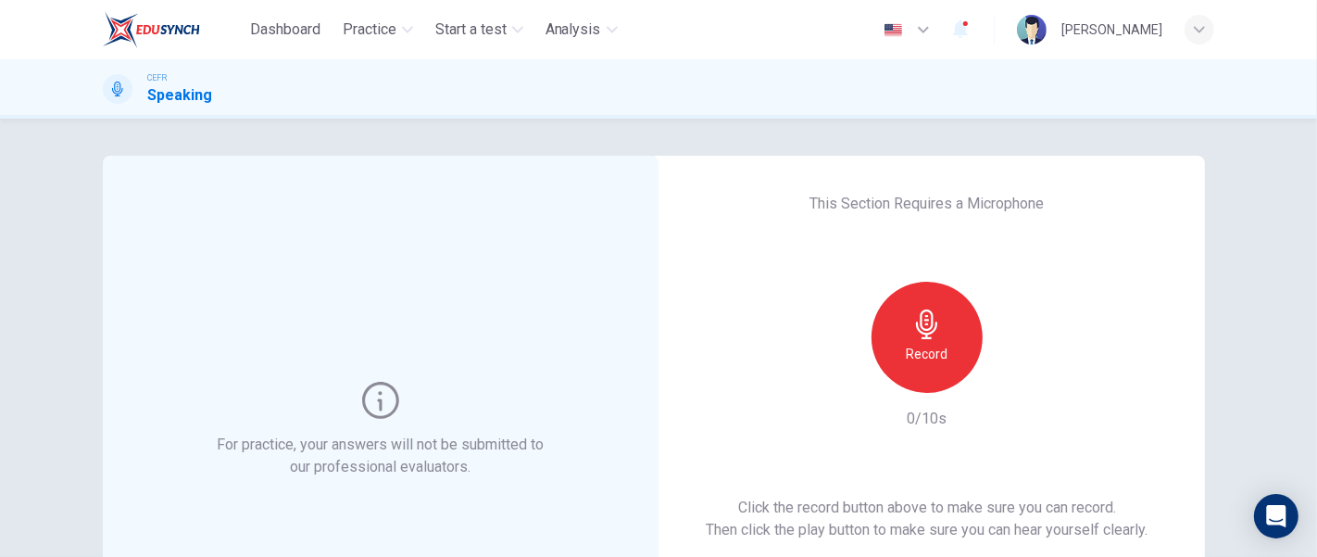
click at [918, 337] on icon "button" at bounding box center [926, 324] width 21 height 30
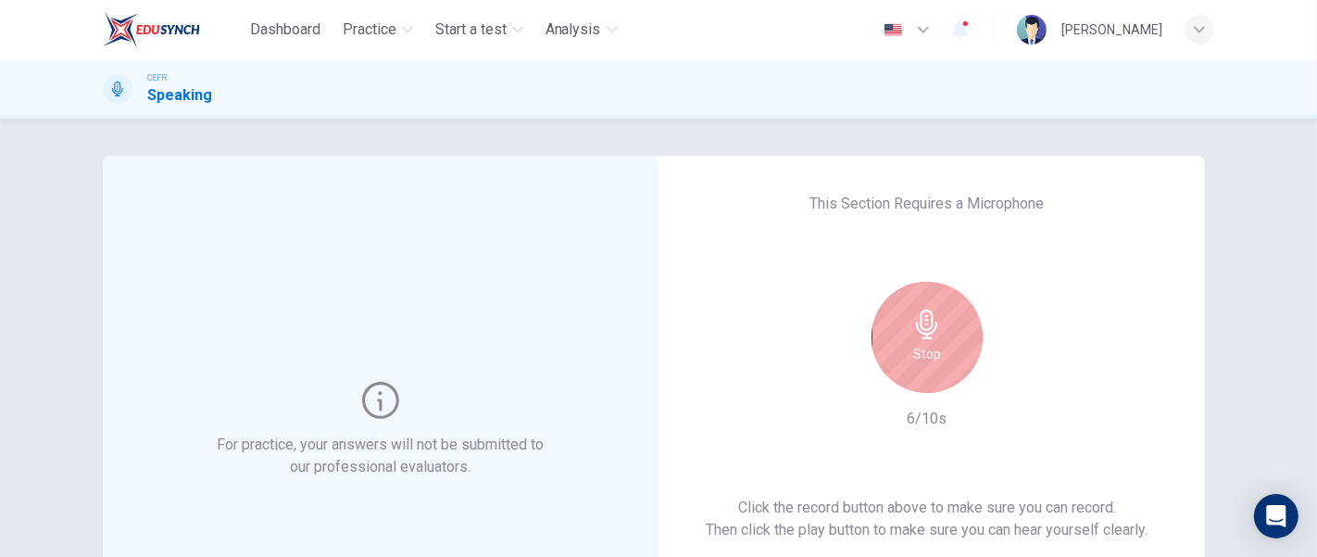
scroll to position [170, 0]
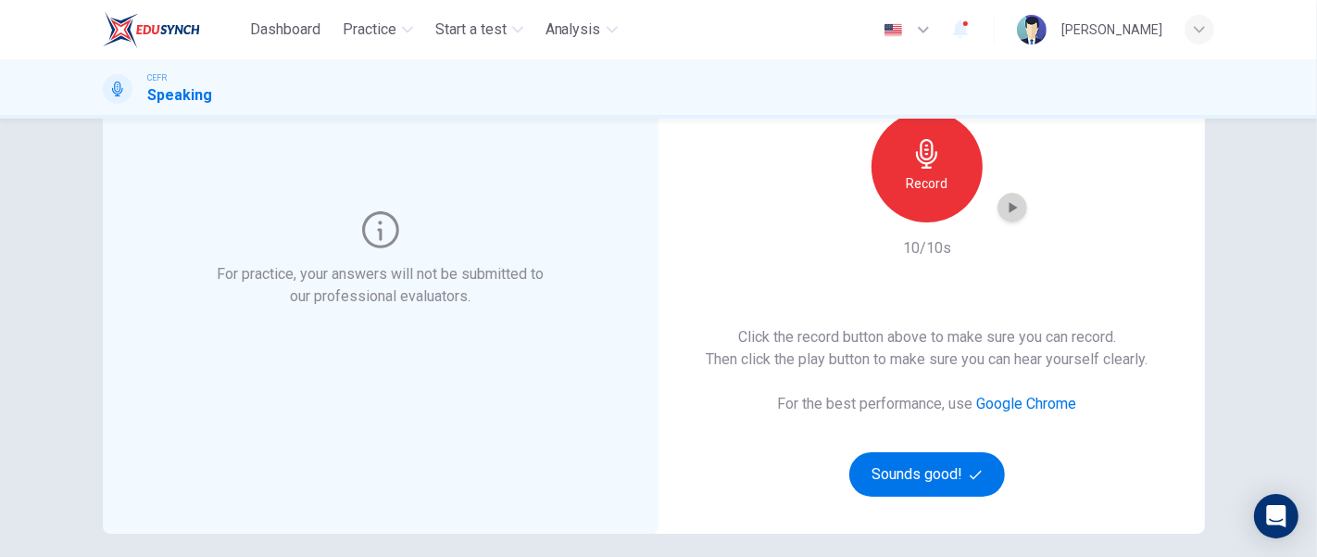
click at [1003, 214] on icon "button" at bounding box center [1012, 207] width 19 height 19
click at [950, 469] on button "Sounds good!" at bounding box center [927, 474] width 156 height 44
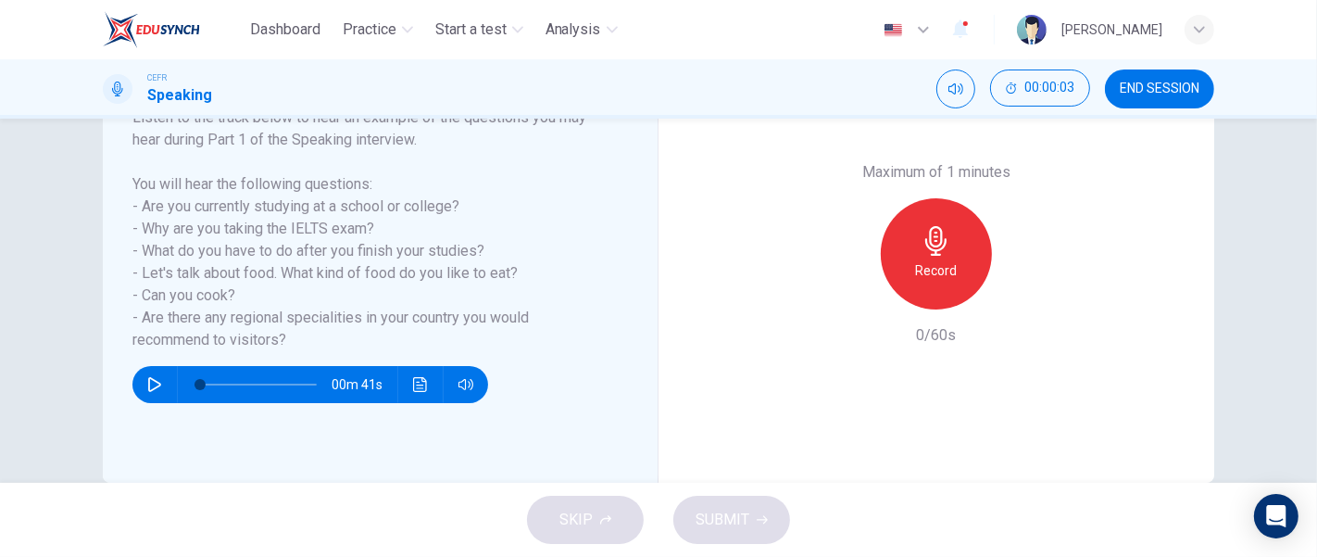
scroll to position [263, 0]
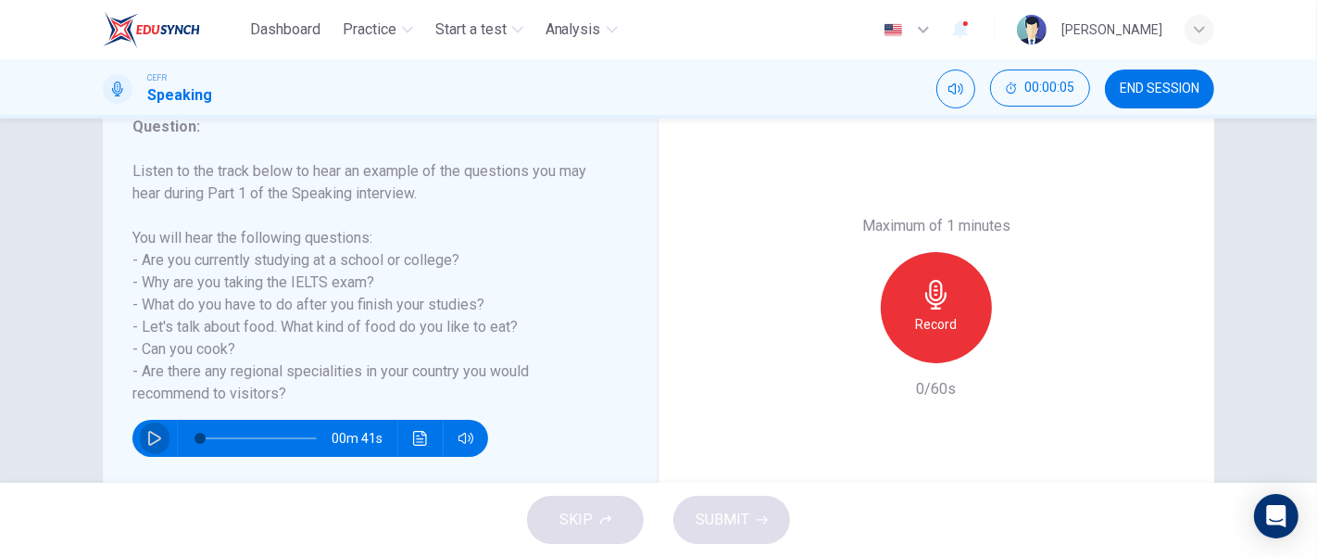
click at [148, 440] on icon "button" at bounding box center [154, 438] width 15 height 15
click at [950, 299] on div "Record" at bounding box center [936, 307] width 111 height 111
click at [743, 519] on span "SUBMIT" at bounding box center [723, 520] width 54 height 26
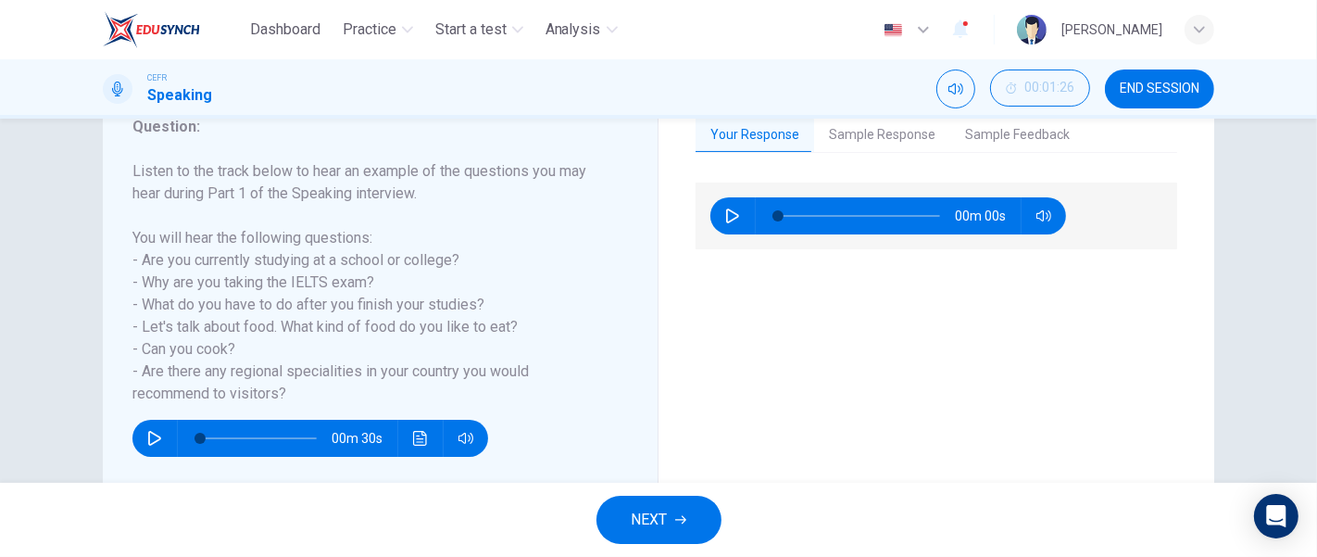
type input "0"
click at [661, 520] on span "NEXT" at bounding box center [650, 520] width 36 height 26
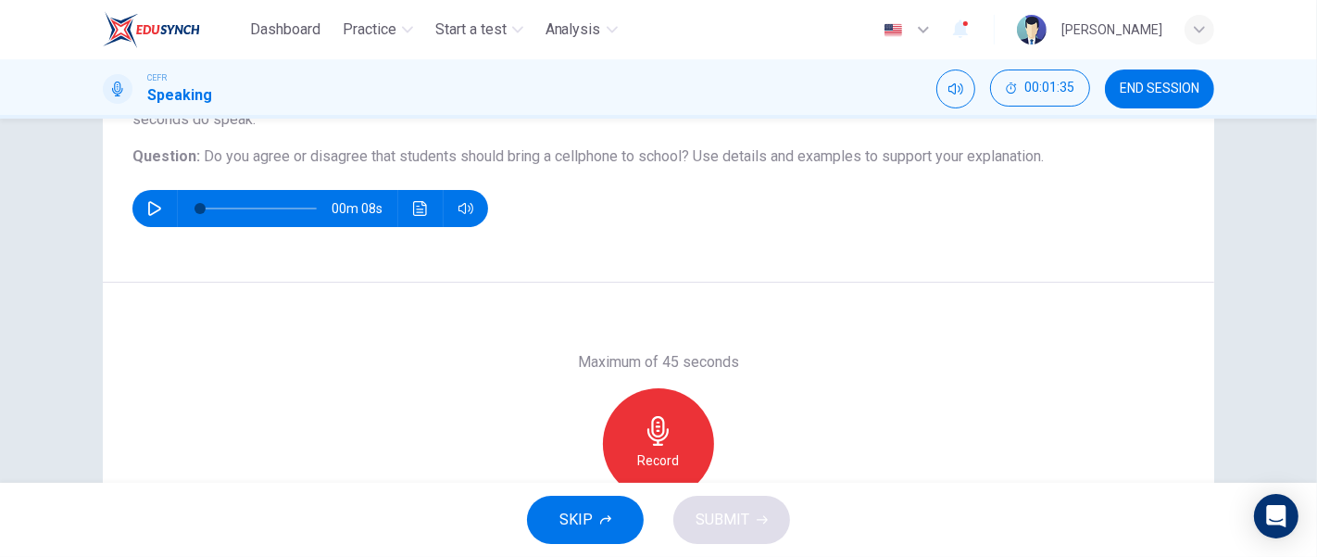
scroll to position [197, 0]
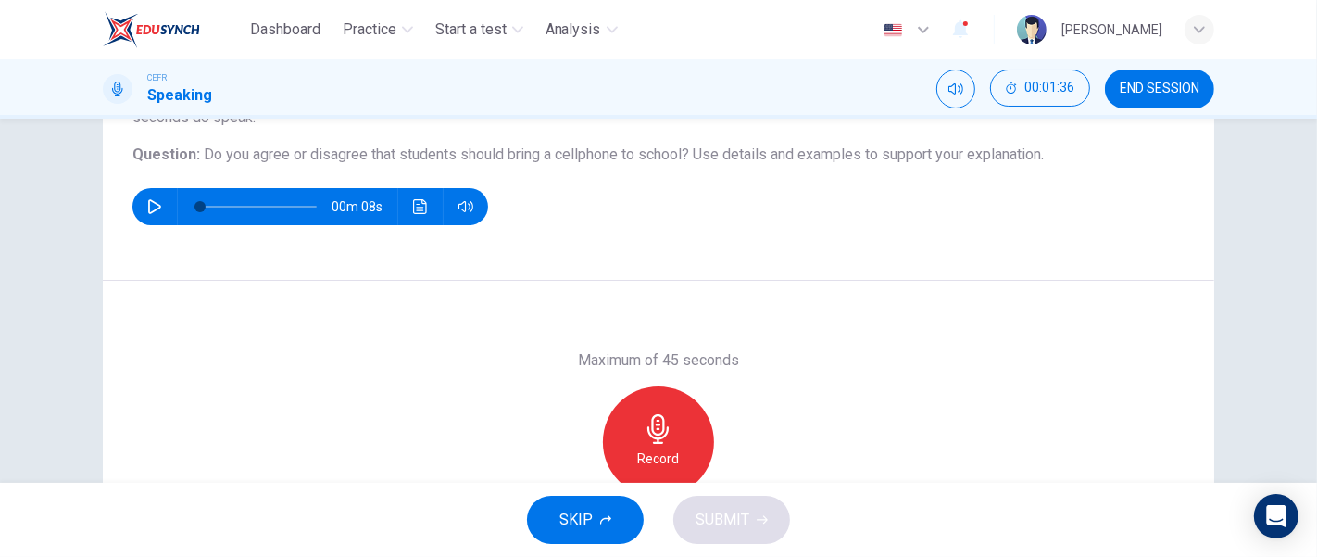
click at [678, 426] on div "Record" at bounding box center [658, 441] width 111 height 111
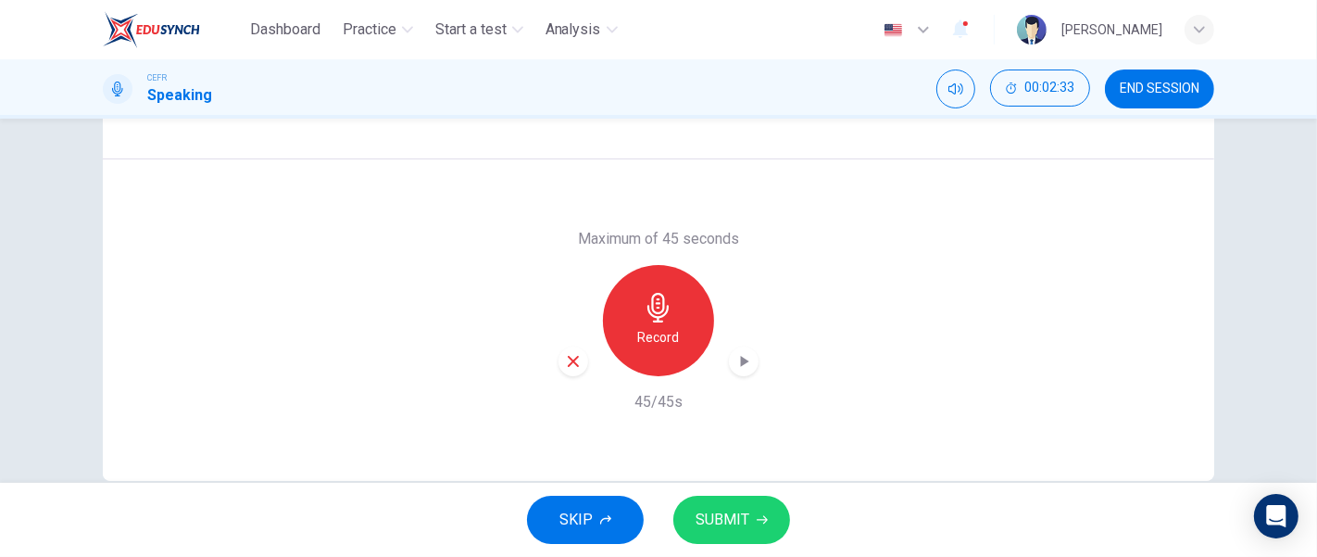
scroll to position [354, 0]
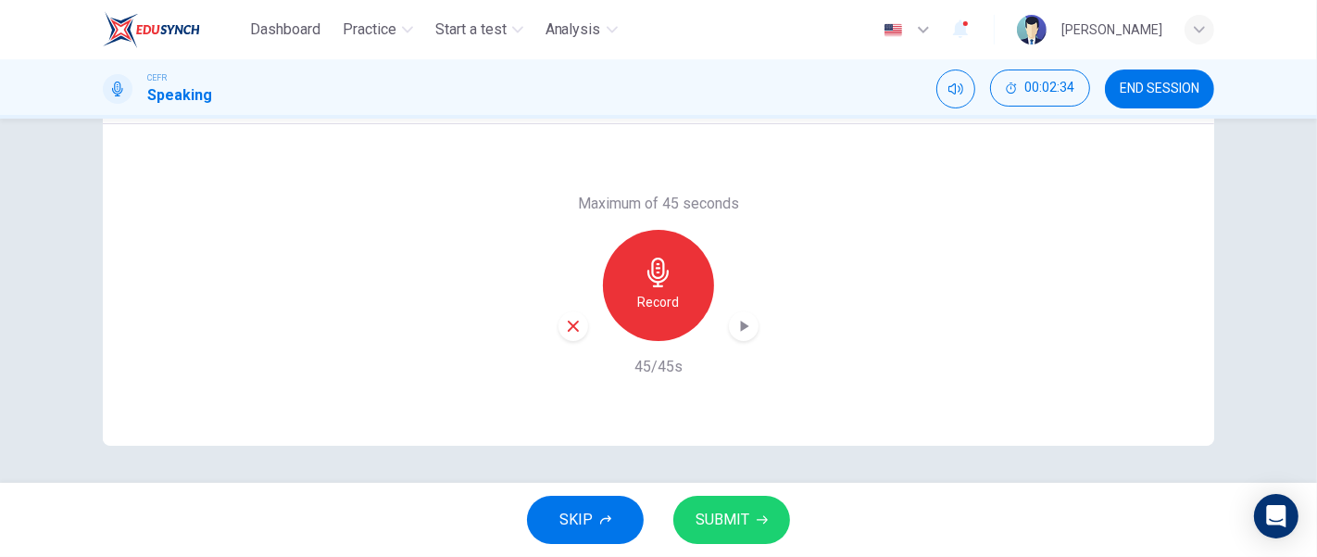
click at [725, 517] on span "SUBMIT" at bounding box center [723, 520] width 54 height 26
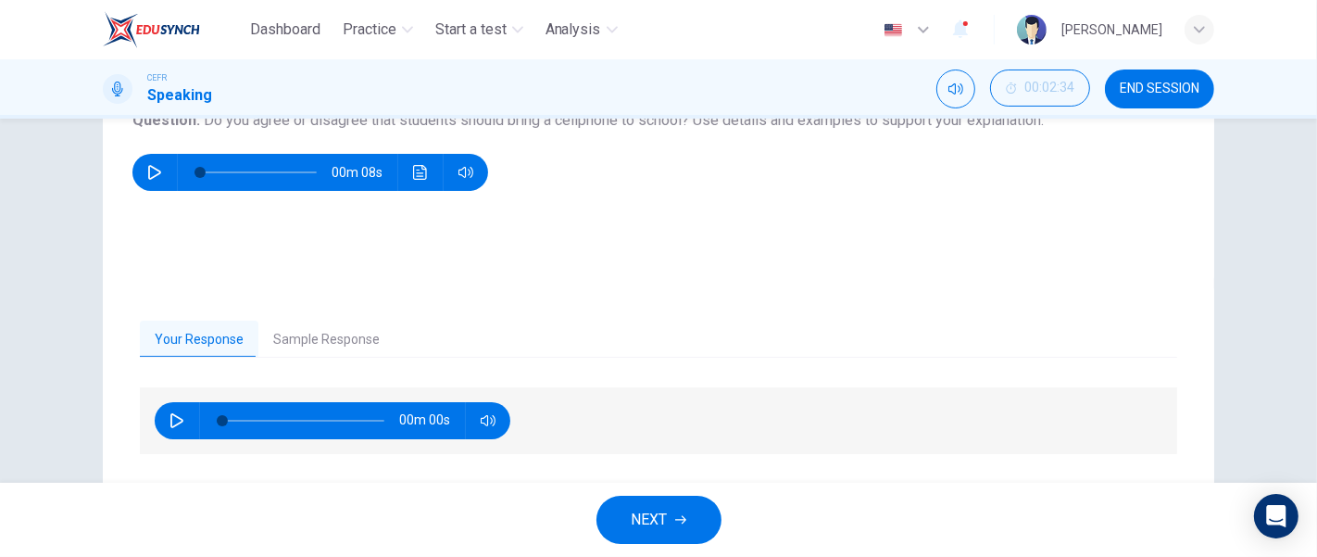
scroll to position [230, 0]
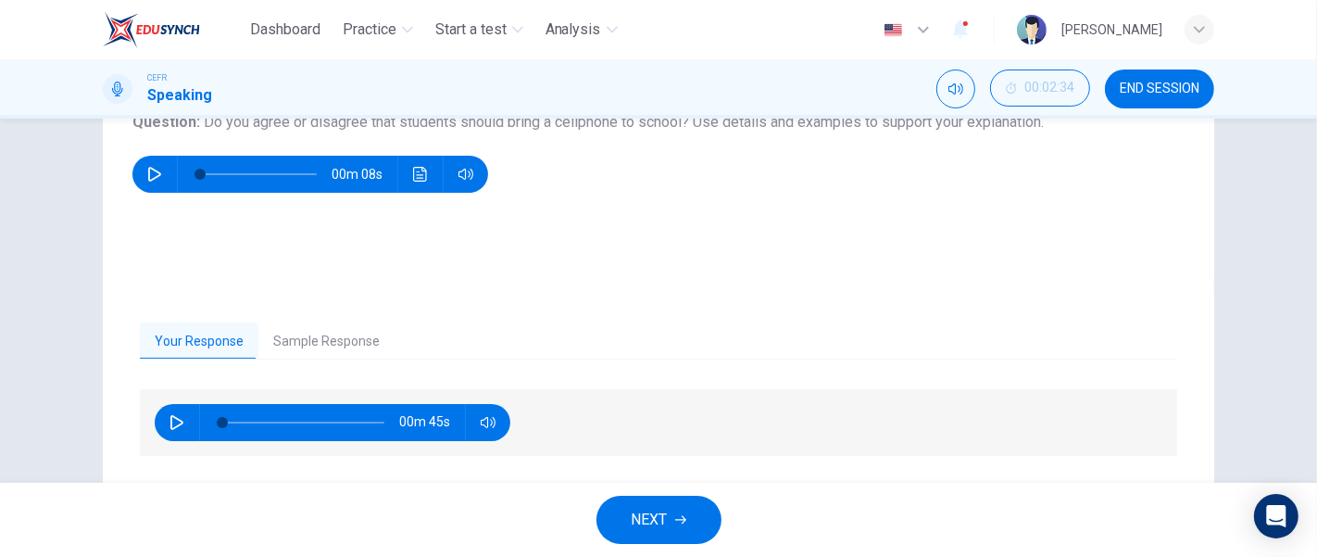
click at [170, 431] on button "button" at bounding box center [177, 422] width 30 height 37
type input "0"
click at [648, 507] on span "NEXT" at bounding box center [650, 520] width 36 height 26
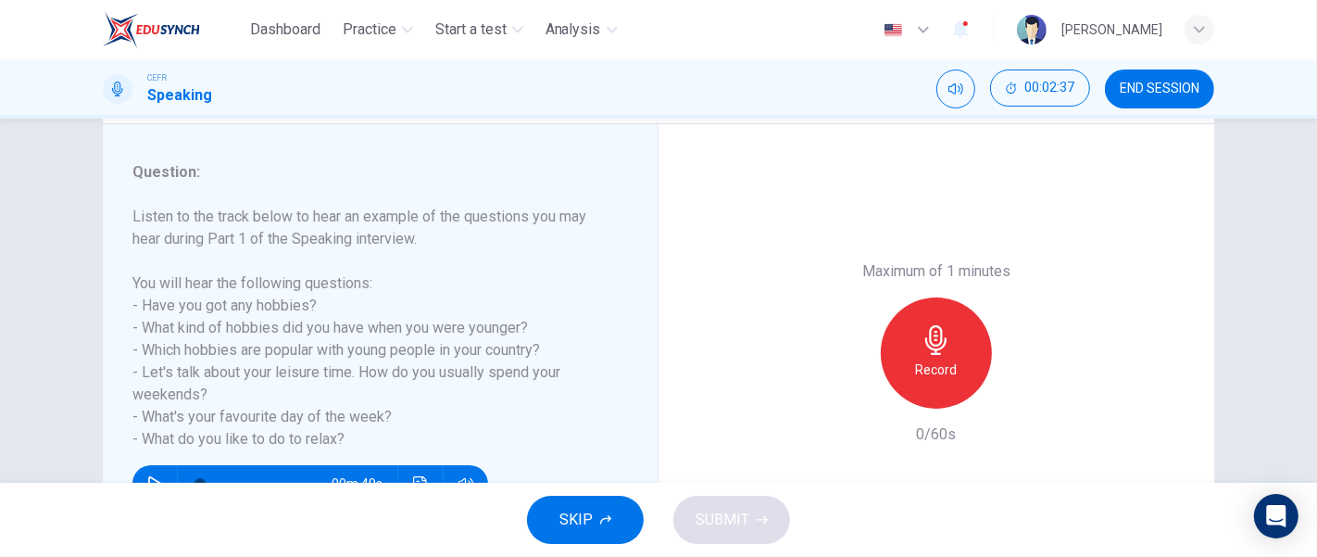
scroll to position [243, 0]
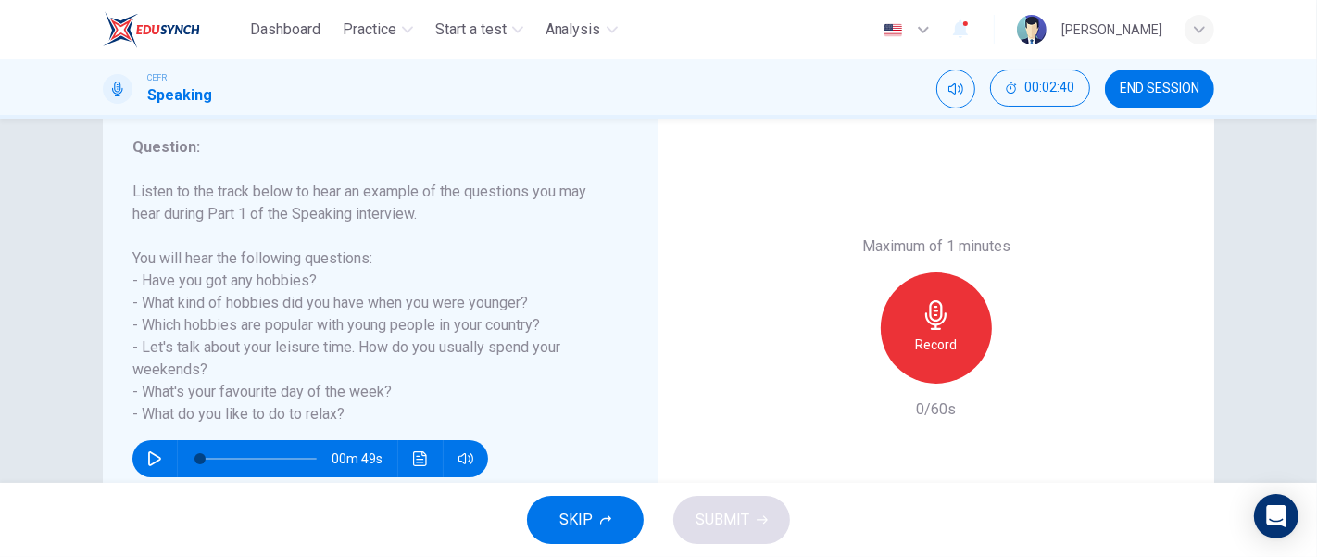
click at [937, 315] on icon "button" at bounding box center [935, 315] width 21 height 30
click at [752, 537] on button "SUBMIT" at bounding box center [731, 520] width 117 height 48
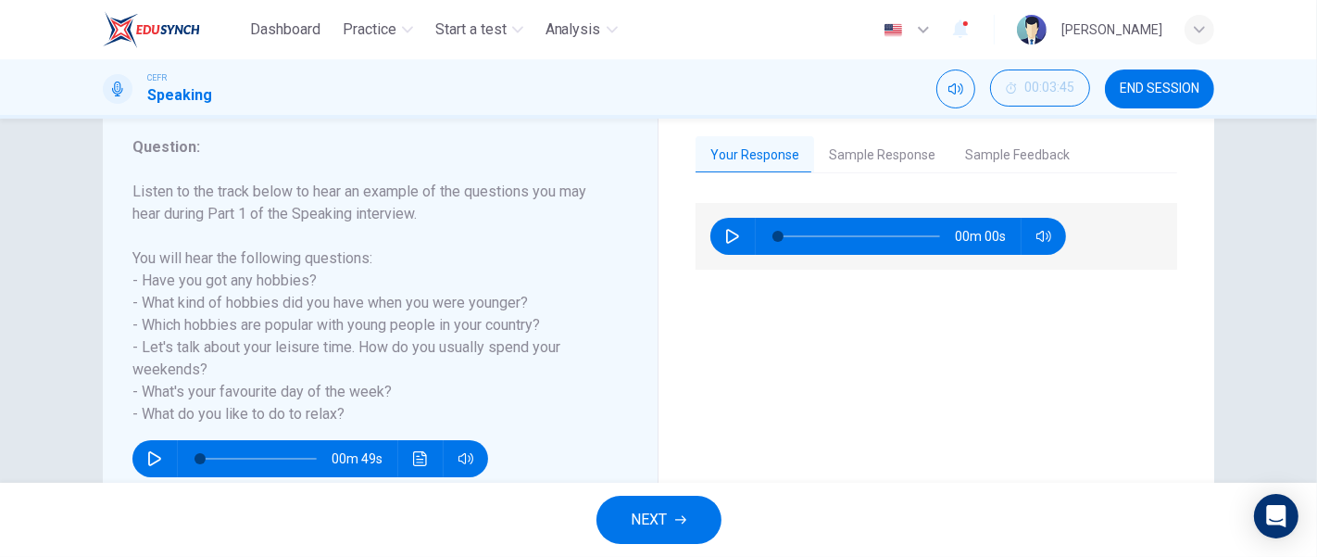
click at [147, 464] on icon "button" at bounding box center [154, 458] width 15 height 15
type input "2"
click at [741, 239] on button "button" at bounding box center [733, 236] width 30 height 37
type input "18"
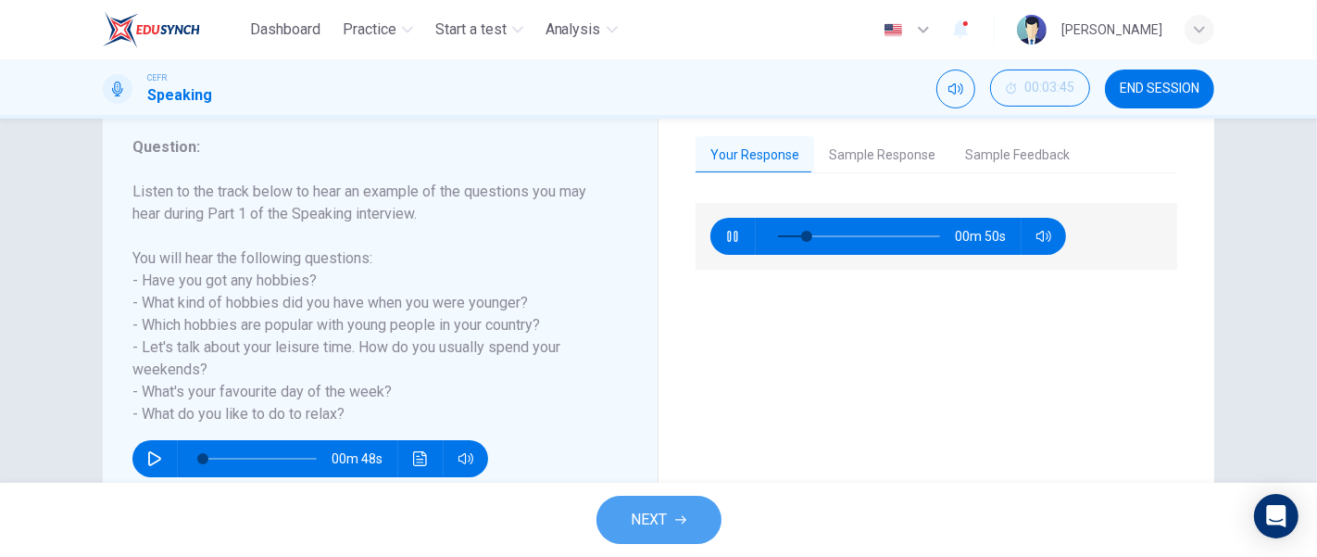
click at [687, 519] on button "NEXT" at bounding box center [659, 520] width 125 height 48
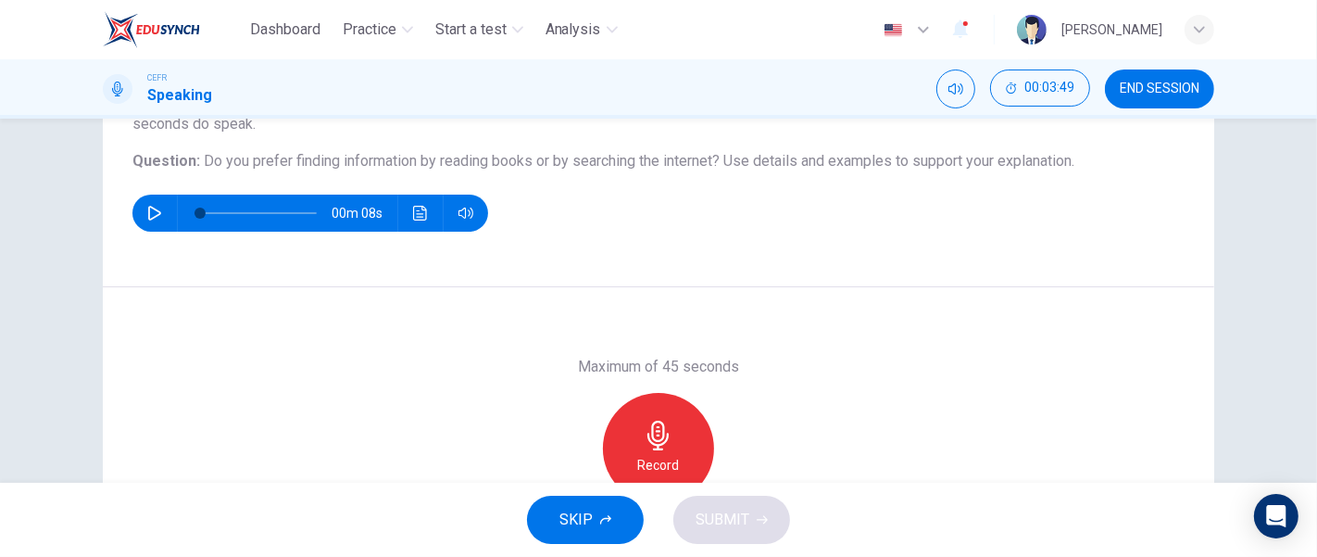
scroll to position [195, 0]
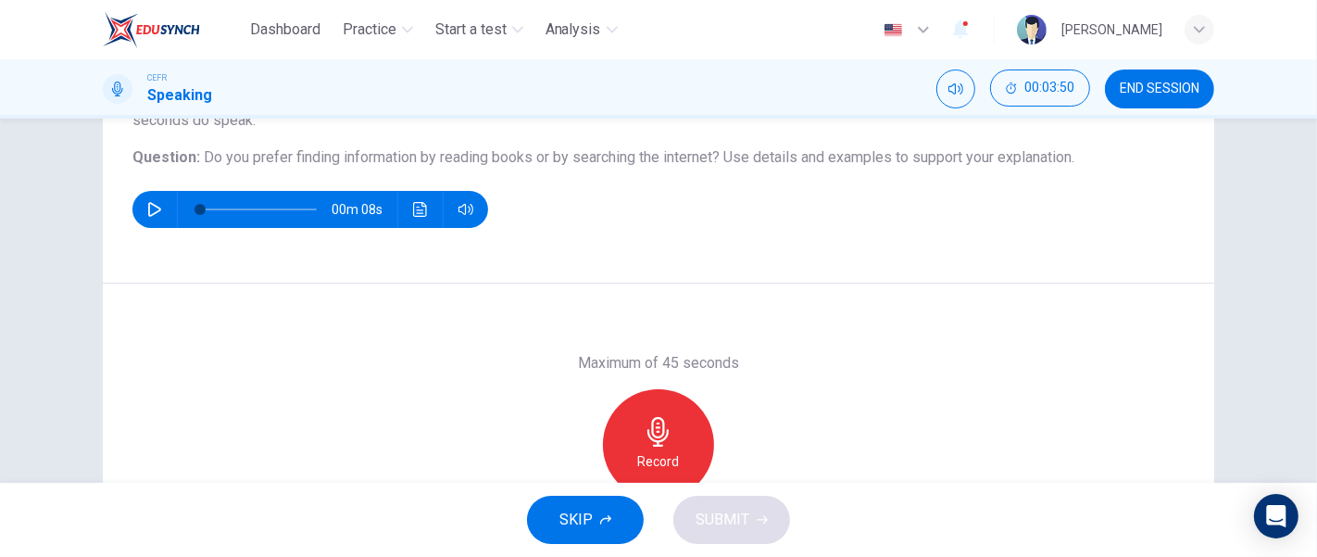
click at [653, 421] on icon "button" at bounding box center [659, 432] width 30 height 30
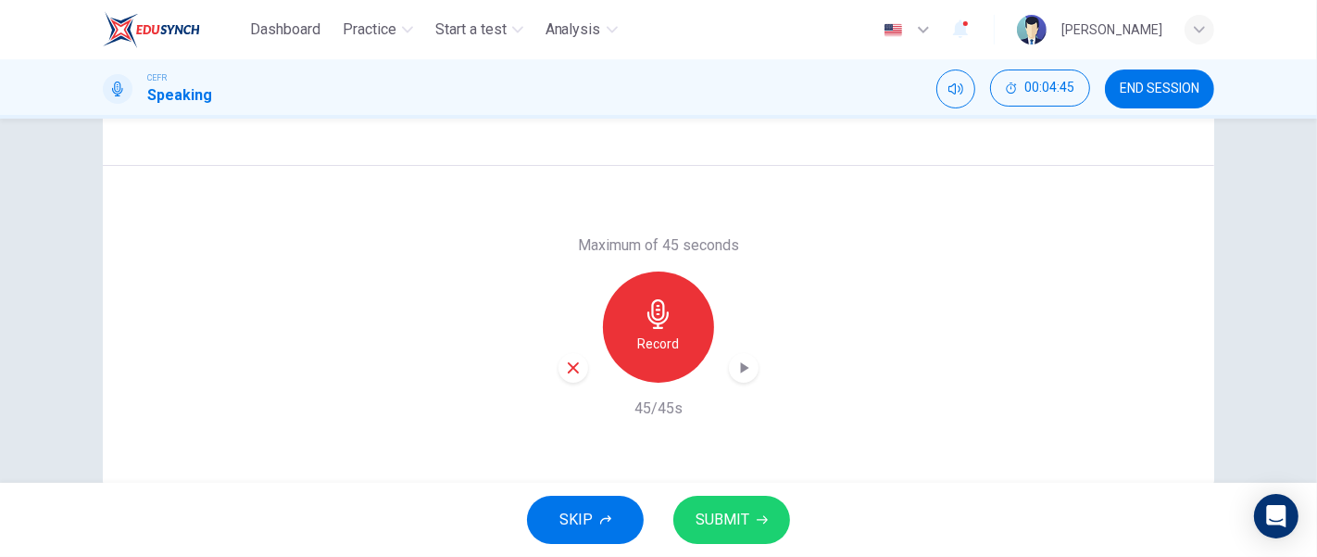
scroll to position [296, 0]
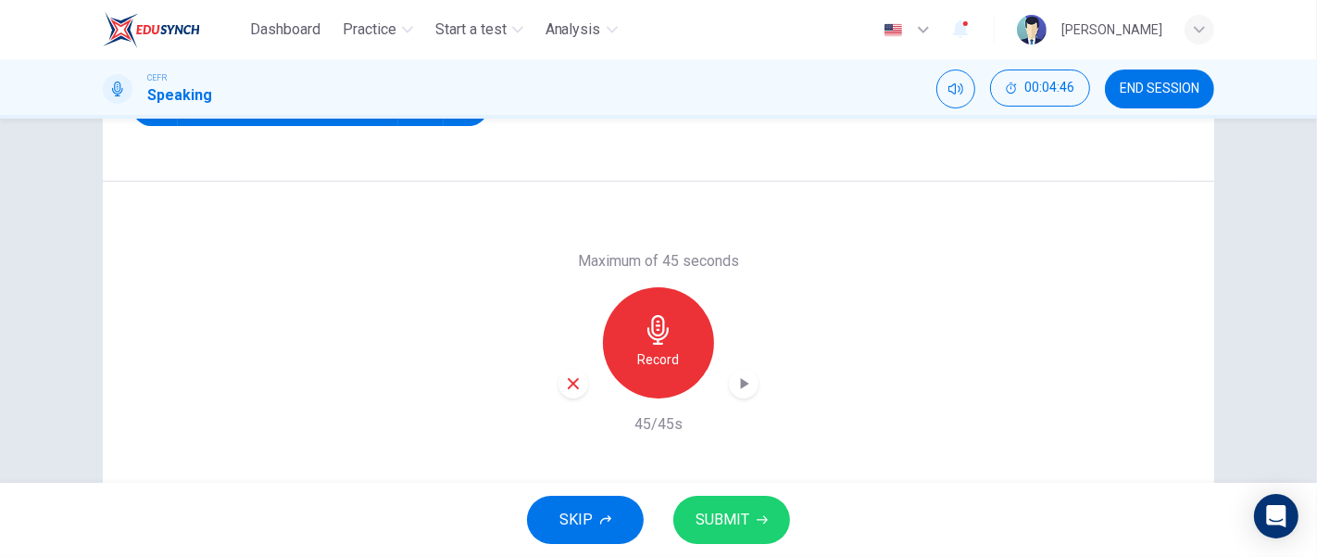
click at [745, 384] on icon "button" at bounding box center [744, 383] width 19 height 19
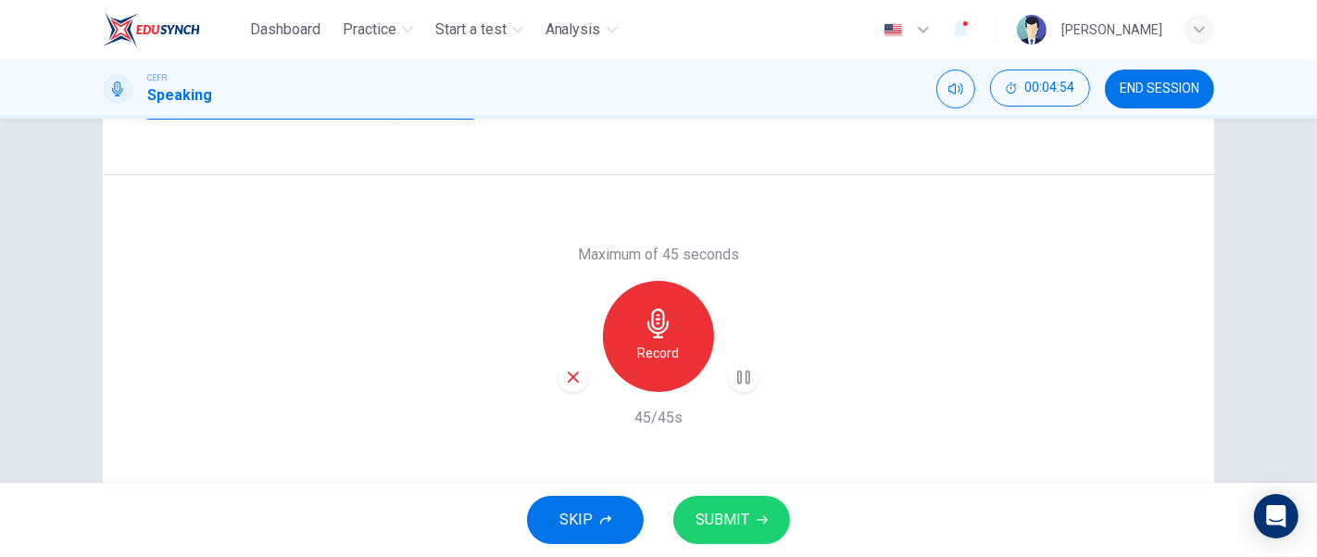
scroll to position [354, 0]
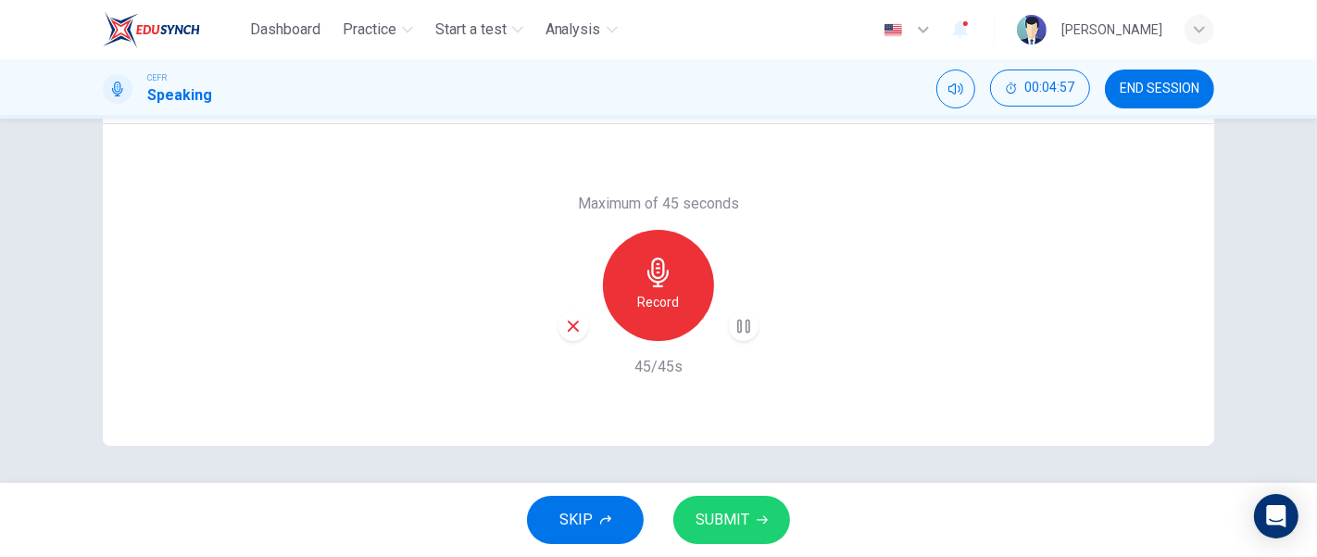
click at [735, 521] on span "SUBMIT" at bounding box center [723, 520] width 54 height 26
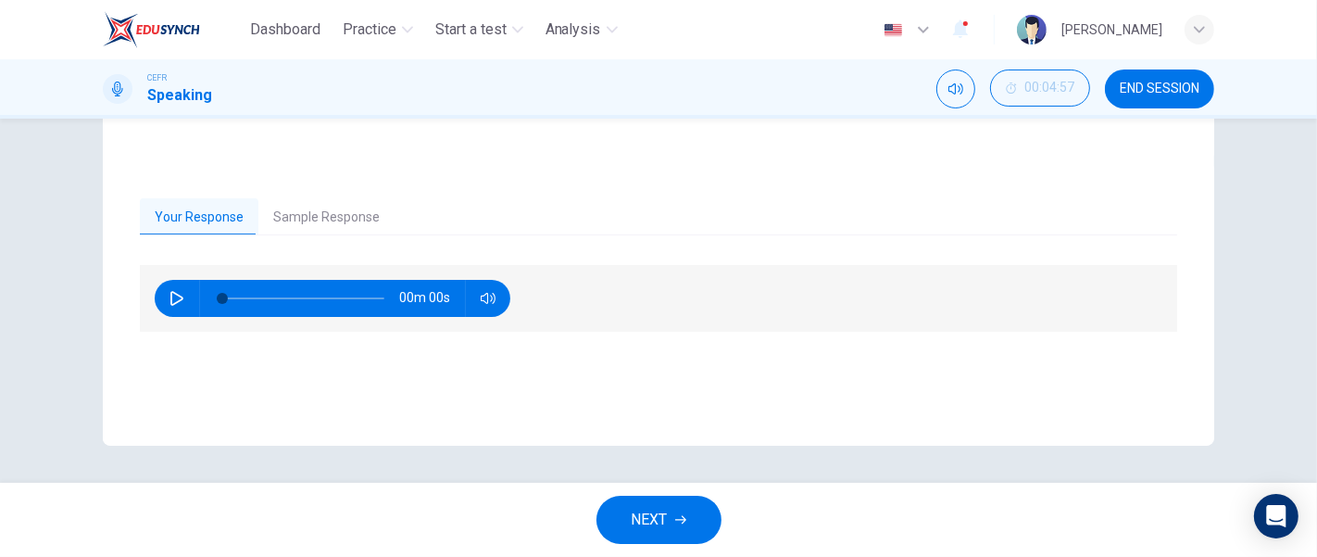
click at [686, 515] on icon "button" at bounding box center [680, 519] width 11 height 11
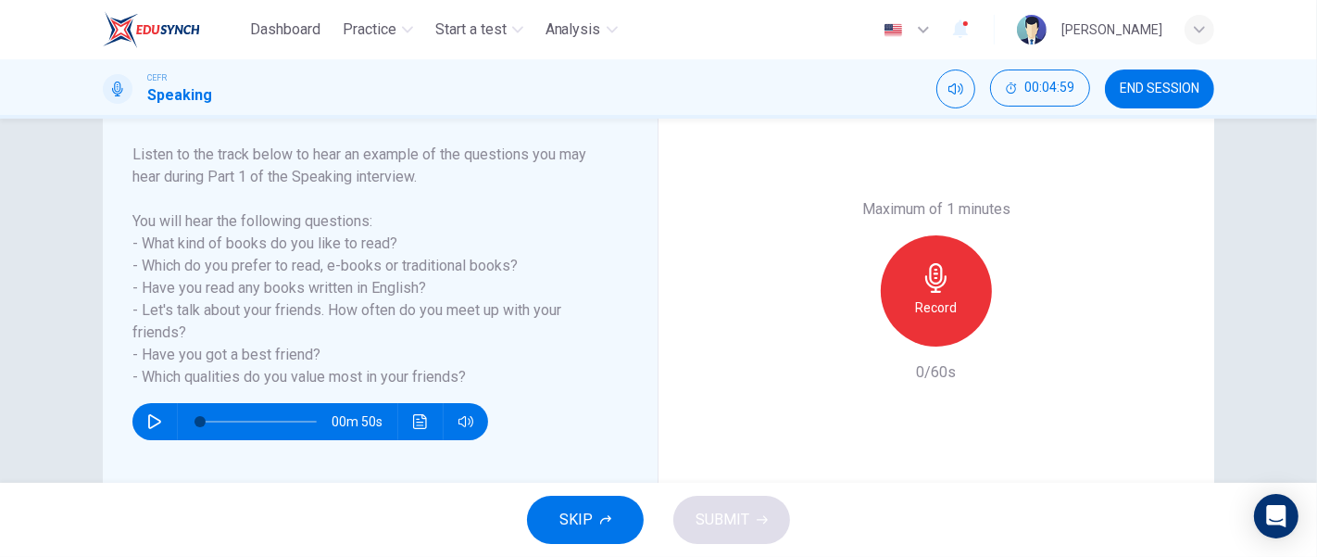
scroll to position [281, 0]
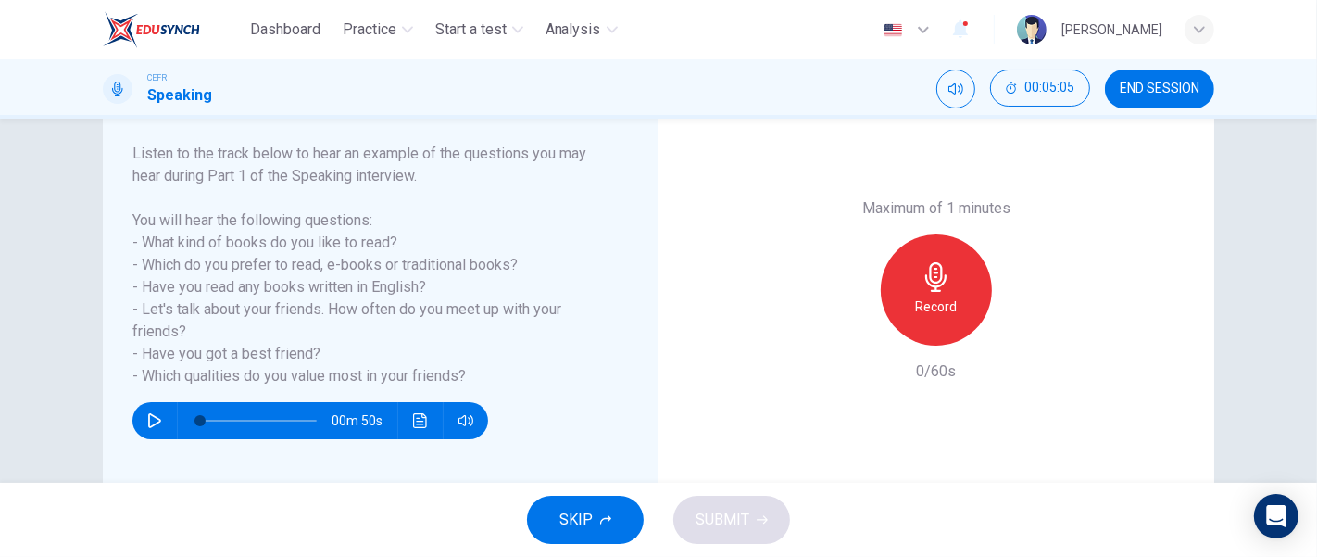
click at [931, 296] on h6 "Record" at bounding box center [937, 307] width 42 height 22
click at [750, 522] on button "SUBMIT" at bounding box center [731, 520] width 117 height 48
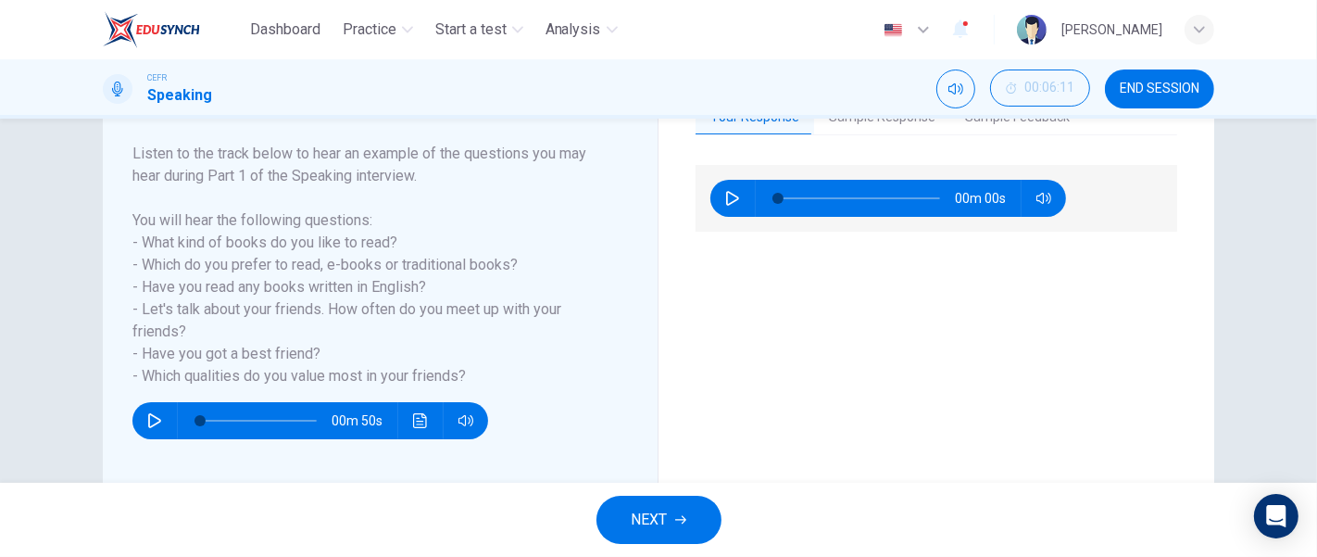
click at [676, 516] on icon "button" at bounding box center [680, 519] width 11 height 11
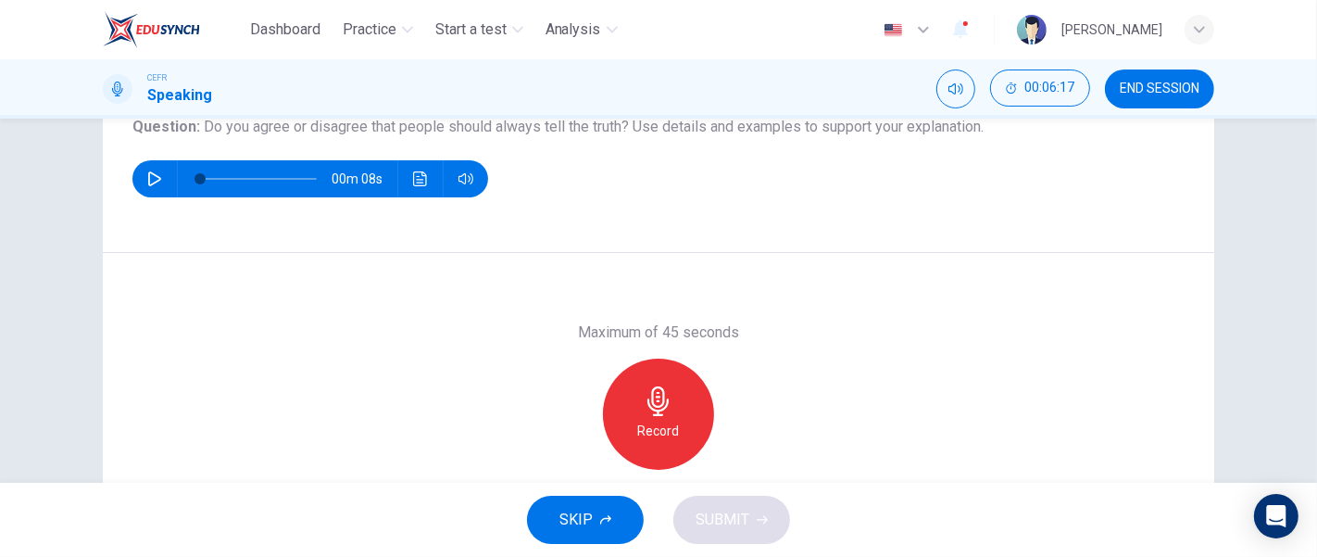
scroll to position [200, 0]
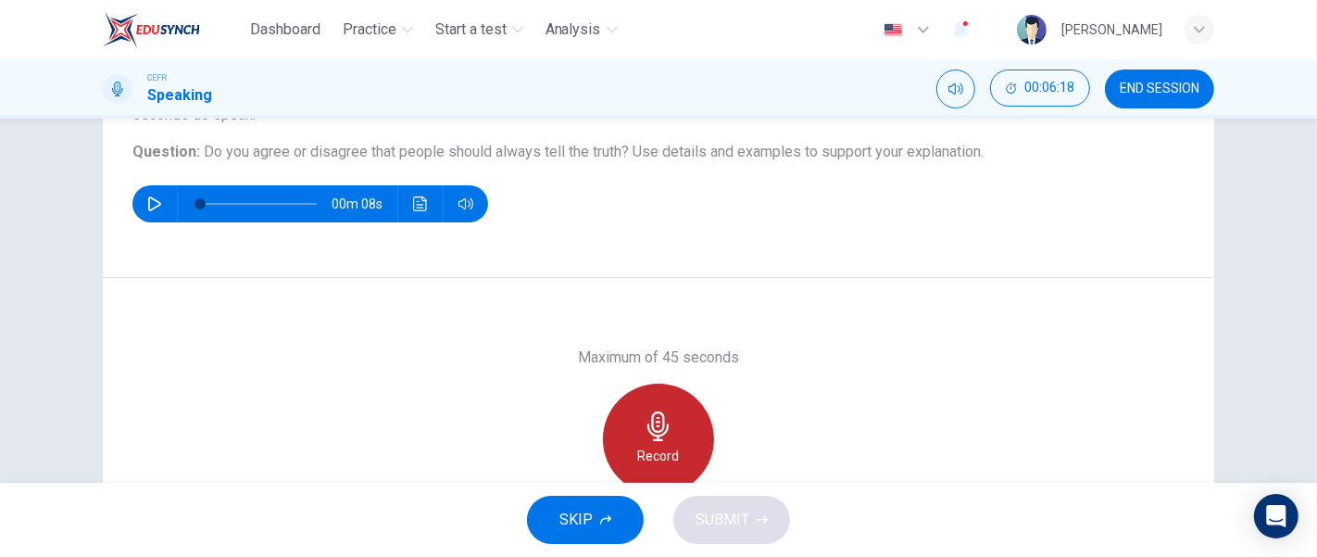
click at [648, 424] on icon "button" at bounding box center [658, 426] width 21 height 30
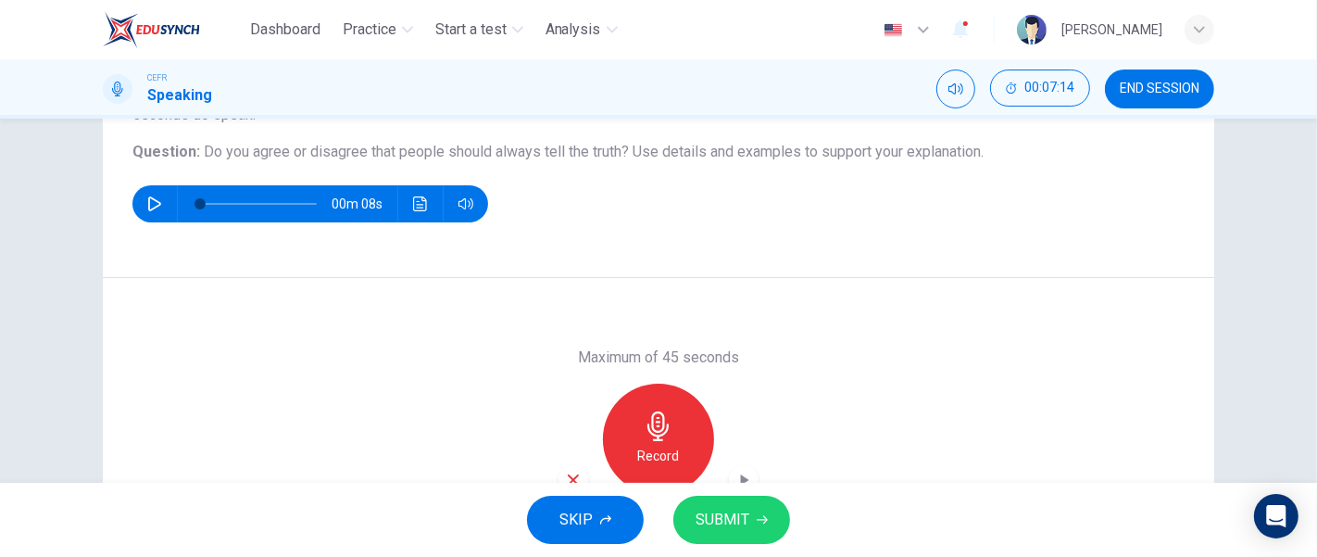
click at [735, 478] on icon "button" at bounding box center [744, 480] width 19 height 19
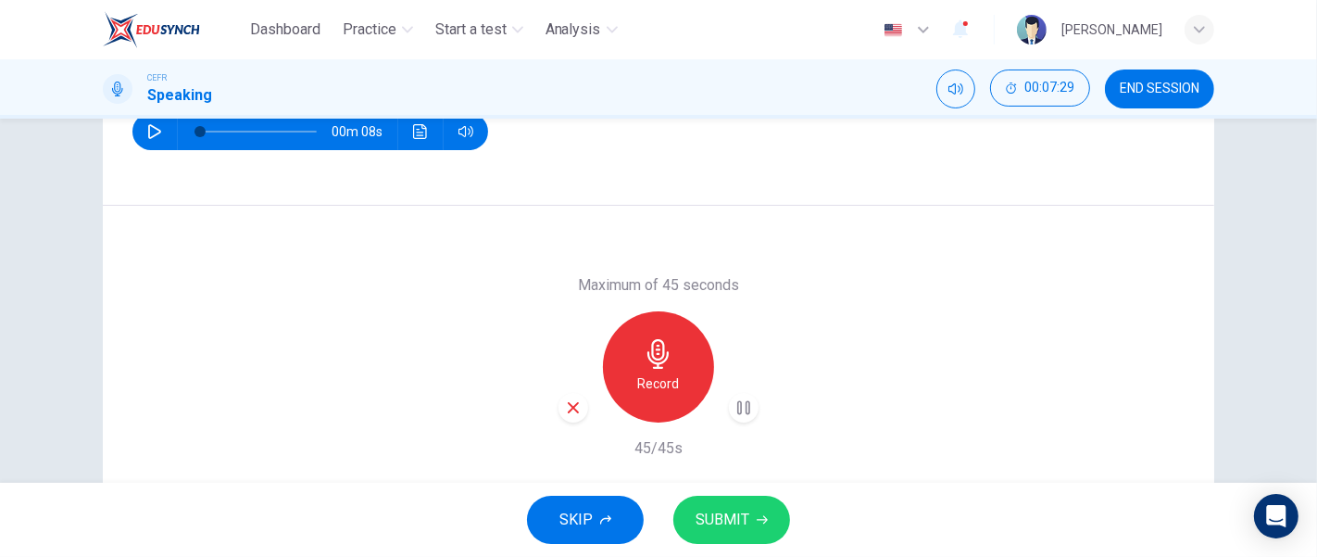
scroll to position [354, 0]
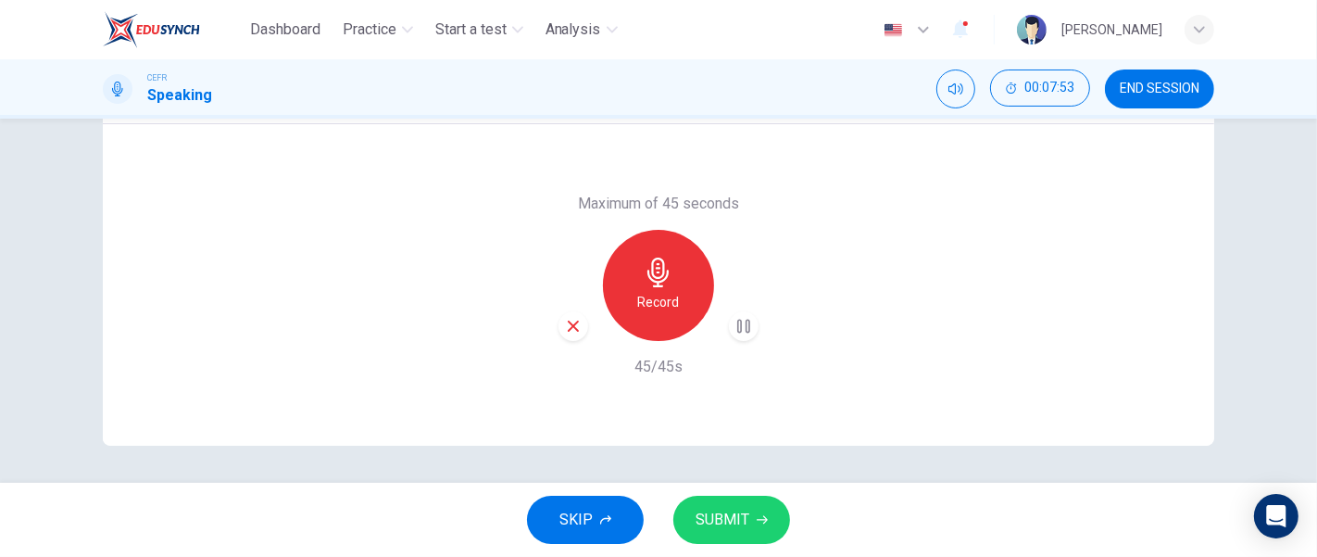
click at [756, 502] on button "SUBMIT" at bounding box center [731, 520] width 117 height 48
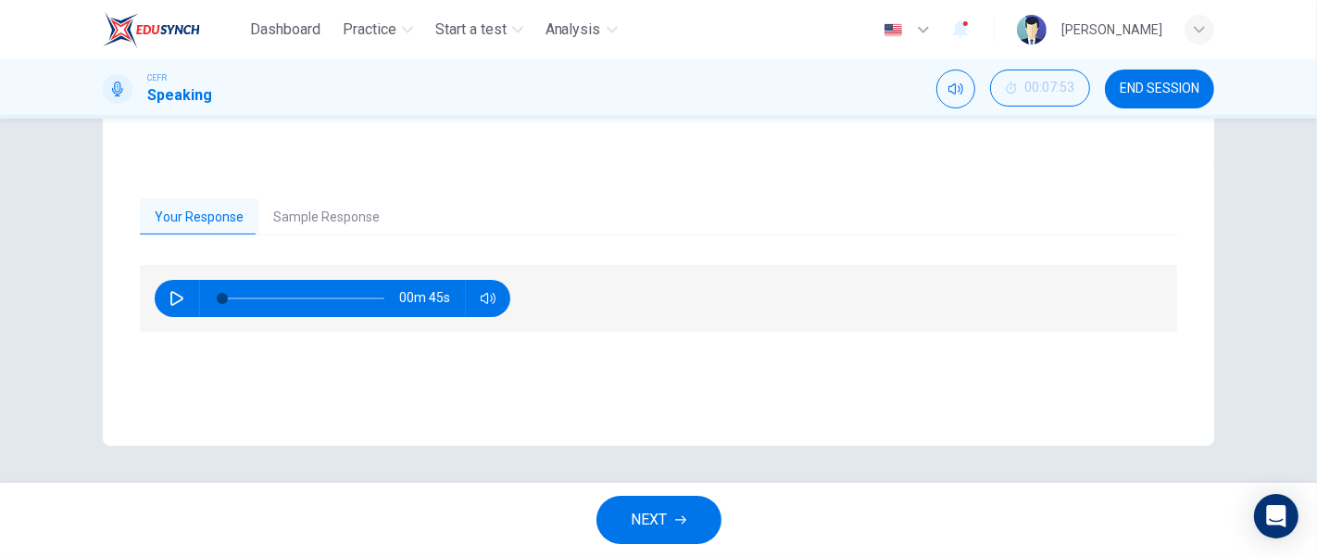
click at [637, 513] on span "NEXT" at bounding box center [650, 520] width 36 height 26
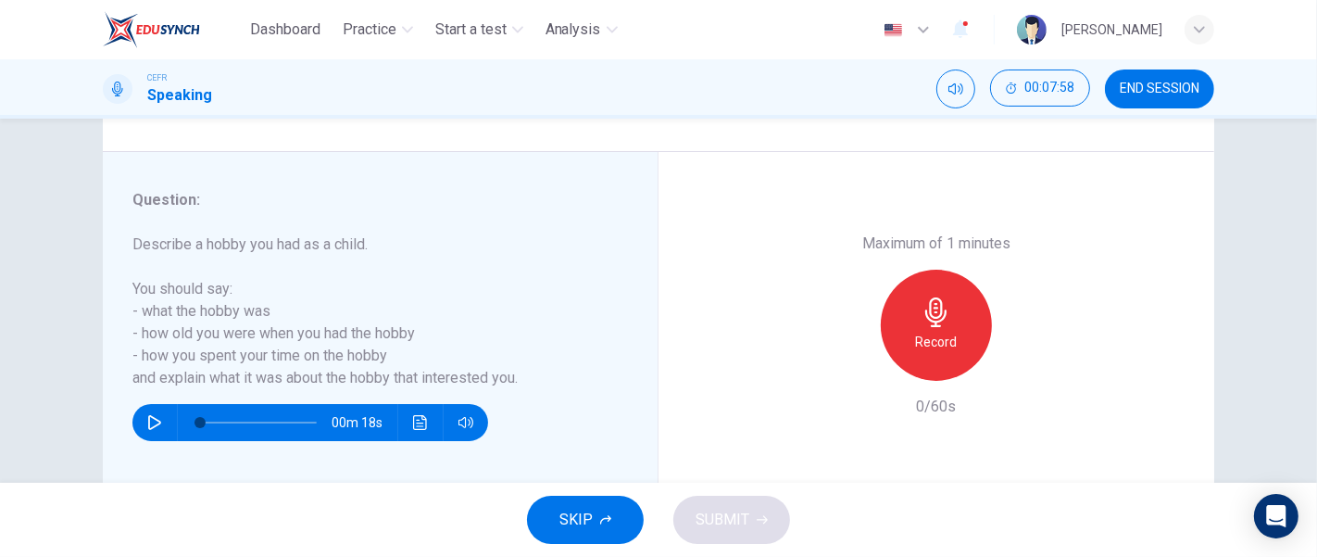
scroll to position [303, 0]
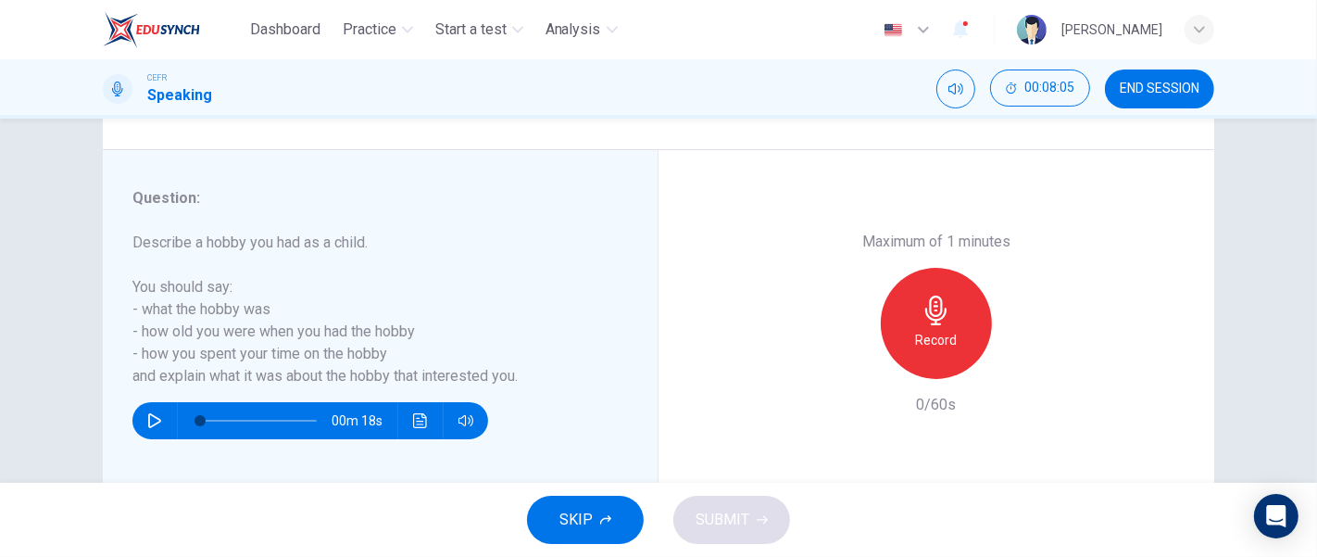
click at [603, 505] on button "SKIP" at bounding box center [585, 520] width 117 height 48
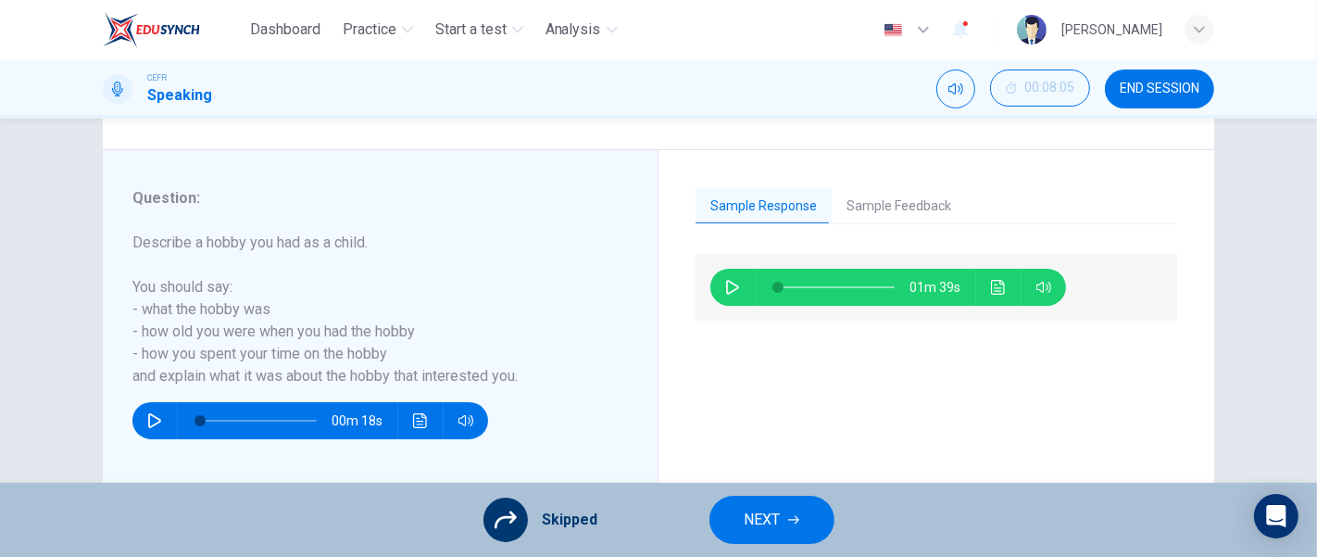
click at [719, 519] on button "NEXT" at bounding box center [772, 520] width 125 height 48
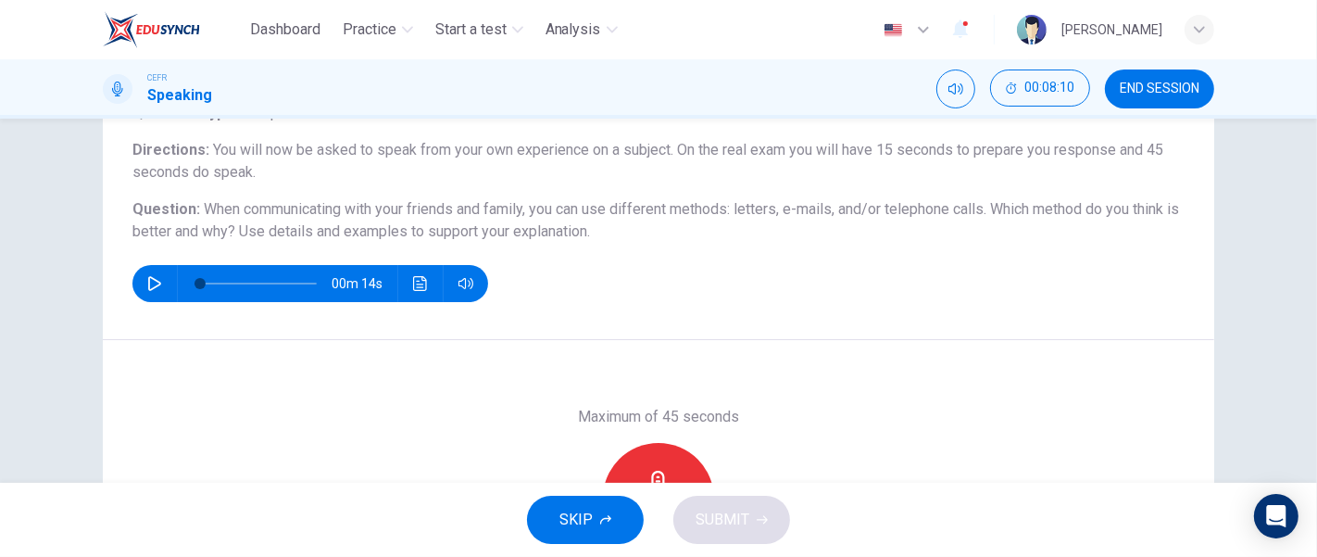
scroll to position [162, 0]
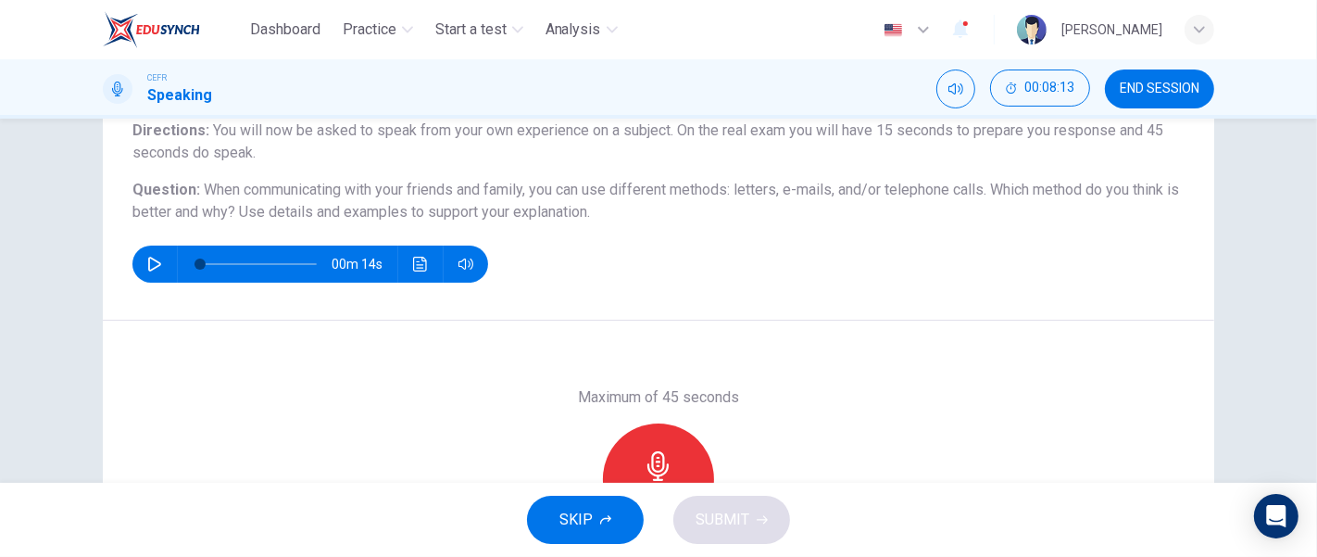
click at [632, 458] on div "Record" at bounding box center [658, 478] width 111 height 111
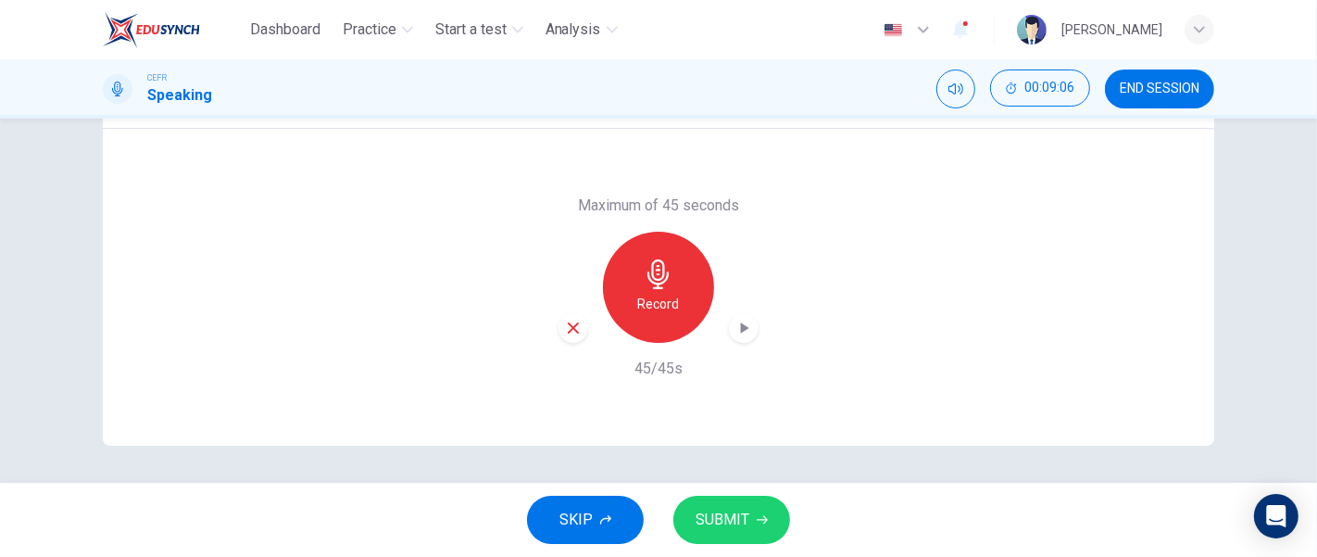
scroll to position [326, 0]
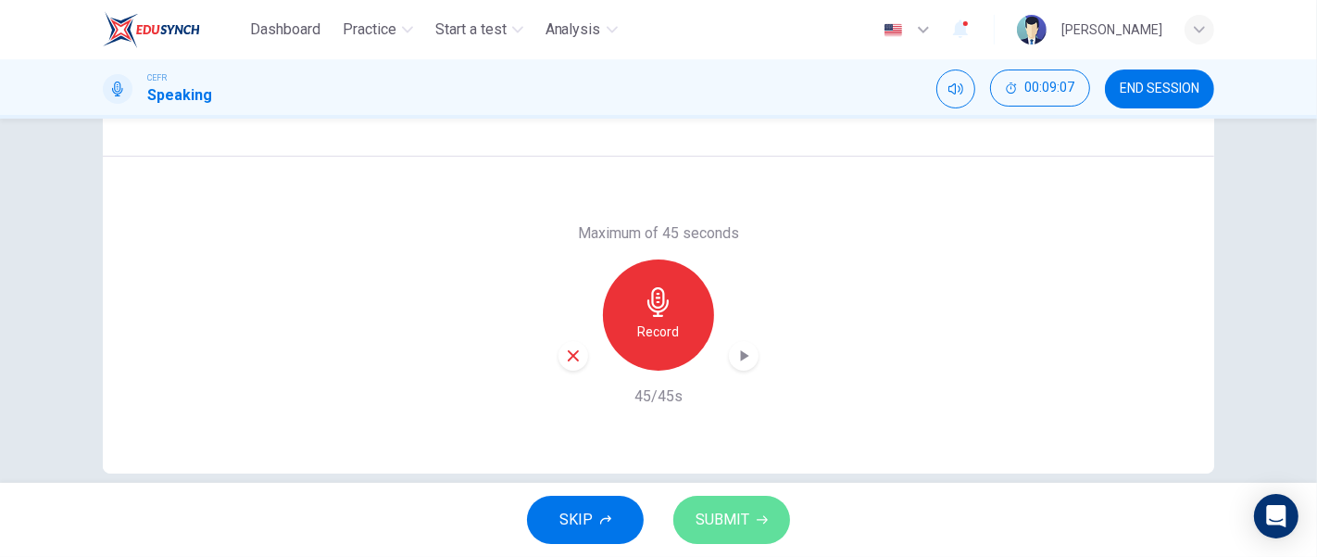
click at [705, 515] on span "SUBMIT" at bounding box center [723, 520] width 54 height 26
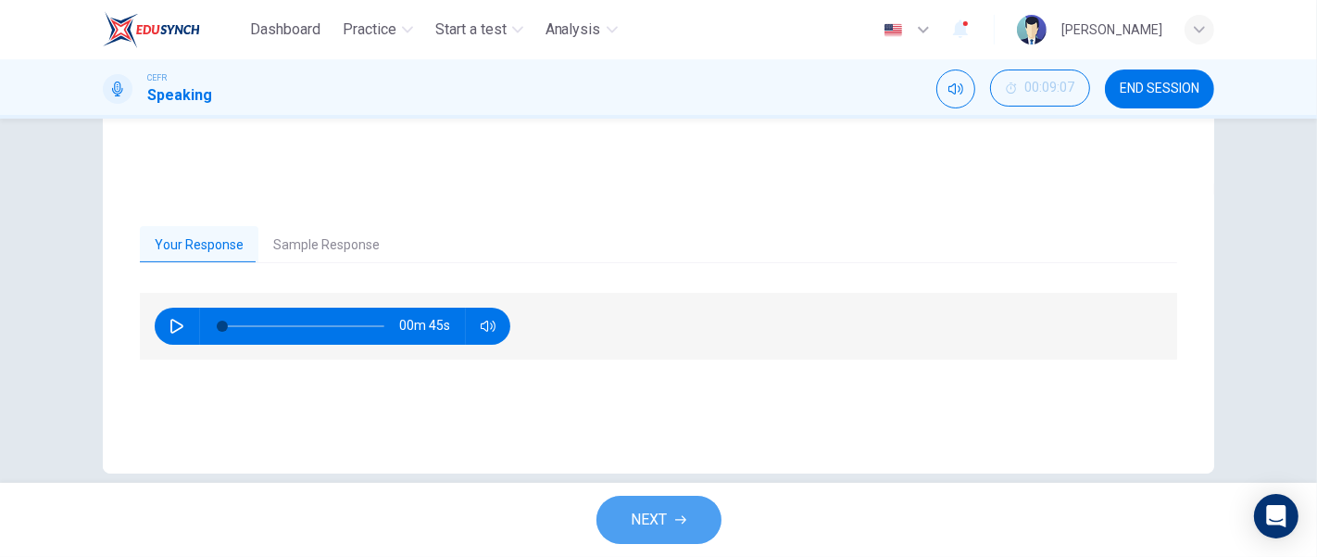
click at [680, 515] on icon "button" at bounding box center [680, 519] width 11 height 11
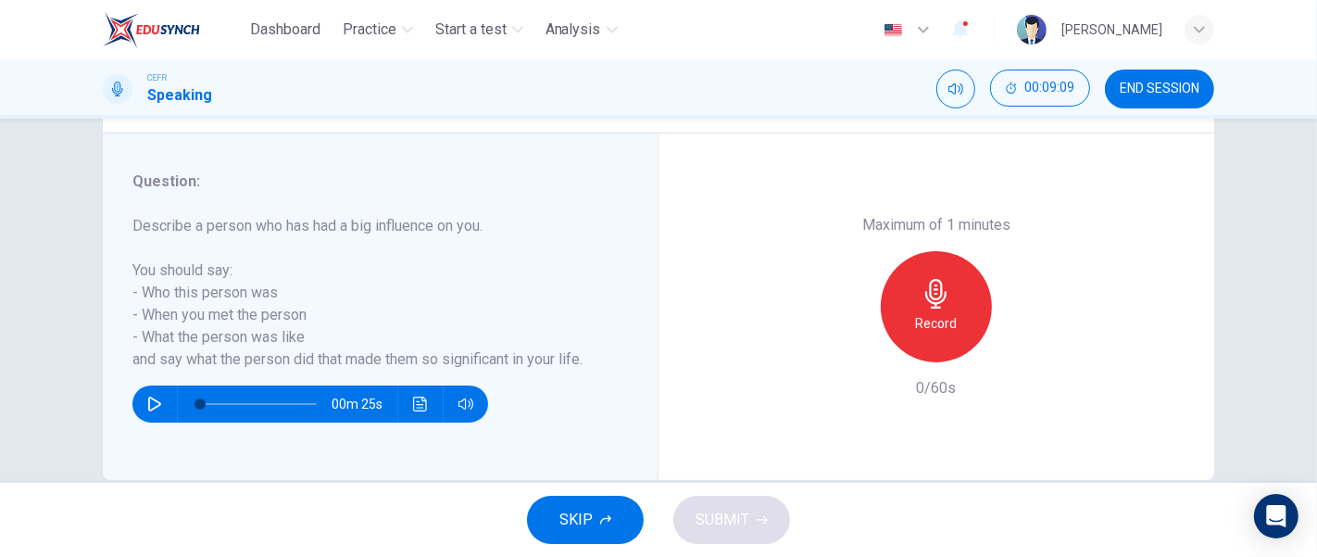
scroll to position [346, 0]
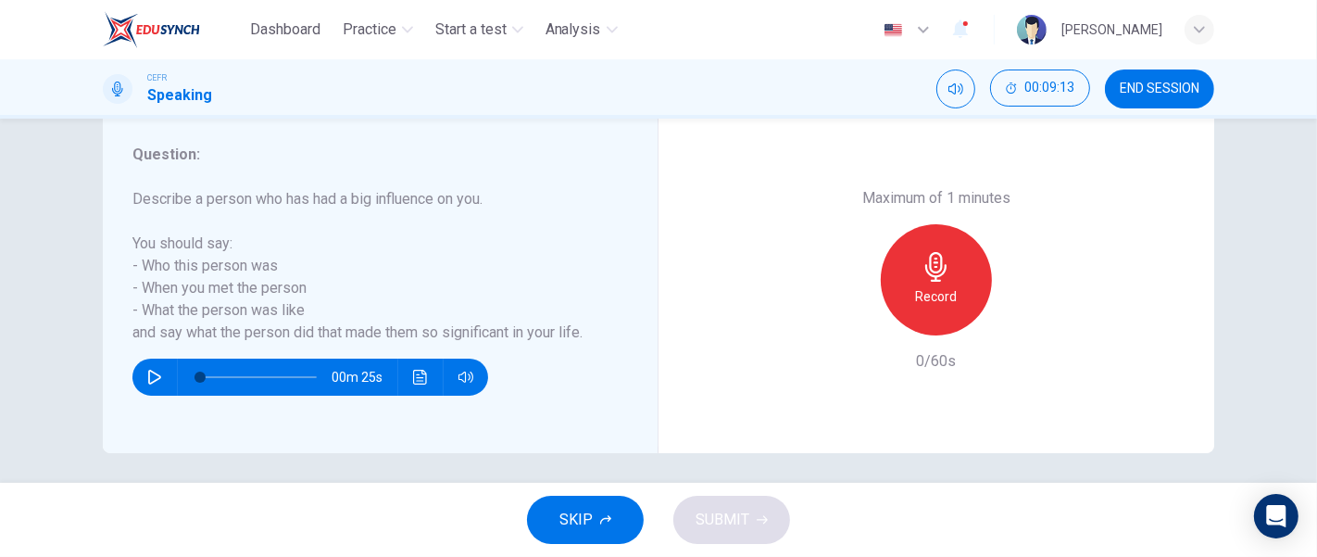
click at [587, 512] on span "SKIP" at bounding box center [576, 520] width 33 height 26
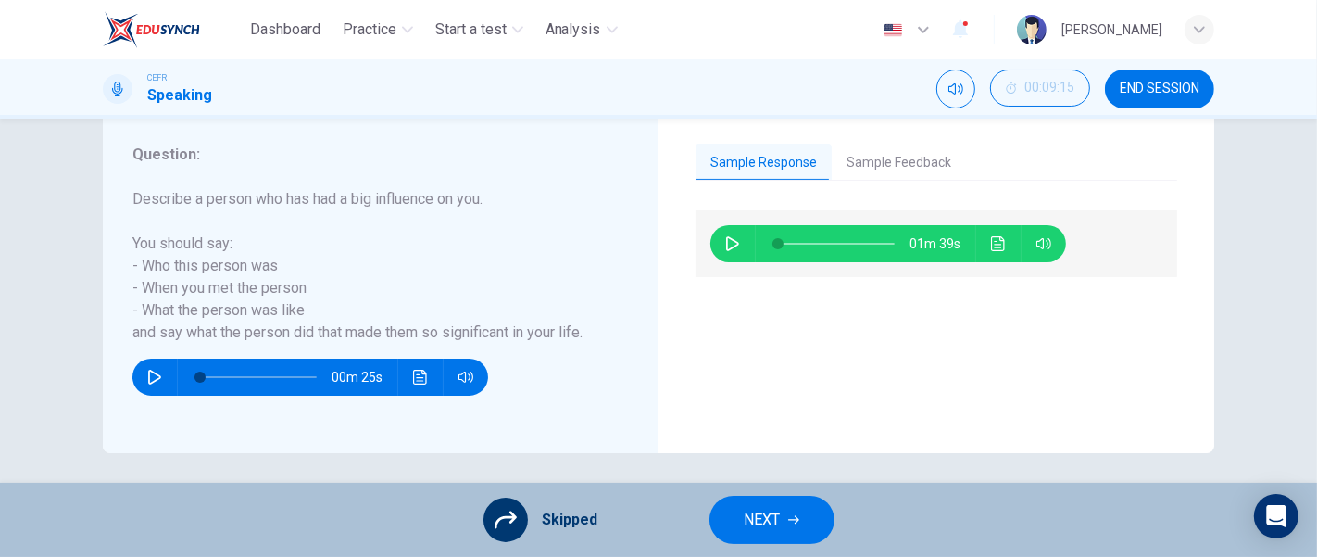
click at [801, 510] on button "NEXT" at bounding box center [772, 520] width 125 height 48
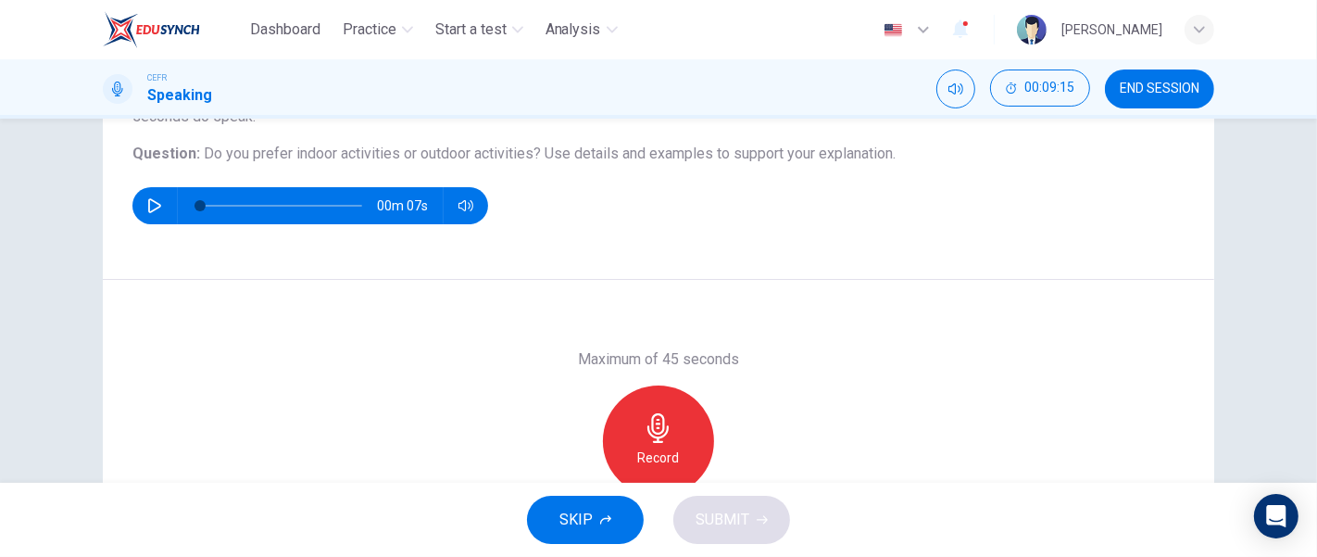
scroll to position [198, 0]
click at [664, 436] on icon "button" at bounding box center [659, 428] width 30 height 30
click at [746, 475] on icon "button" at bounding box center [744, 481] width 19 height 19
click at [745, 511] on span "SUBMIT" at bounding box center [723, 520] width 54 height 26
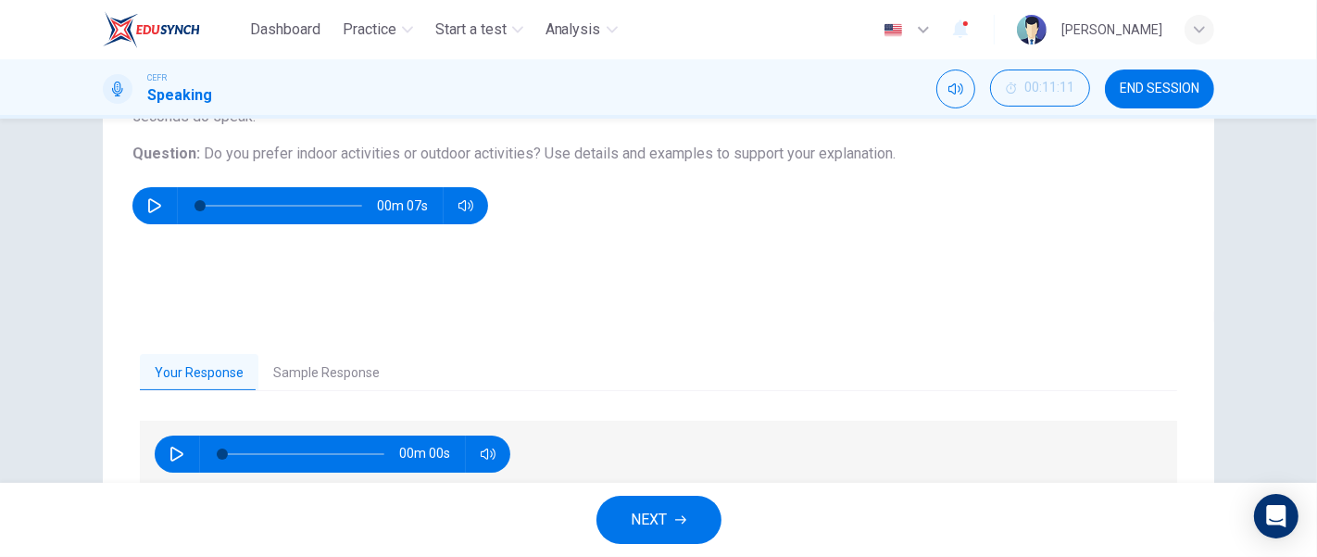
click at [683, 532] on button "NEXT" at bounding box center [659, 520] width 125 height 48
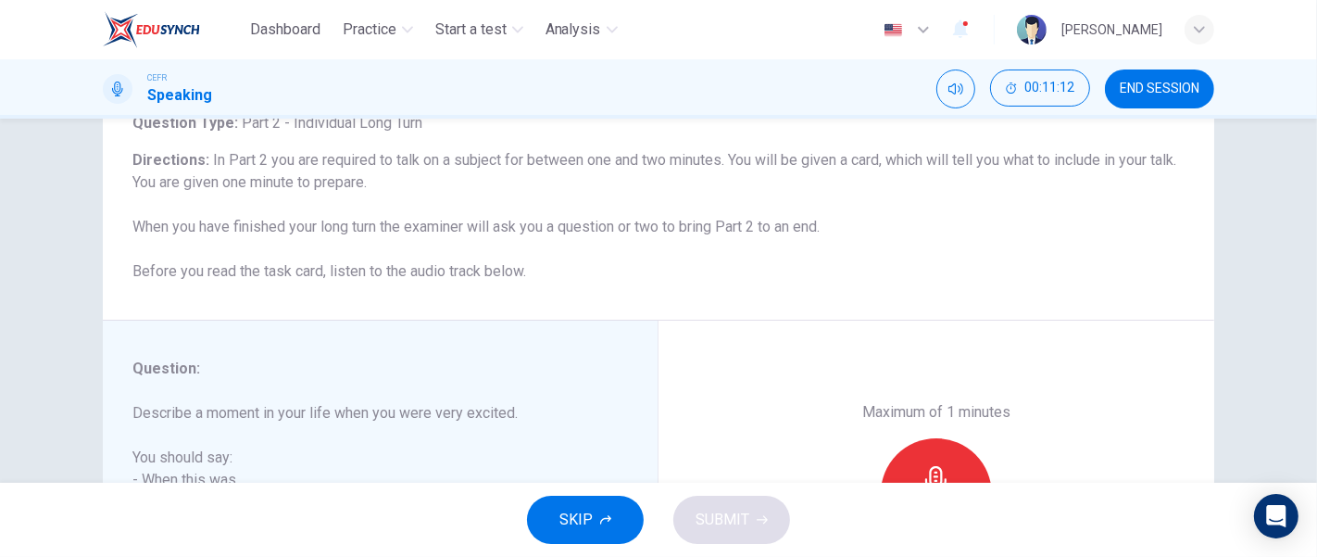
scroll to position [161, 0]
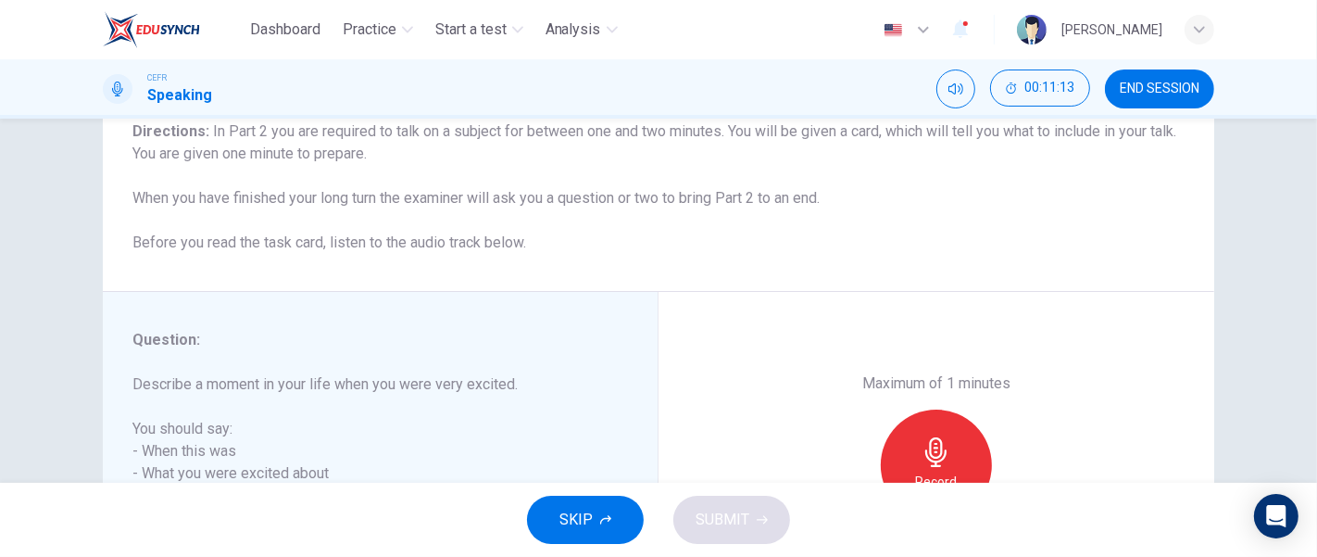
click at [606, 515] on icon "button" at bounding box center [605, 519] width 11 height 11
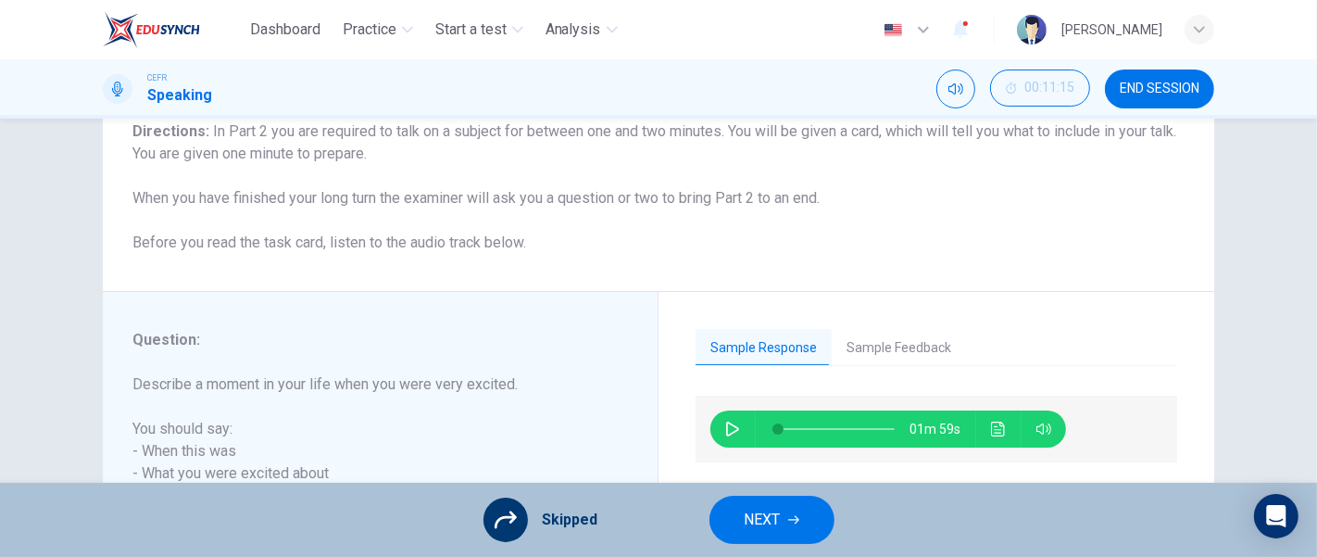
click at [710, 516] on button "NEXT" at bounding box center [772, 520] width 125 height 48
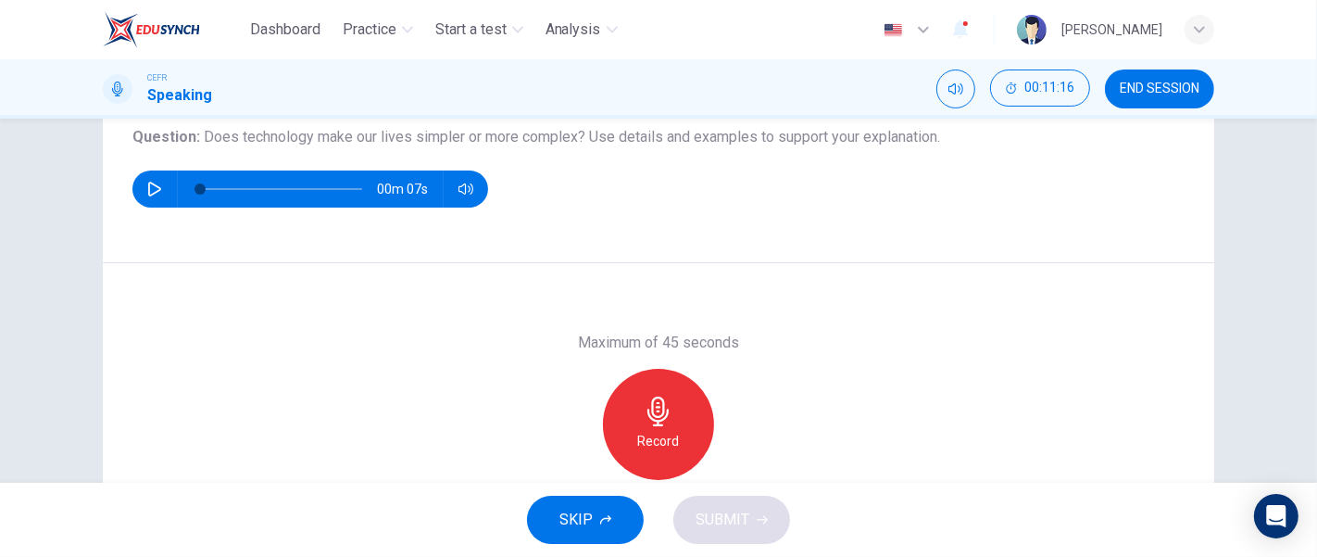
scroll to position [214, 0]
click at [673, 420] on div "Record" at bounding box center [658, 425] width 111 height 111
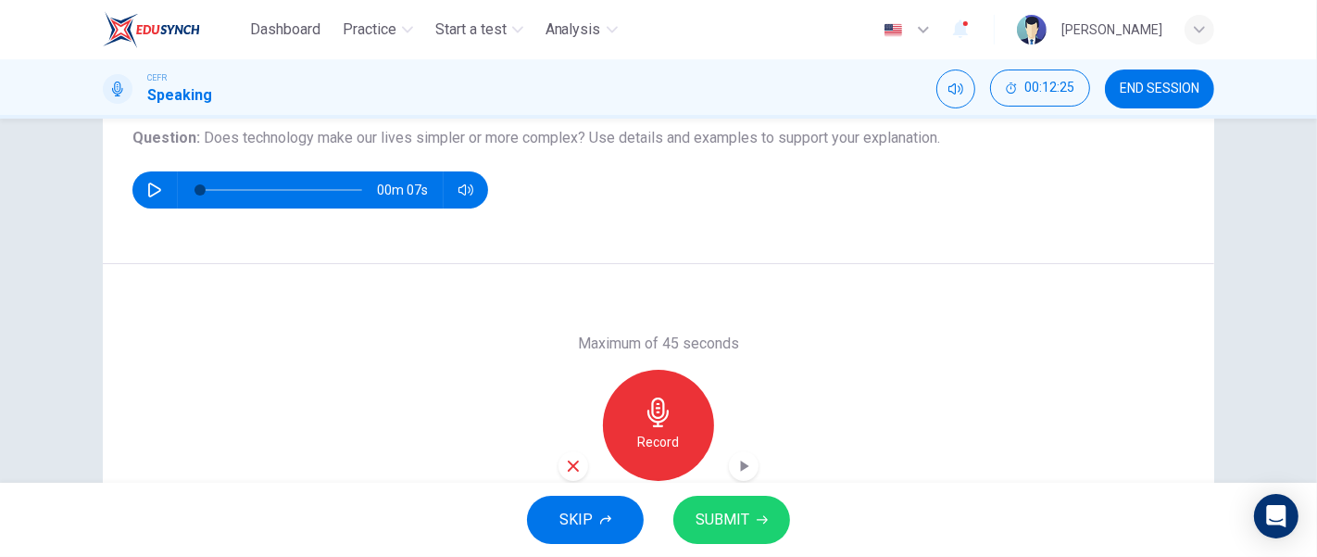
click at [735, 458] on icon "button" at bounding box center [744, 466] width 19 height 19
click at [736, 504] on button "SUBMIT" at bounding box center [731, 520] width 117 height 48
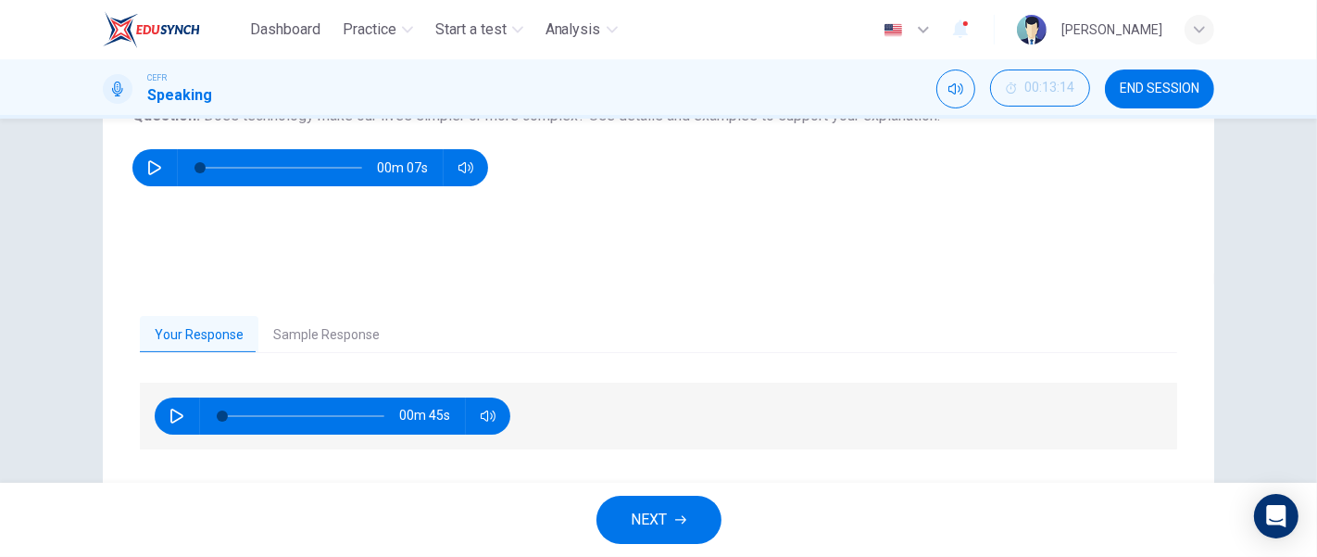
scroll to position [210, 0]
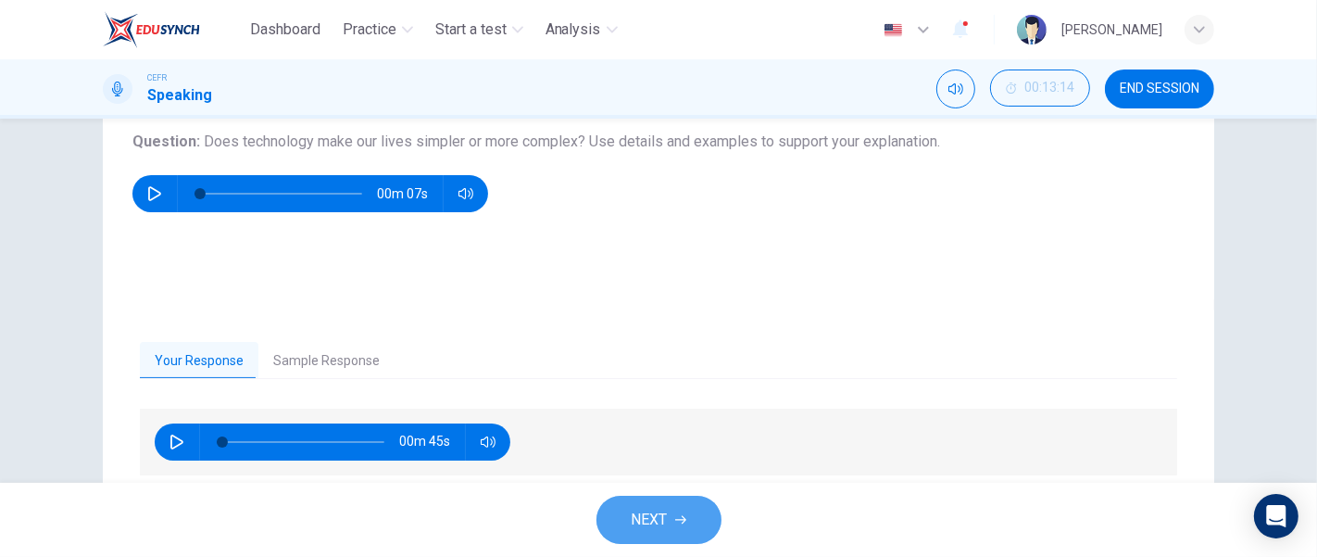
click at [647, 532] on span "NEXT" at bounding box center [650, 520] width 36 height 26
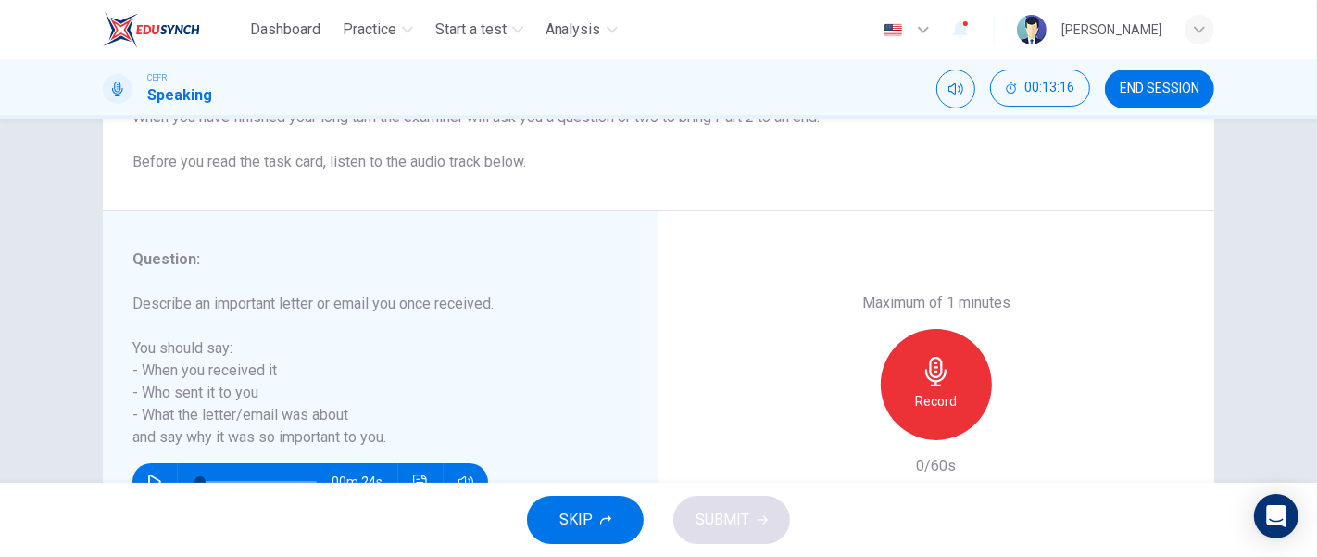
scroll to position [261, 0]
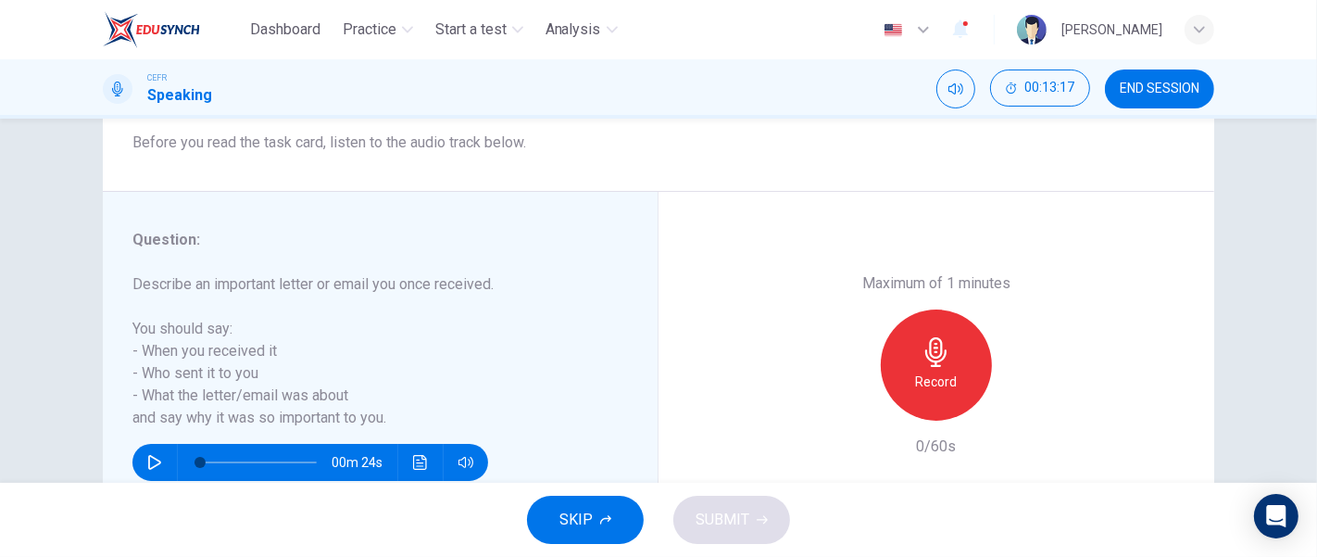
click at [588, 501] on button "SKIP" at bounding box center [585, 520] width 117 height 48
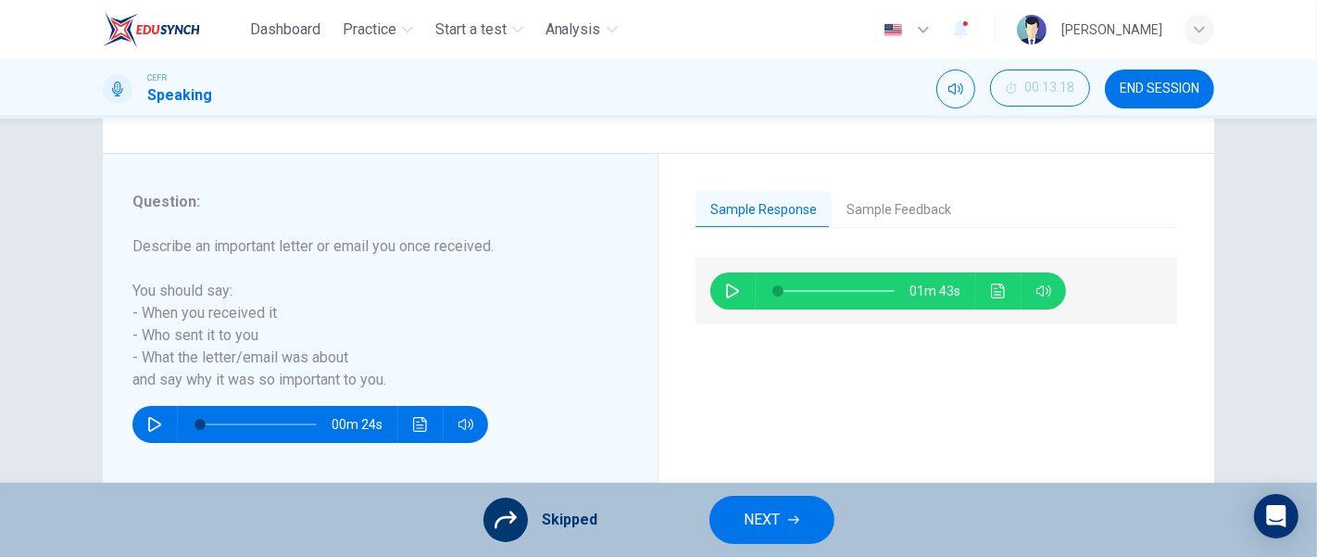
scroll to position [296, 0]
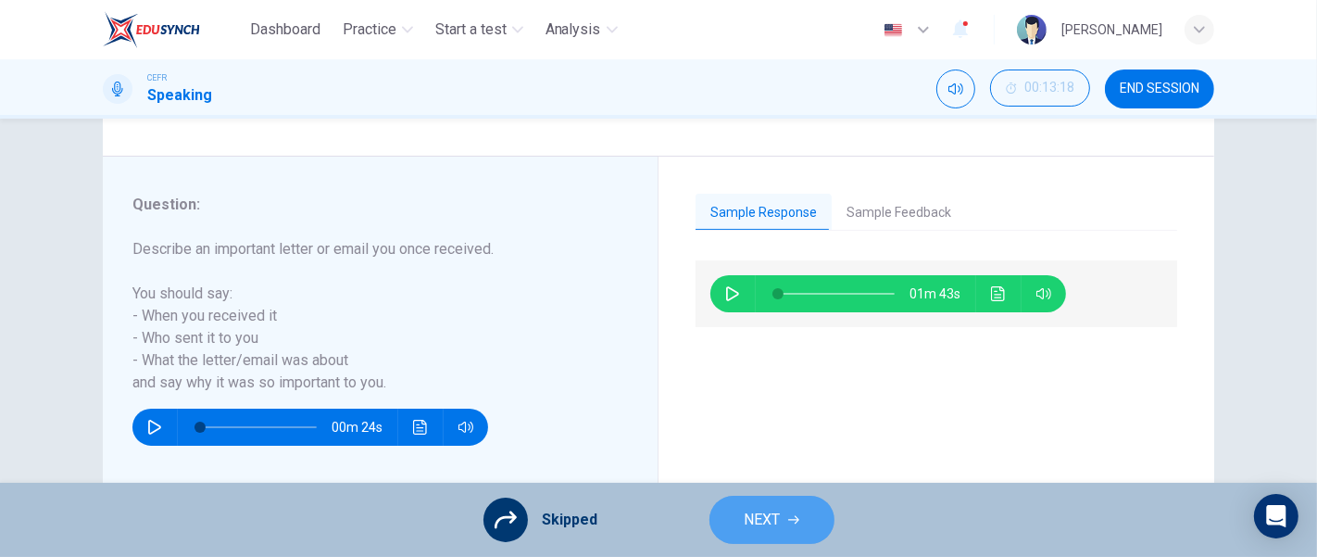
click at [775, 515] on span "NEXT" at bounding box center [763, 520] width 36 height 26
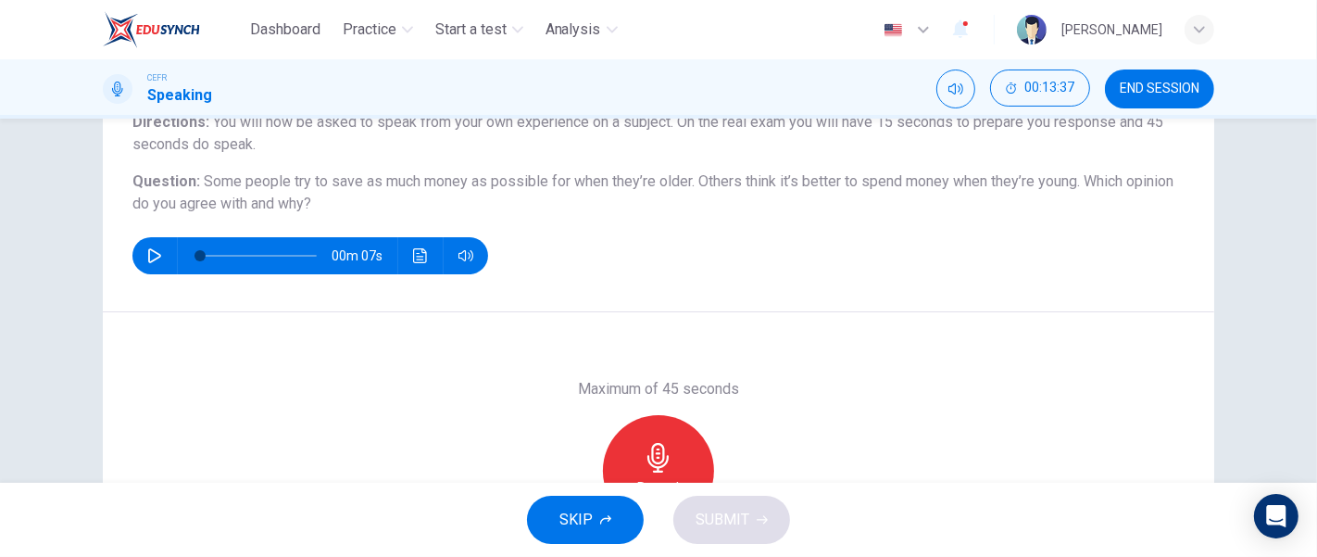
scroll to position [178, 0]
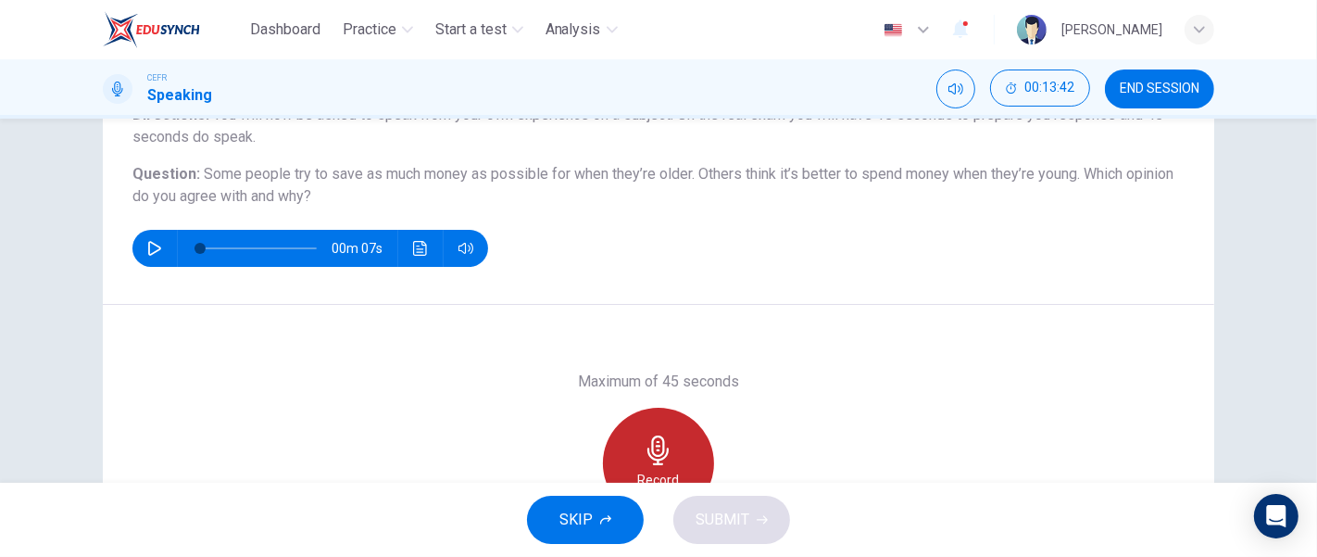
click at [655, 428] on div "Record" at bounding box center [658, 463] width 111 height 111
click at [655, 428] on div "Stop" at bounding box center [658, 463] width 111 height 111
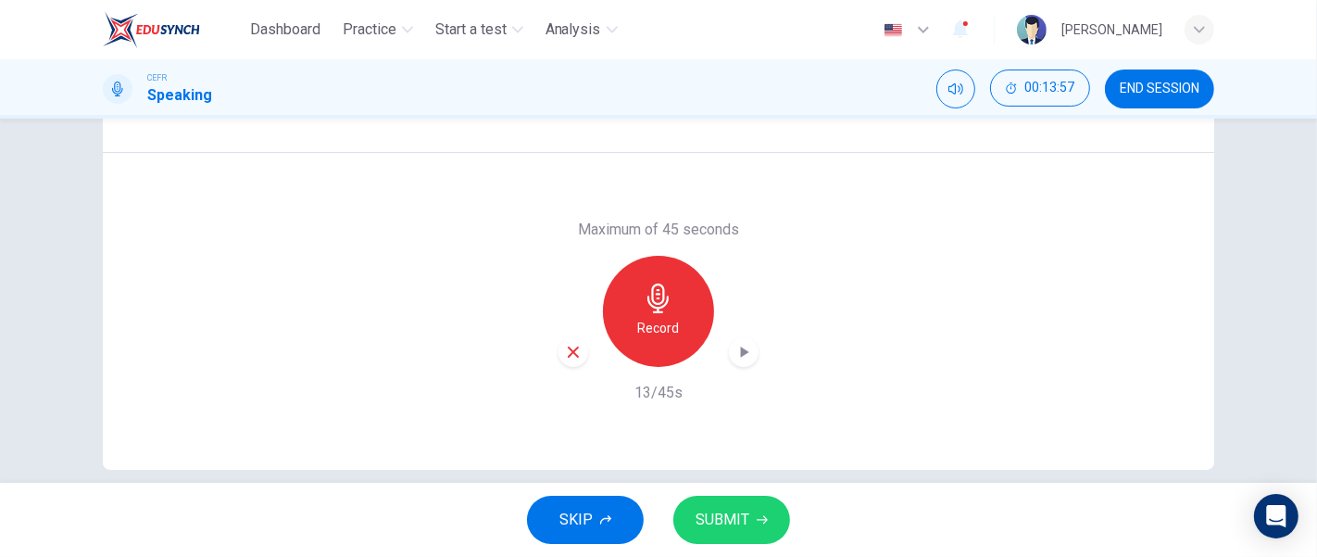
scroll to position [337, 0]
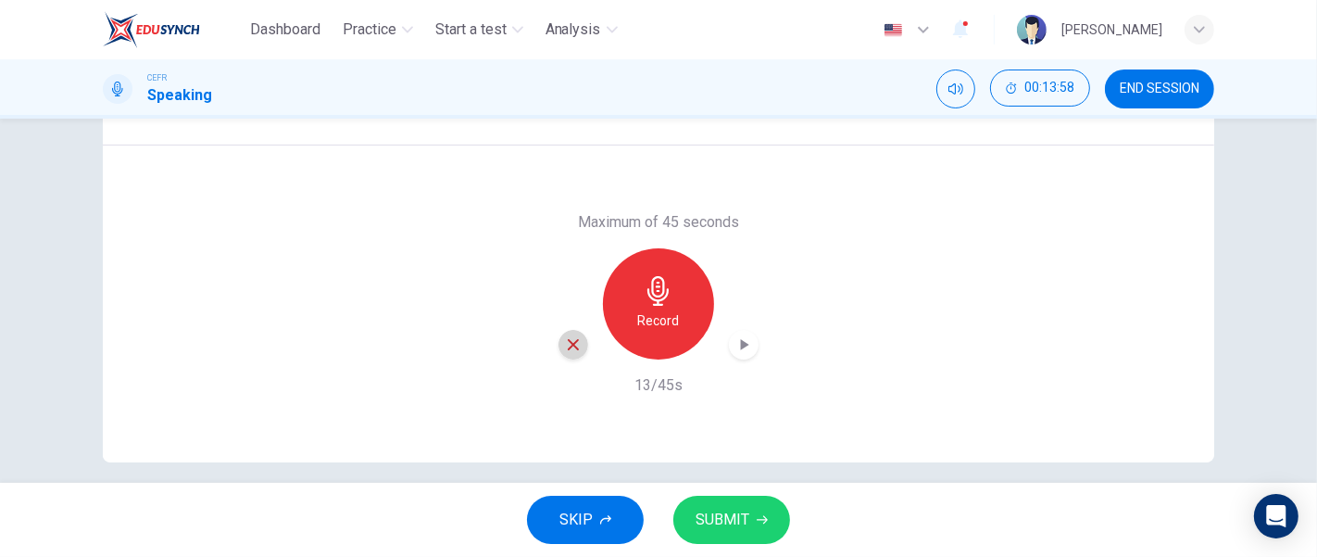
click at [574, 347] on icon "button" at bounding box center [573, 344] width 17 height 17
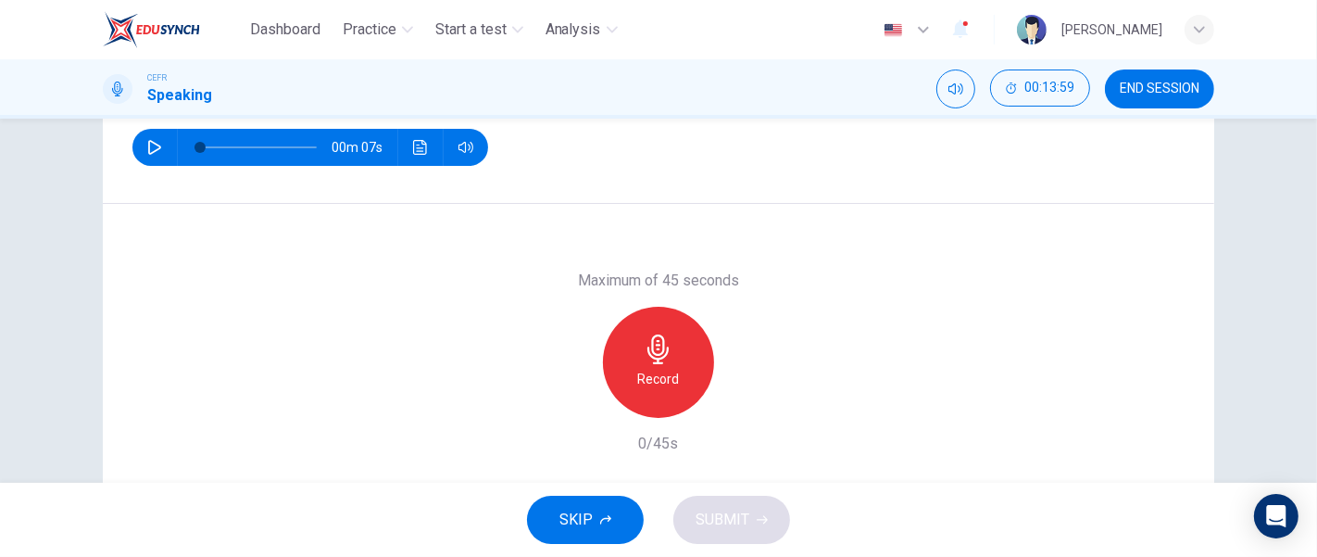
scroll to position [202, 0]
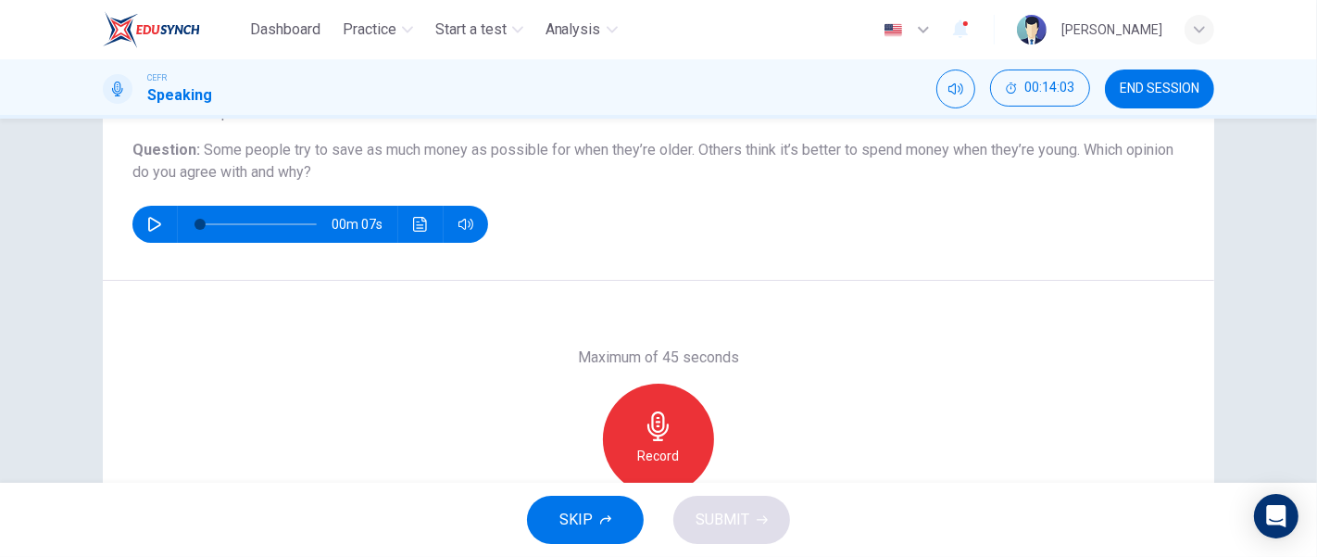
click at [680, 410] on div "Record" at bounding box center [658, 439] width 111 height 111
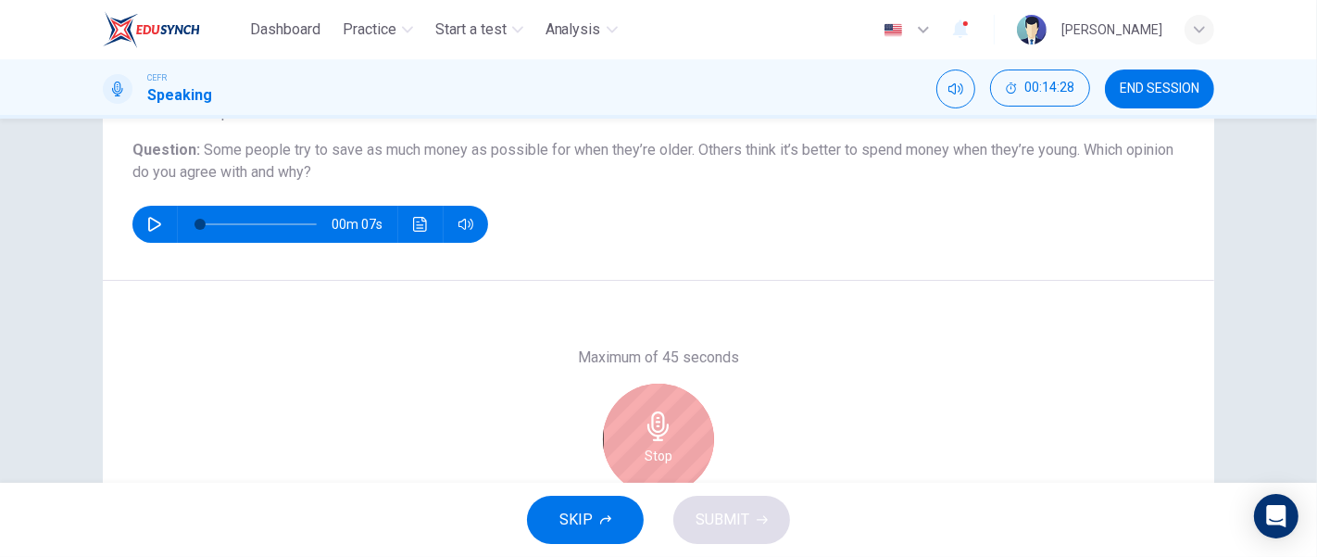
click at [680, 410] on div "Stop" at bounding box center [658, 439] width 111 height 111
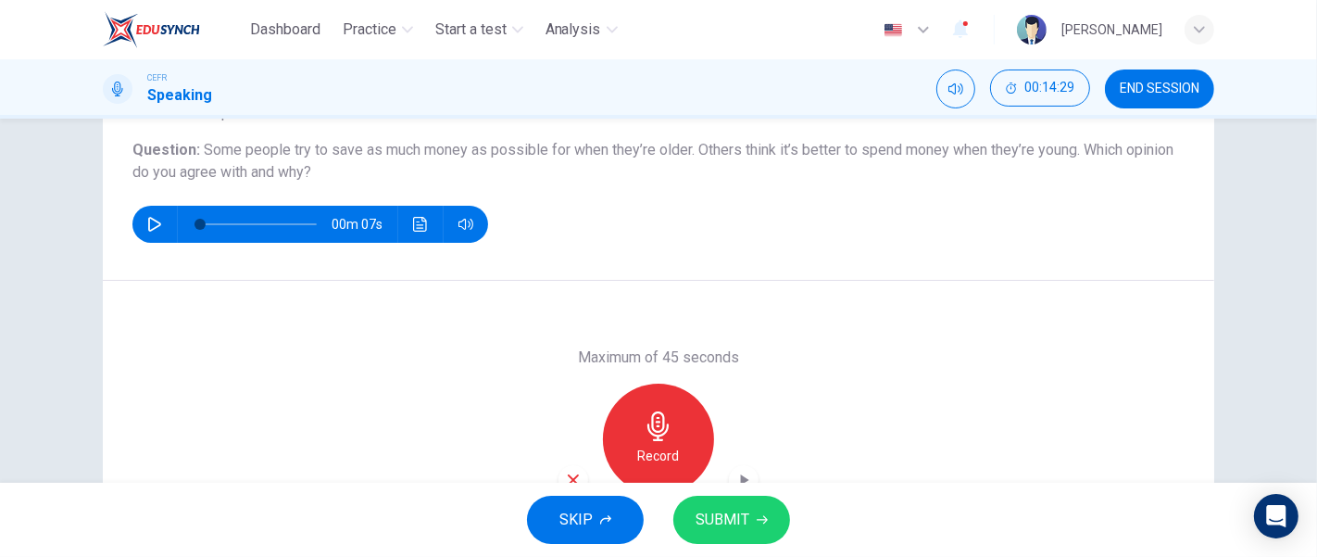
scroll to position [354, 0]
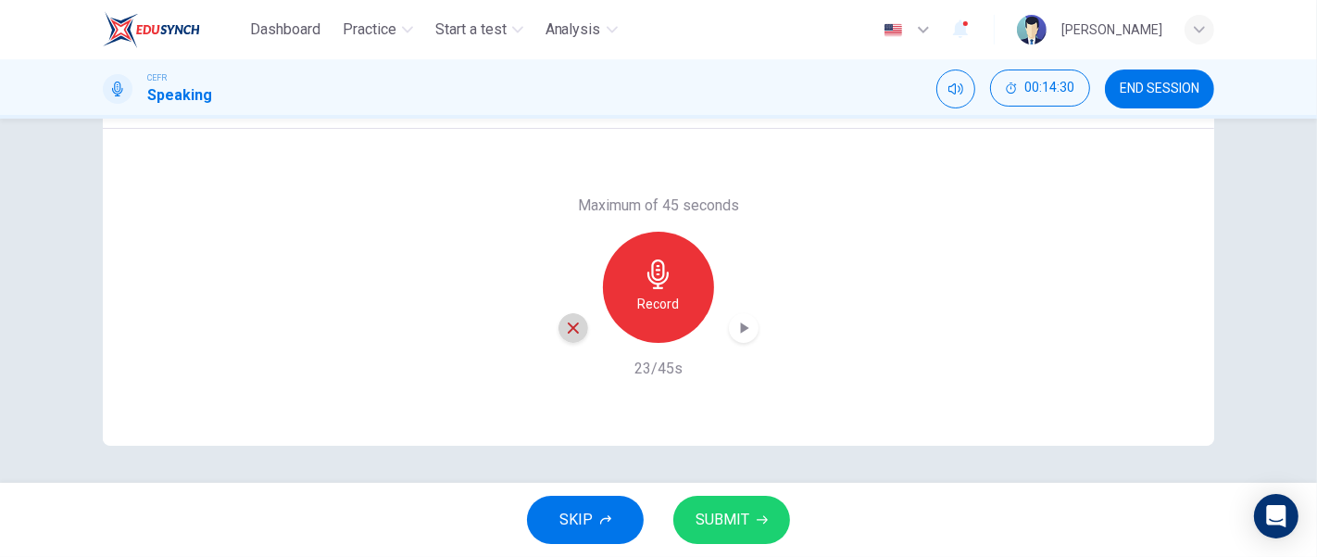
click at [568, 337] on div "button" at bounding box center [574, 328] width 30 height 30
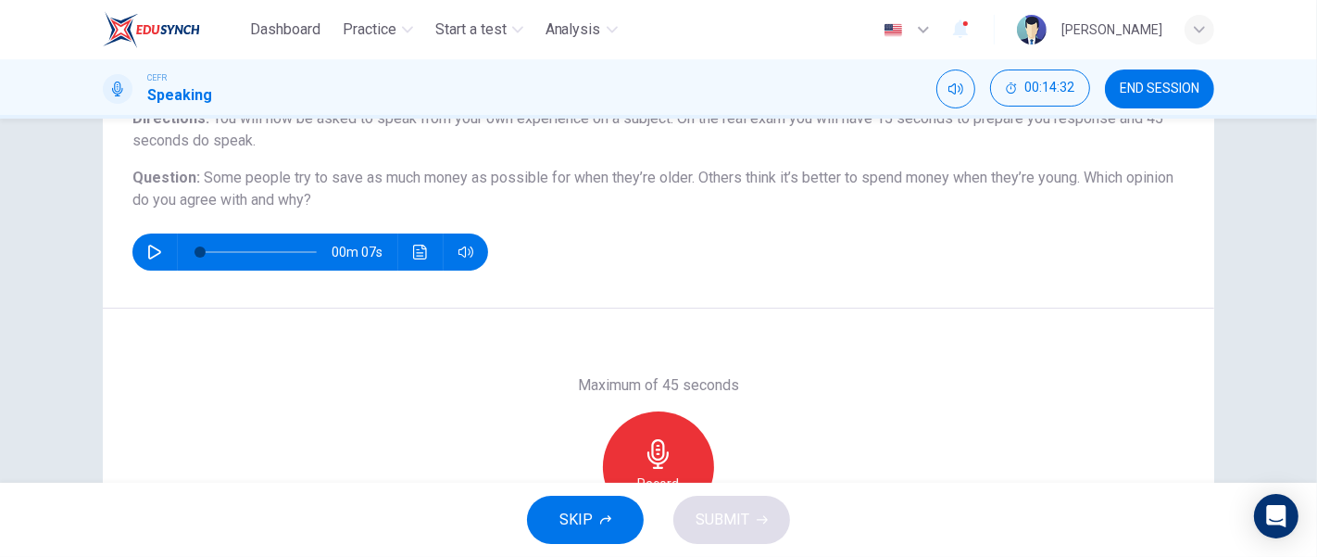
scroll to position [216, 0]
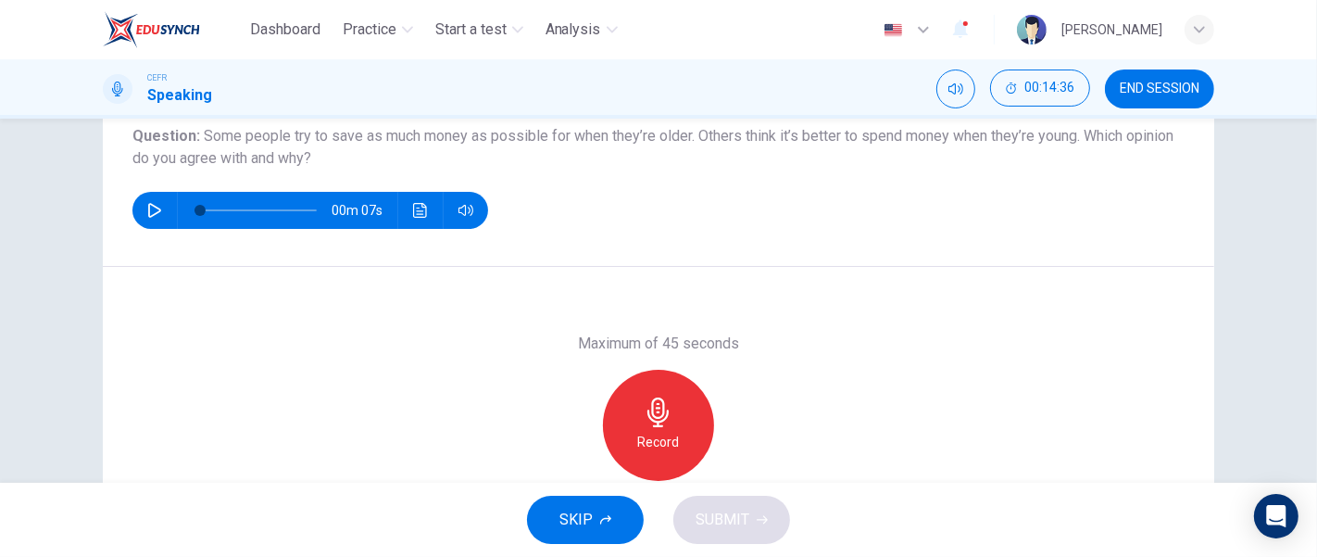
click at [648, 414] on icon "button" at bounding box center [658, 412] width 21 height 30
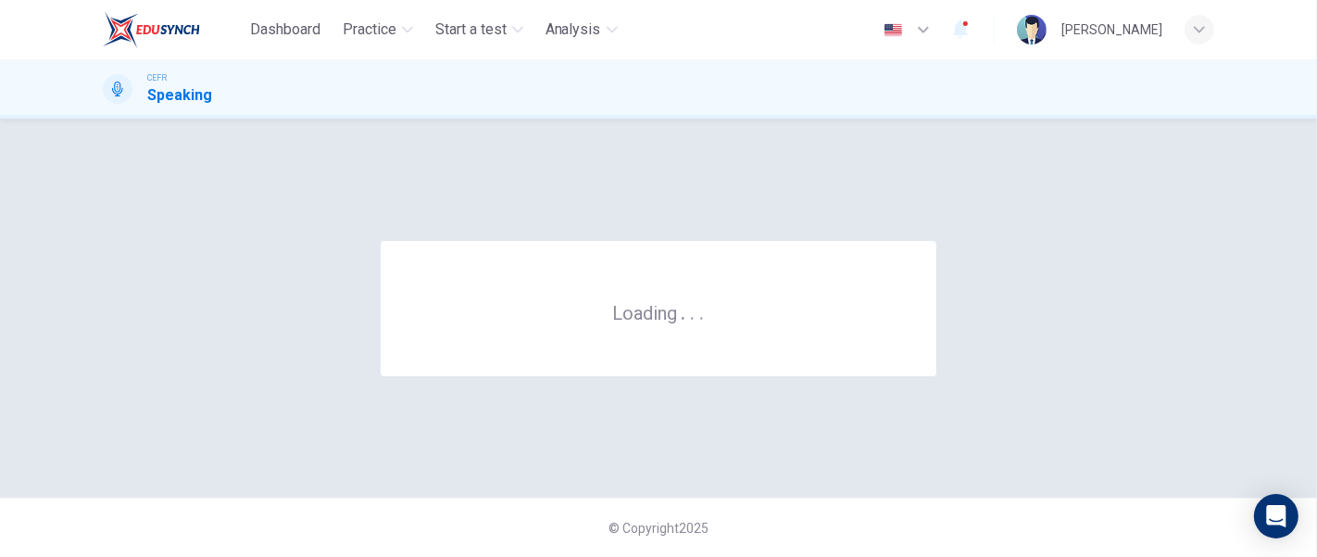
scroll to position [0, 0]
